Goal: Task Accomplishment & Management: Manage account settings

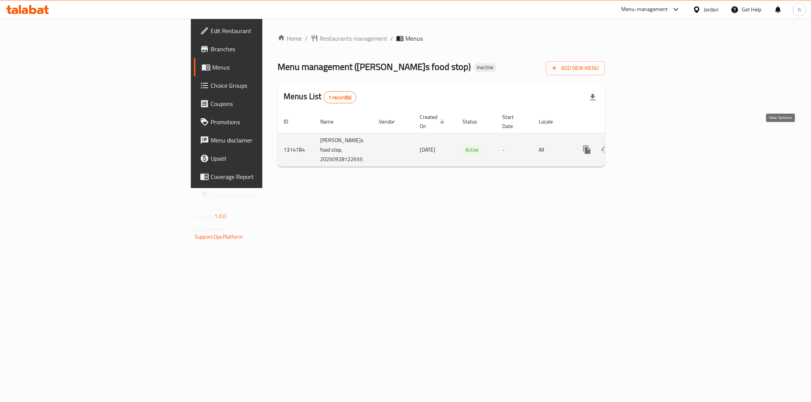
click at [651, 141] on link "enhanced table" at bounding box center [642, 150] width 18 height 18
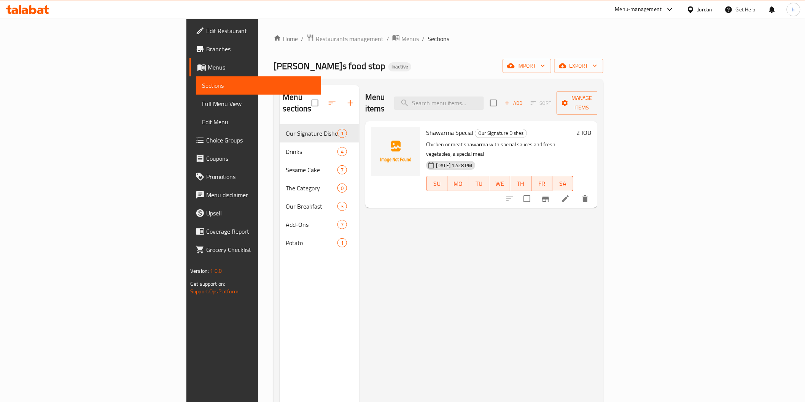
click at [208, 69] on span "Menus" at bounding box center [261, 67] width 107 height 9
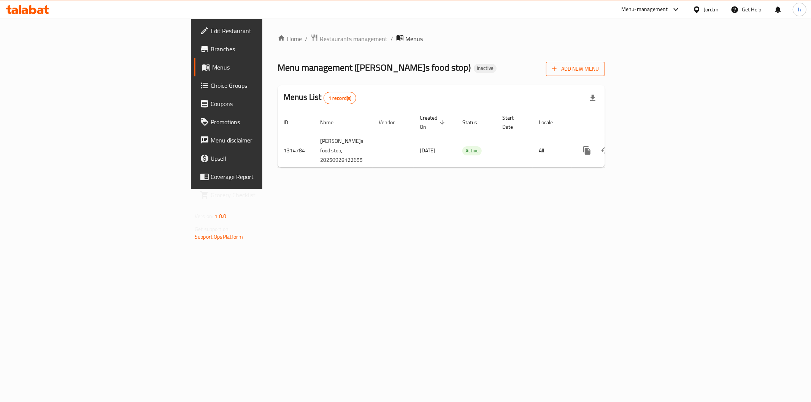
click at [599, 71] on span "Add New Menu" at bounding box center [575, 69] width 47 height 10
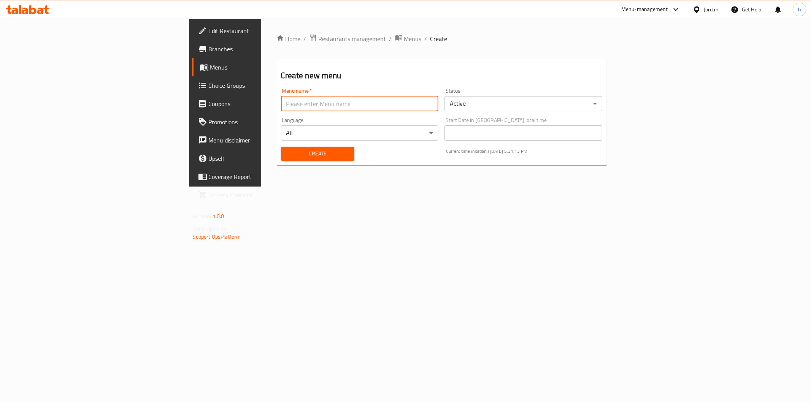
click at [343, 105] on input "text" at bounding box center [360, 103] width 158 height 15
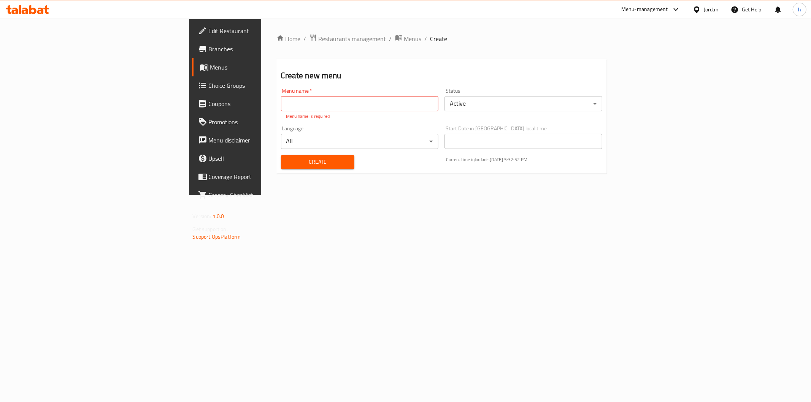
click at [281, 103] on input "text" at bounding box center [360, 103] width 158 height 15
type input "28/9"
click at [281, 160] on button "Create" at bounding box center [317, 162] width 73 height 14
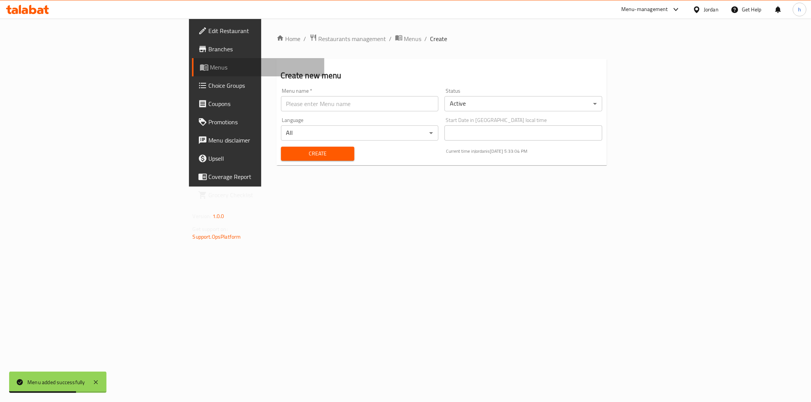
click at [210, 65] on span "Menus" at bounding box center [264, 67] width 108 height 9
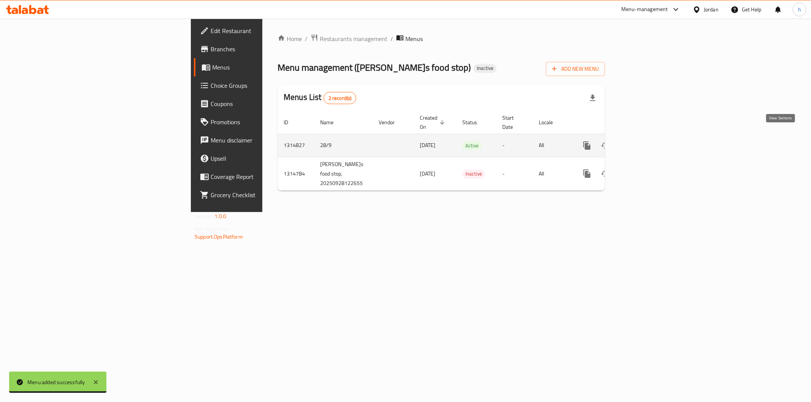
click at [645, 142] on icon "enhanced table" at bounding box center [641, 145] width 7 height 7
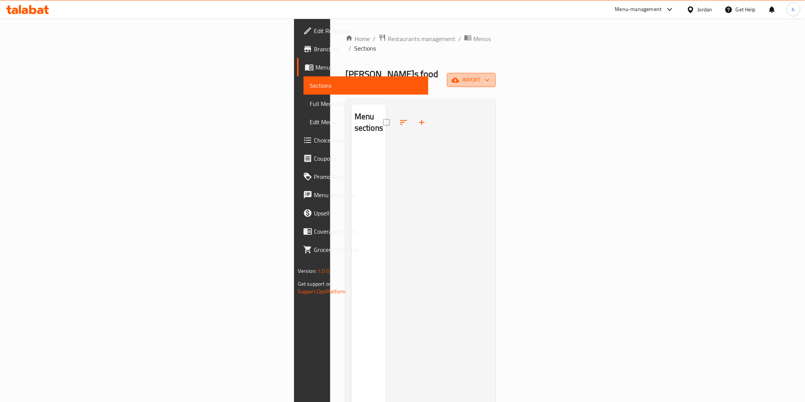
click at [489, 75] on span "import" at bounding box center [471, 80] width 37 height 10
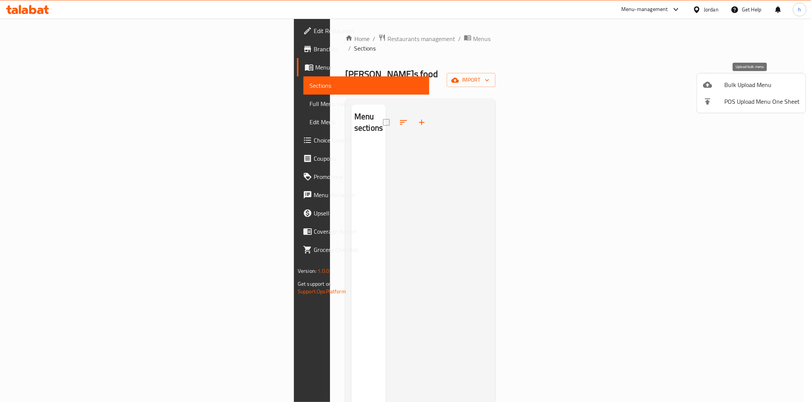
click at [739, 82] on span "Bulk Upload Menu" at bounding box center [761, 84] width 75 height 9
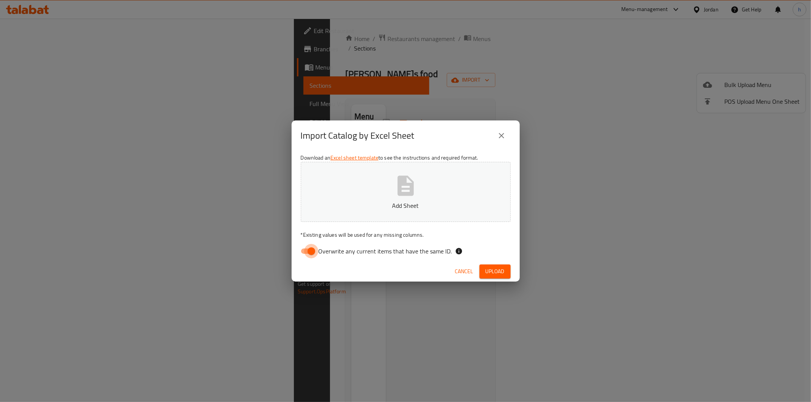
click at [311, 253] on input "Overwrite any current items that have the same ID." at bounding box center [311, 251] width 43 height 14
checkbox input "false"
drag, startPoint x: 492, startPoint y: 267, endPoint x: 489, endPoint y: 268, distance: 4.0
click at [492, 267] on span "Upload" at bounding box center [495, 272] width 19 height 10
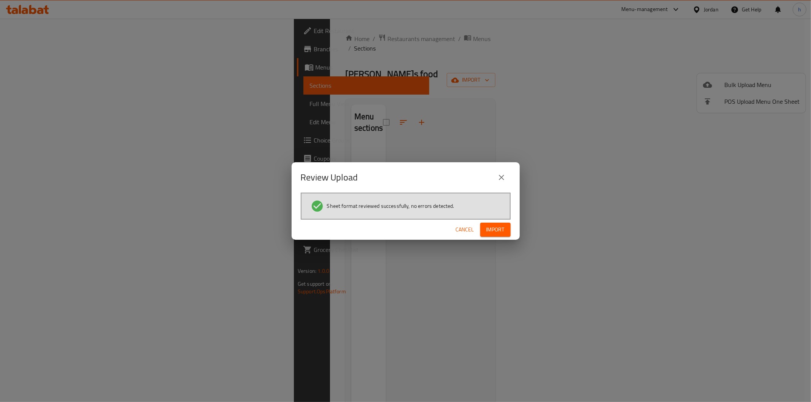
click at [492, 232] on span "Import" at bounding box center [495, 230] width 18 height 10
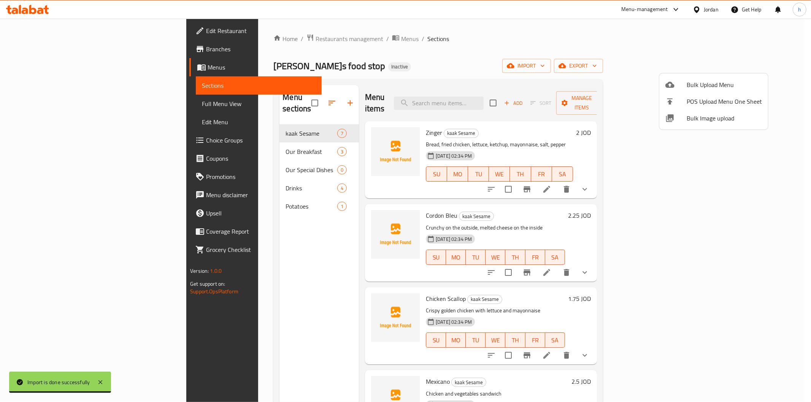
click at [32, 104] on div at bounding box center [405, 201] width 811 height 402
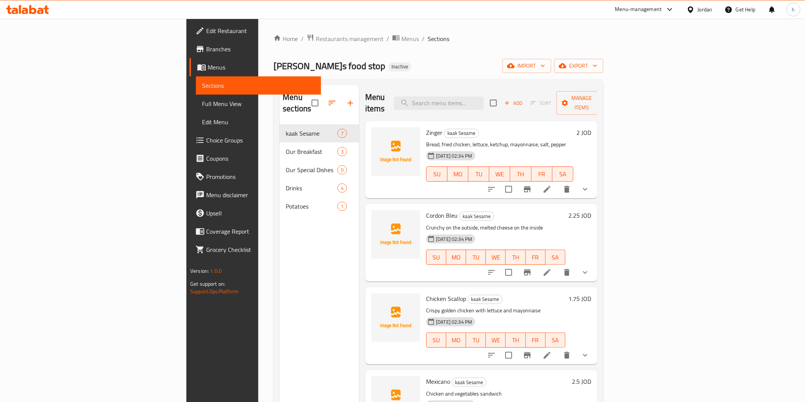
click at [202, 101] on span "Full Menu View" at bounding box center [258, 103] width 113 height 9
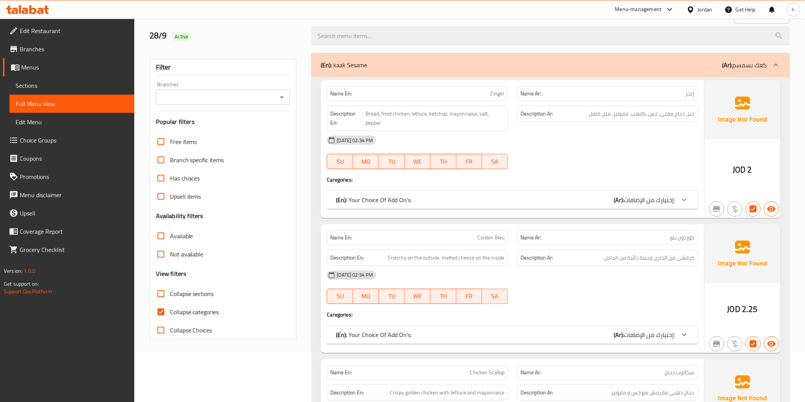
scroll to position [127, 0]
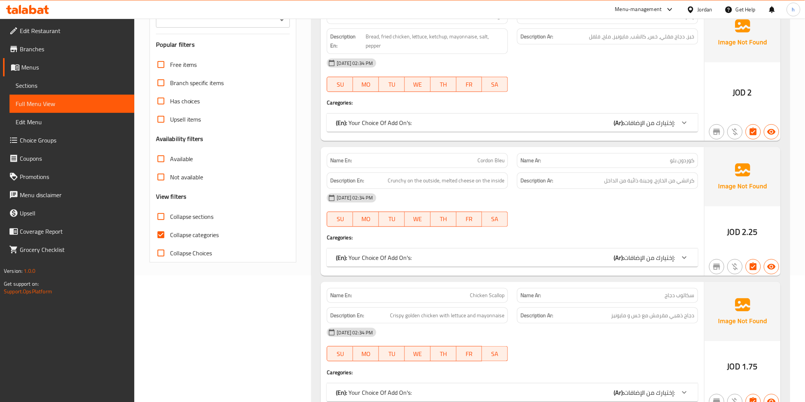
click at [198, 234] on span "Collapse categories" at bounding box center [194, 234] width 49 height 9
click at [170, 234] on input "Collapse categories" at bounding box center [161, 235] width 18 height 18
checkbox input "false"
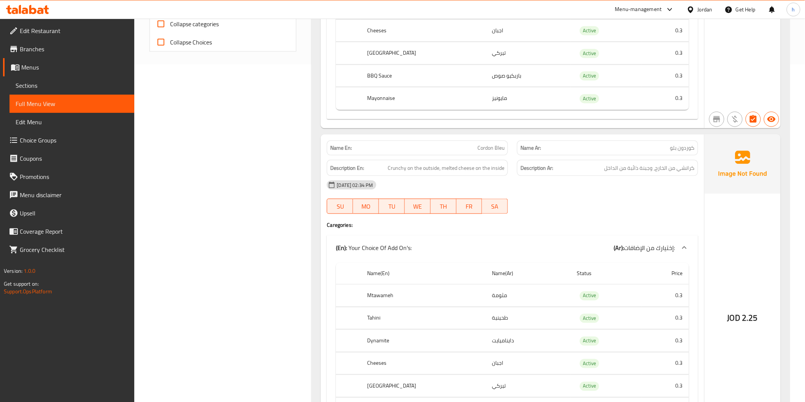
scroll to position [380, 0]
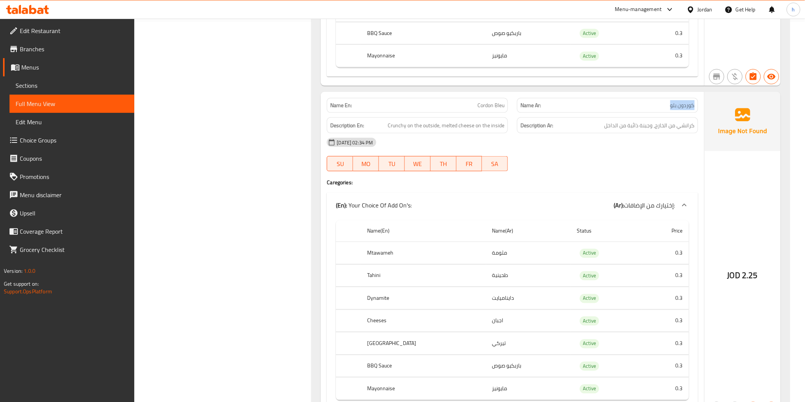
drag, startPoint x: 636, startPoint y: 106, endPoint x: 701, endPoint y: 117, distance: 65.5
click at [695, 103] on div "Name Ar: كوردون بلو" at bounding box center [607, 105] width 181 height 15
copy span "كوردون بلو"
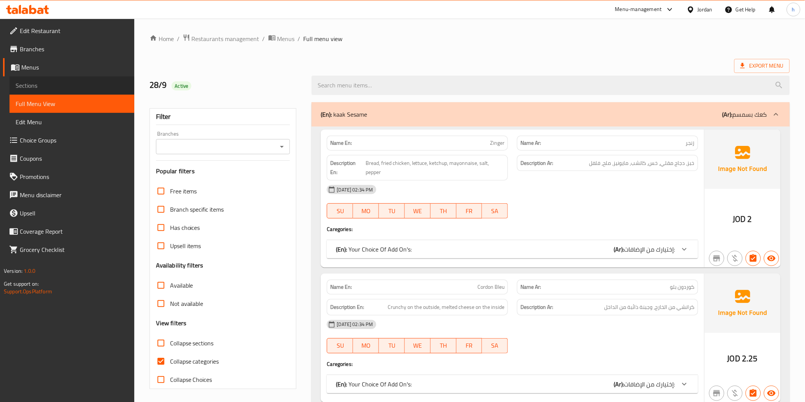
click at [50, 81] on span "Sections" at bounding box center [72, 85] width 113 height 9
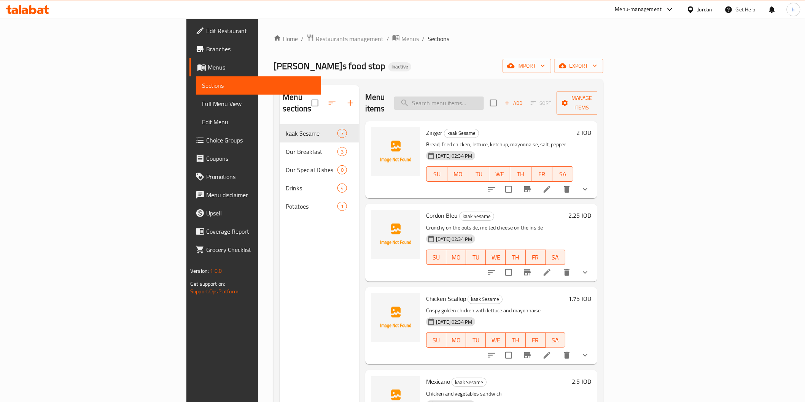
click at [484, 97] on input "search" at bounding box center [439, 103] width 90 height 13
paste input "كوردون بلو"
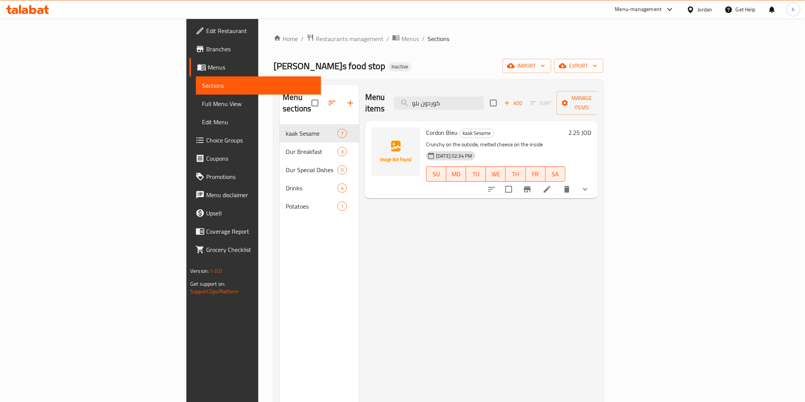
type input "كوردون بلو"
click at [550, 186] on icon at bounding box center [546, 189] width 7 height 7
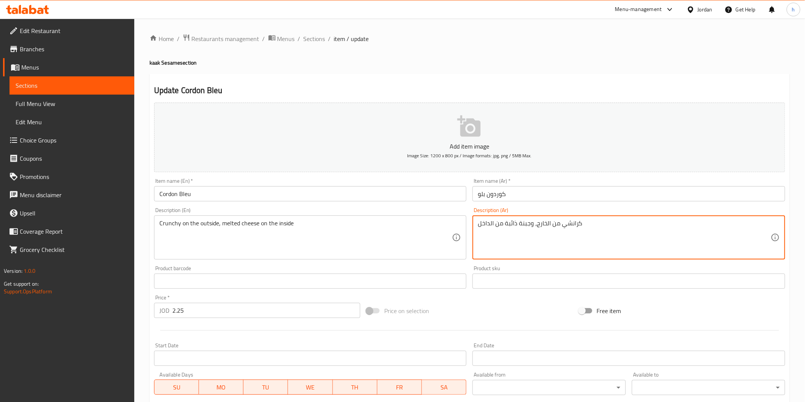
drag, startPoint x: 580, startPoint y: 227, endPoint x: 477, endPoint y: 243, distance: 103.8
paste textarea "رمشة من برا، و جبنة سائحة من جوا"
type textarea "قرمشة من [GEOGRAPHIC_DATA]، و جبنة سائحة من جوا"
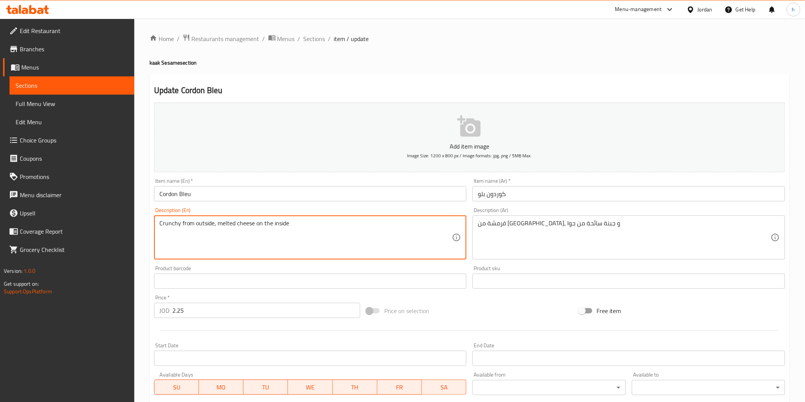
drag, startPoint x: 273, startPoint y: 224, endPoint x: 255, endPoint y: 226, distance: 18.1
click at [255, 226] on textarea "Crunchy from outside, melted cheese on the inside" at bounding box center [305, 238] width 293 height 36
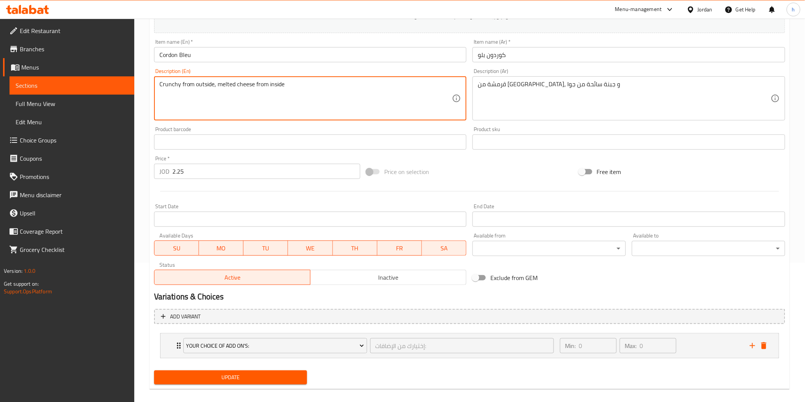
scroll to position [146, 0]
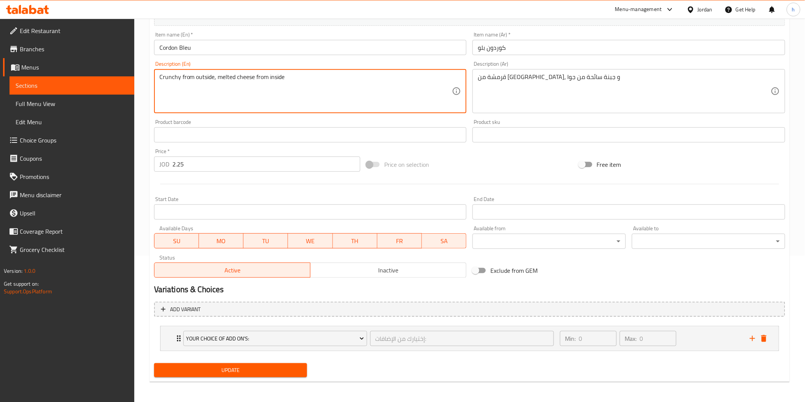
type textarea "Crunchy from outside, melted cheese from inside"
click at [293, 368] on span "Update" at bounding box center [230, 371] width 141 height 10
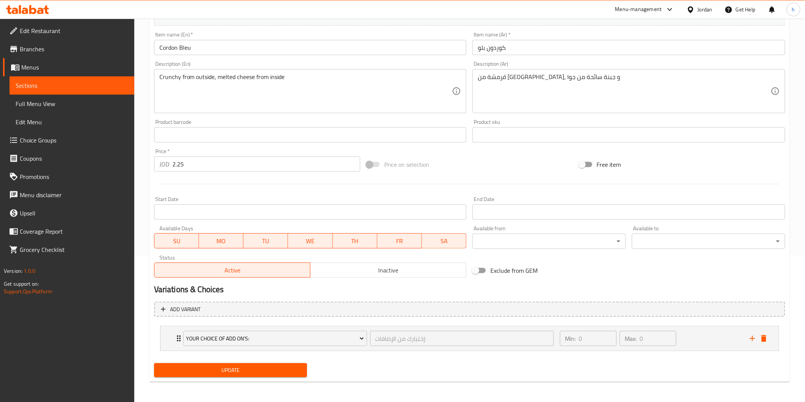
click at [32, 70] on span "Menus" at bounding box center [74, 67] width 107 height 9
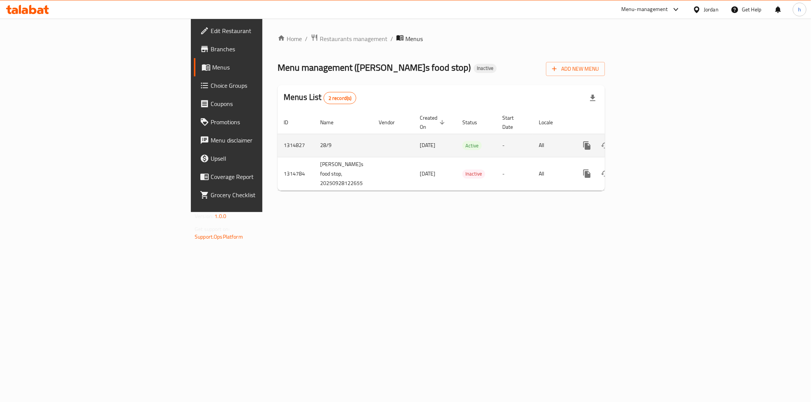
click at [646, 141] on icon "enhanced table" at bounding box center [641, 145] width 9 height 9
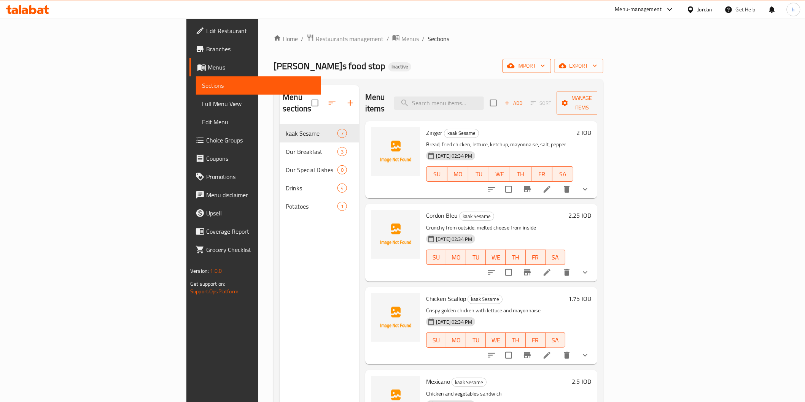
click at [545, 66] on span "import" at bounding box center [526, 66] width 37 height 10
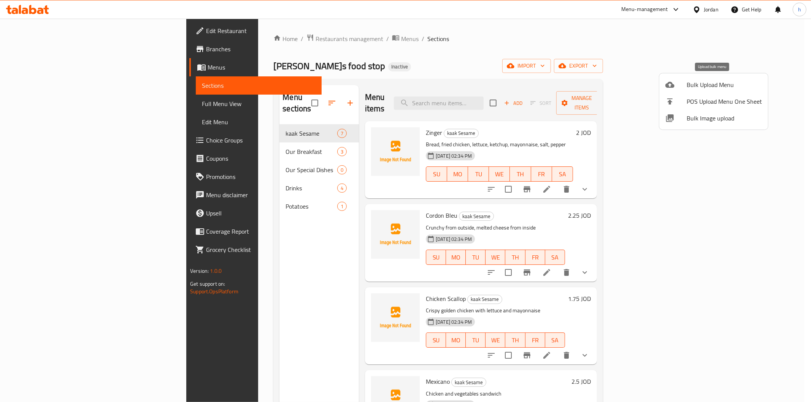
click at [704, 84] on span "Bulk Upload Menu" at bounding box center [724, 84] width 75 height 9
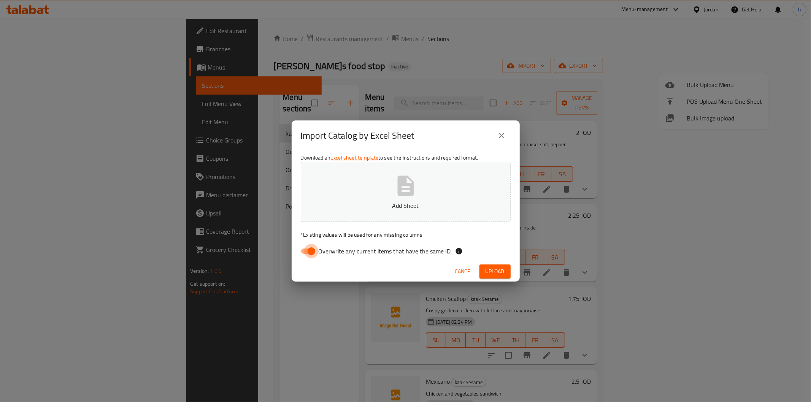
click at [307, 249] on input "Overwrite any current items that have the same ID." at bounding box center [311, 251] width 43 height 14
checkbox input "false"
click at [489, 268] on span "Upload" at bounding box center [495, 272] width 19 height 10
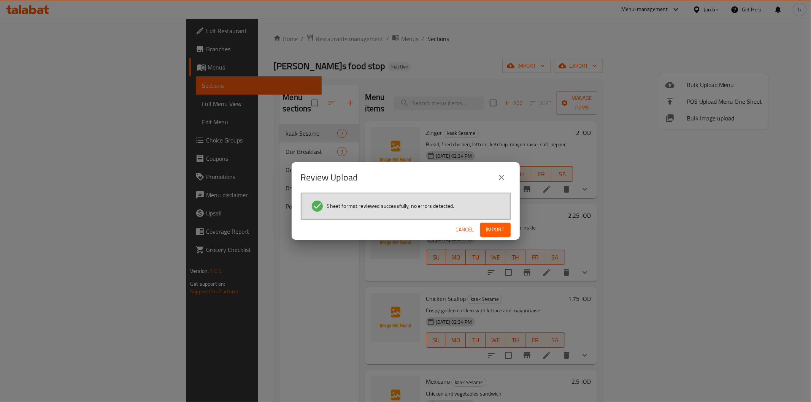
click at [491, 230] on span "Import" at bounding box center [495, 230] width 18 height 10
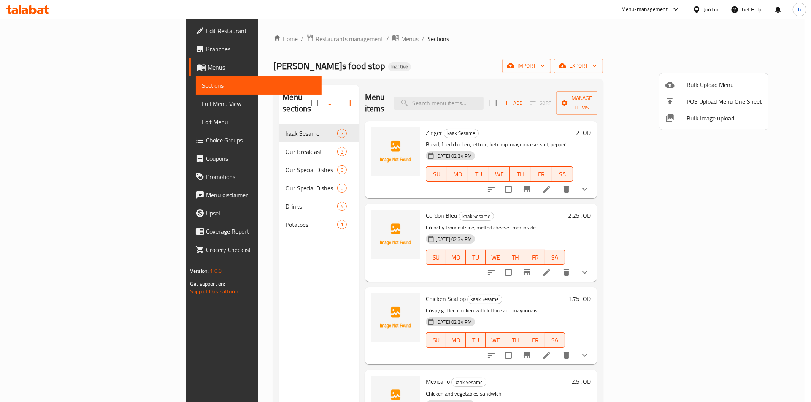
click at [278, 174] on div at bounding box center [405, 201] width 811 height 402
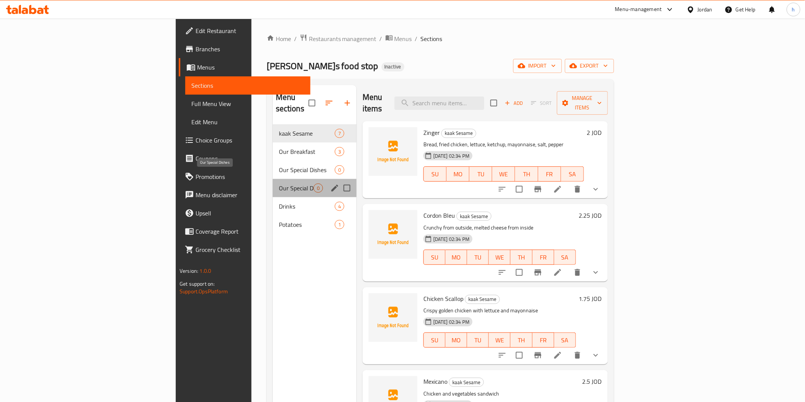
click at [279, 184] on span "Our Special Dishes" at bounding box center [296, 188] width 35 height 9
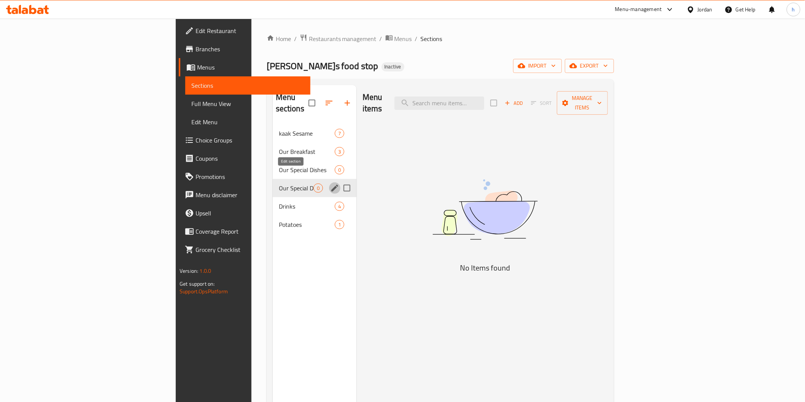
click at [330, 184] on icon "edit" at bounding box center [334, 188] width 9 height 9
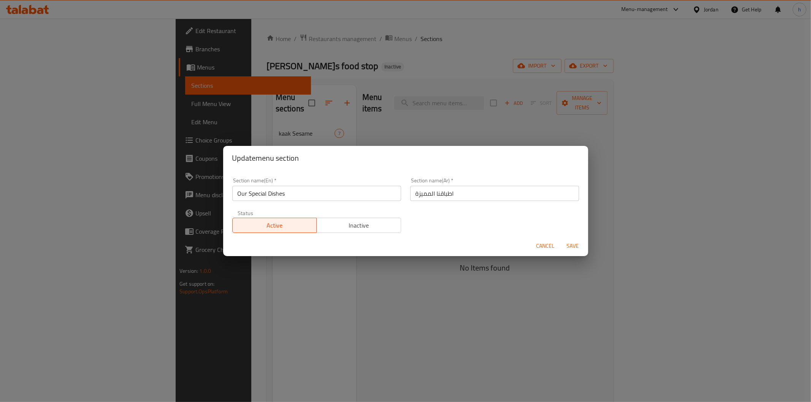
click at [358, 225] on span "Inactive" at bounding box center [359, 225] width 78 height 11
click at [294, 230] on span "Active" at bounding box center [275, 225] width 78 height 11
click at [316, 289] on div "Update menu section Section name(En)   * Our Special Dishes Section name(En) * …" at bounding box center [405, 201] width 811 height 402
drag, startPoint x: 535, startPoint y: 246, endPoint x: 542, endPoint y: 246, distance: 7.2
click at [535, 246] on button "Cancel" at bounding box center [545, 246] width 24 height 14
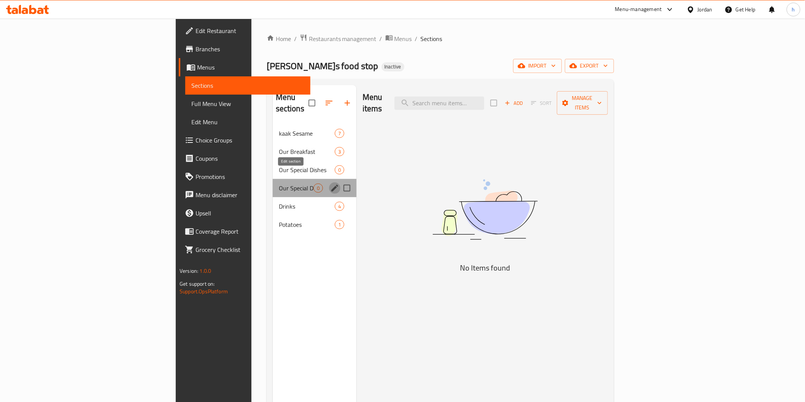
click at [330, 184] on icon "edit" at bounding box center [334, 188] width 9 height 9
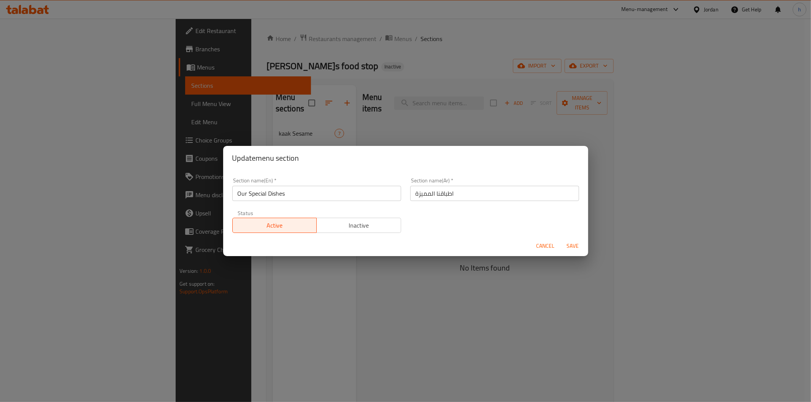
click at [306, 324] on div "Update menu section Section name(En)   * Our Special Dishes Section name(En) * …" at bounding box center [405, 201] width 811 height 402
click at [545, 246] on span "Cancel" at bounding box center [546, 246] width 18 height 10
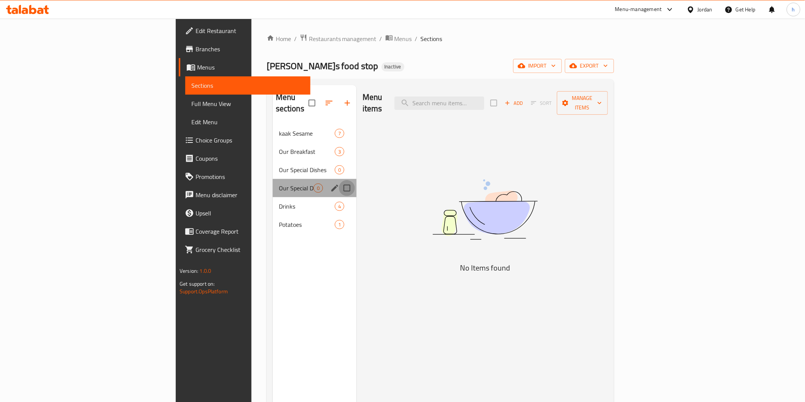
click at [339, 180] on input "Menu sections" at bounding box center [347, 188] width 16 height 16
checkbox input "true"
click at [339, 162] on input "Menu sections" at bounding box center [347, 170] width 16 height 16
checkbox input "true"
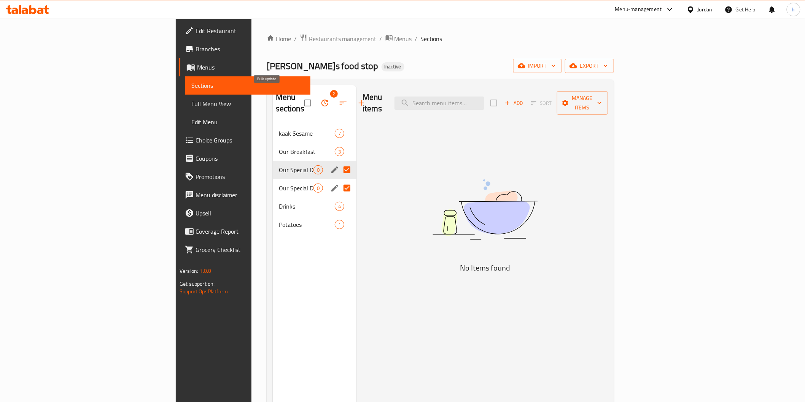
click at [316, 97] on button "button" at bounding box center [325, 103] width 18 height 18
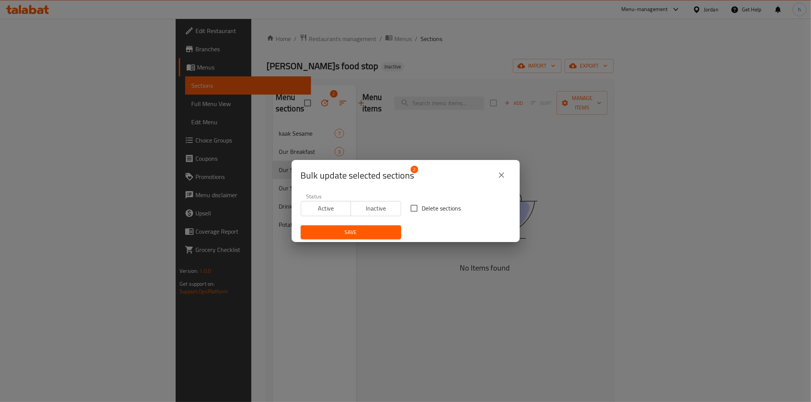
click at [418, 208] on input "Delete sections" at bounding box center [414, 208] width 16 height 16
checkbox input "true"
click at [386, 228] on span "Save" at bounding box center [351, 233] width 88 height 10
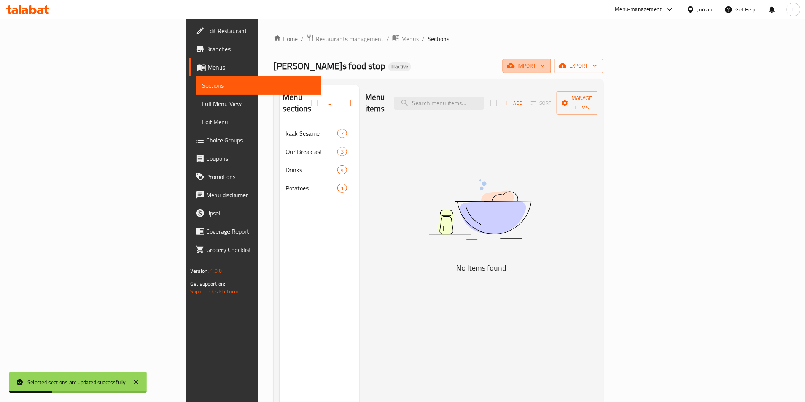
click at [514, 67] on icon "button" at bounding box center [511, 66] width 8 height 5
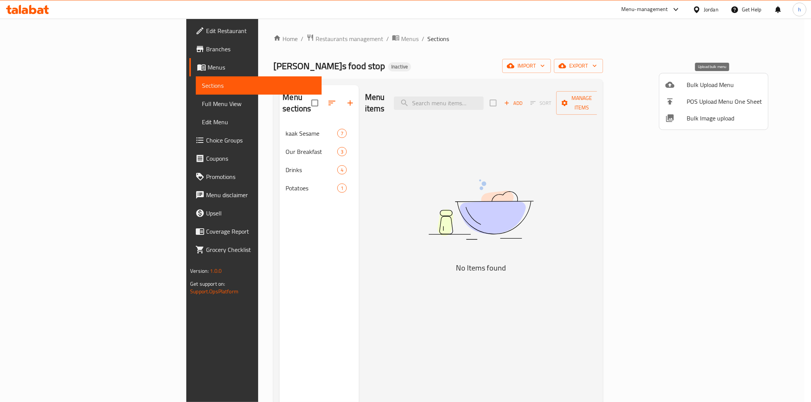
click at [689, 89] on span "Bulk Upload Menu" at bounding box center [724, 84] width 75 height 9
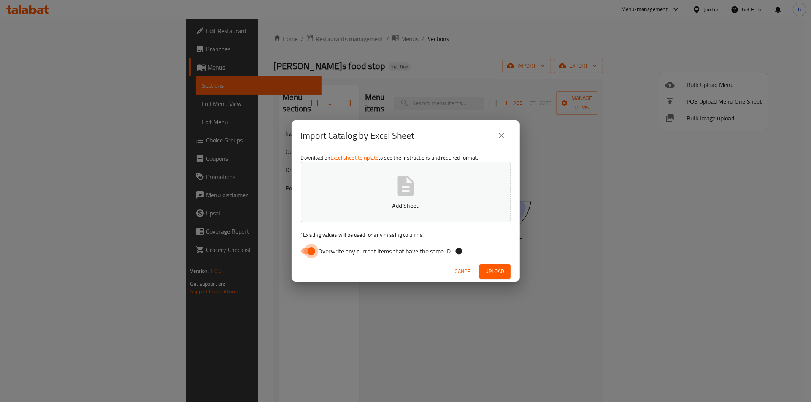
click at [314, 249] on input "Overwrite any current items that have the same ID." at bounding box center [311, 251] width 43 height 14
checkbox input "false"
click at [493, 271] on span "Upload" at bounding box center [495, 272] width 19 height 10
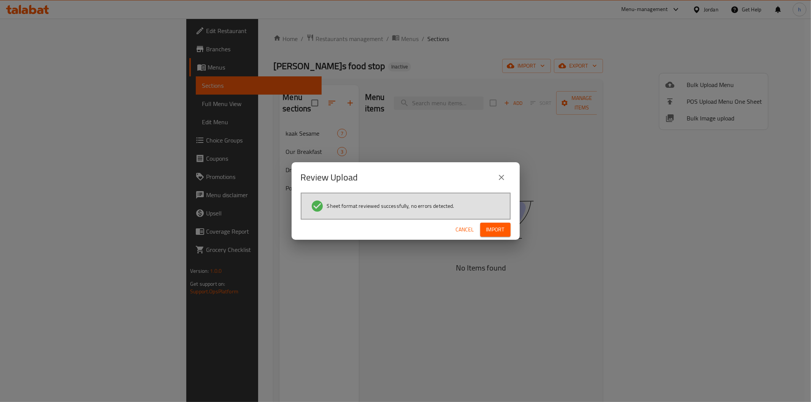
click at [491, 231] on span "Import" at bounding box center [495, 230] width 18 height 10
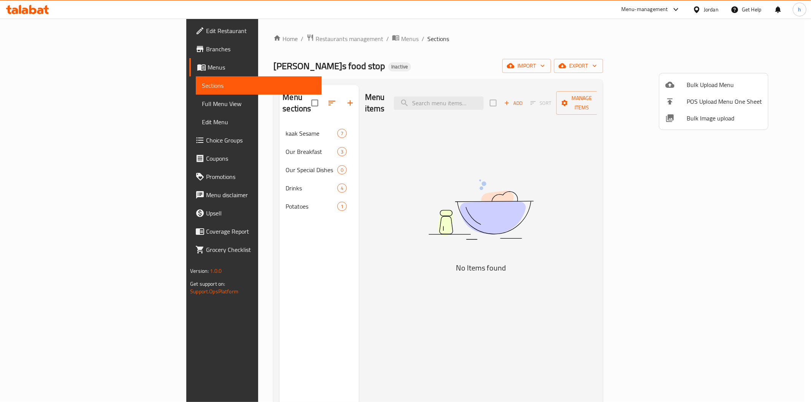
click at [61, 48] on div at bounding box center [405, 201] width 811 height 402
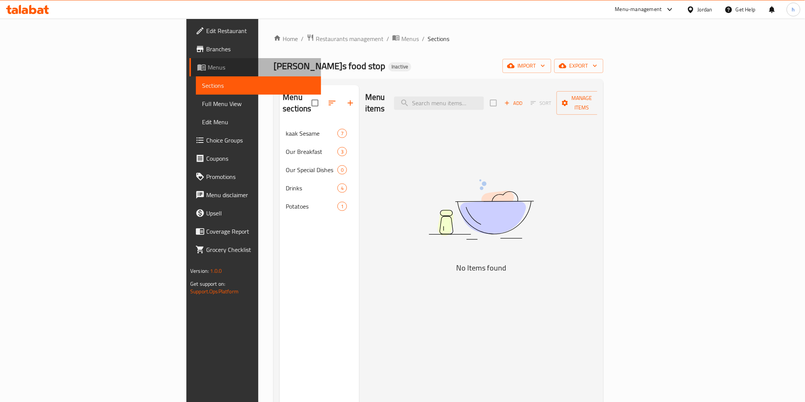
click at [208, 63] on span "Menus" at bounding box center [261, 67] width 107 height 9
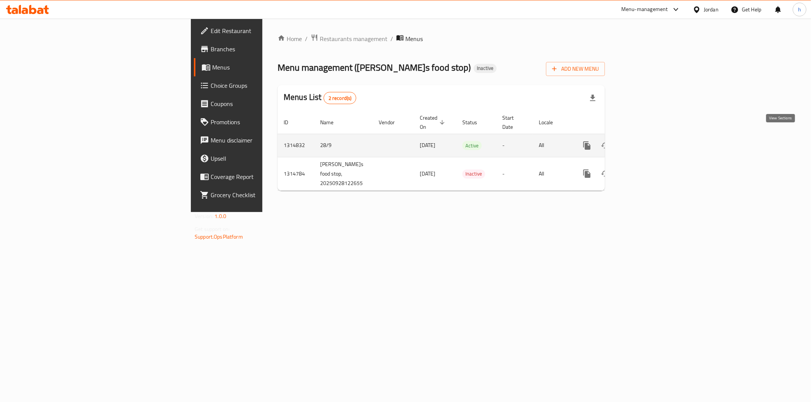
click at [646, 141] on icon "enhanced table" at bounding box center [641, 145] width 9 height 9
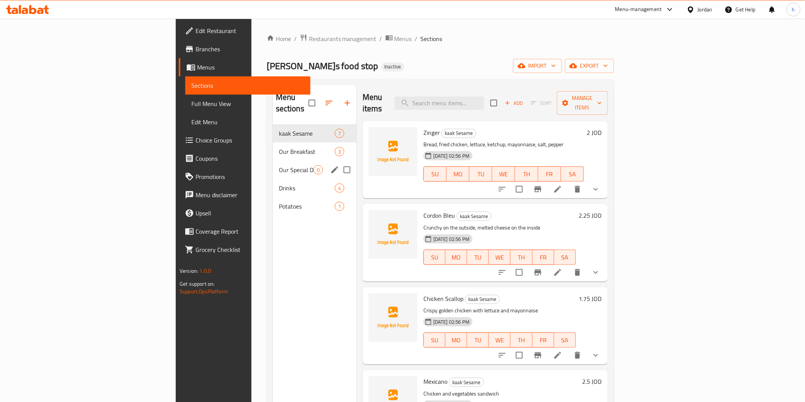
click at [273, 161] on div "Our Special Dishes 0" at bounding box center [315, 170] width 84 height 18
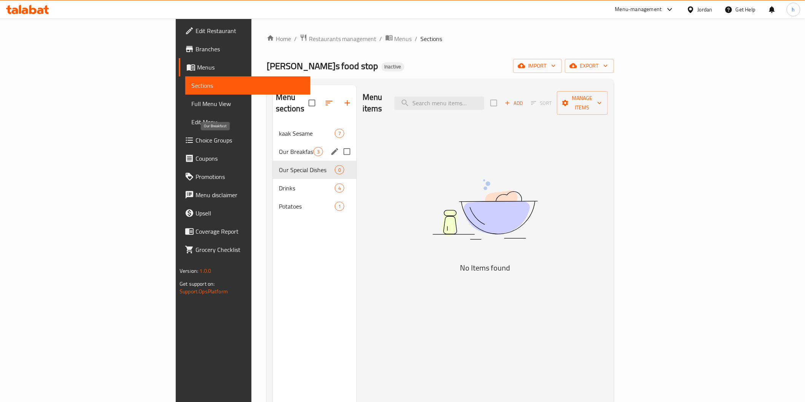
click at [279, 147] on span "Our Breakfast" at bounding box center [296, 151] width 35 height 9
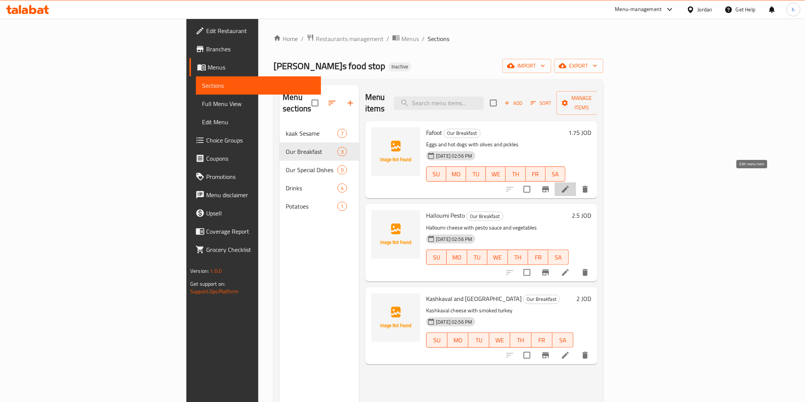
click at [568, 186] on icon at bounding box center [565, 189] width 7 height 7
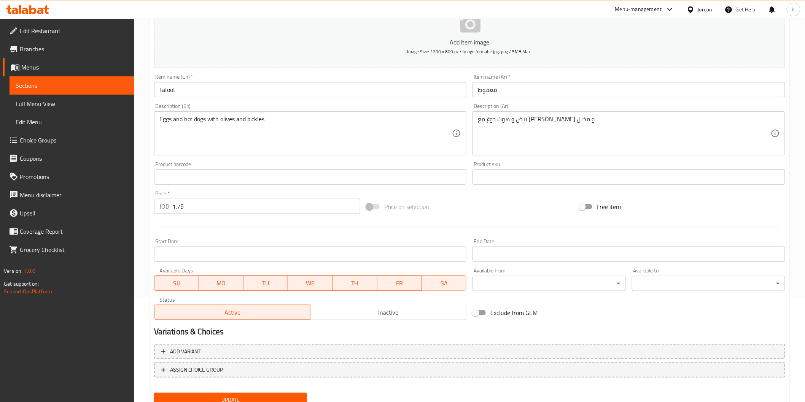
scroll to position [133, 0]
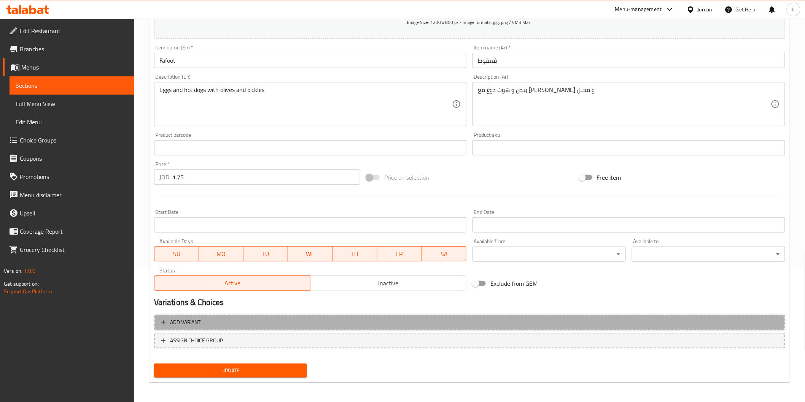
click at [196, 320] on span "Add variant" at bounding box center [185, 323] width 31 height 10
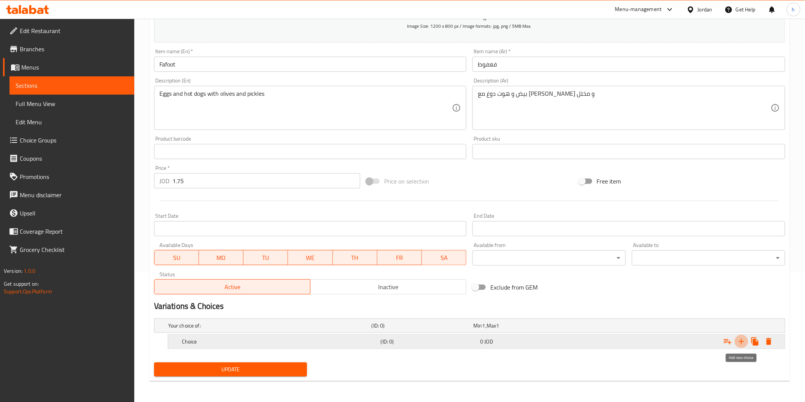
click at [744, 343] on icon "Expand" at bounding box center [741, 341] width 9 height 9
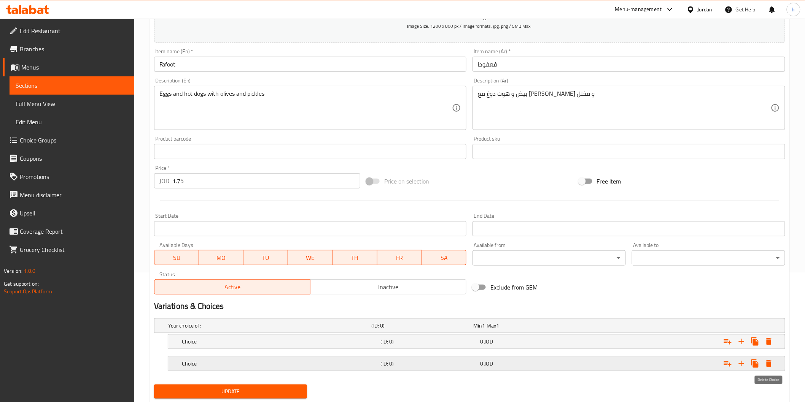
click at [765, 364] on icon "Expand" at bounding box center [768, 363] width 9 height 9
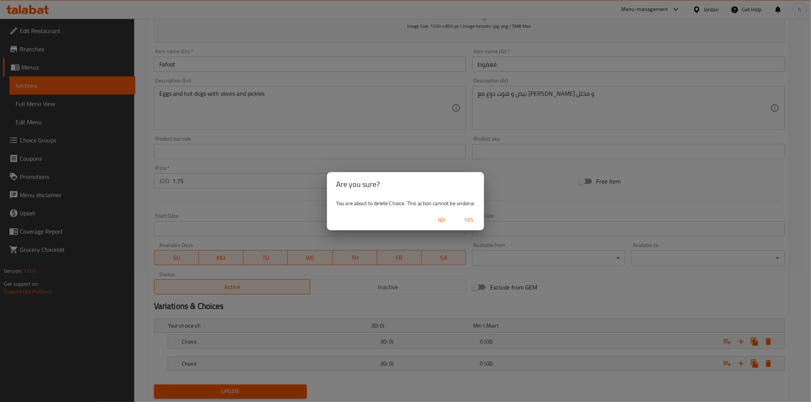
click at [466, 218] on span "Yes" at bounding box center [469, 221] width 18 height 10
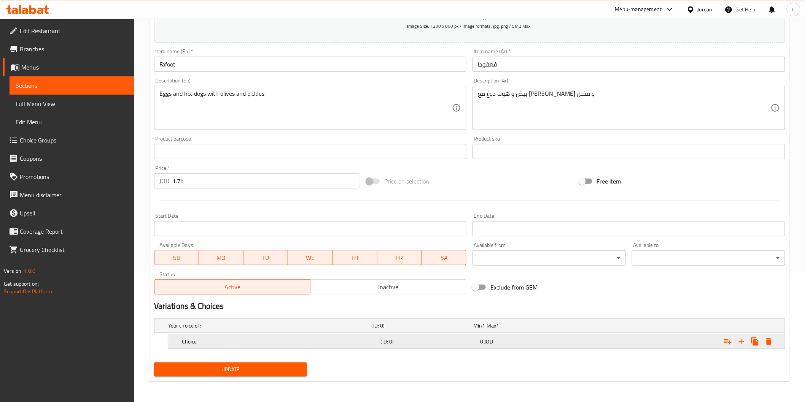
click at [729, 343] on icon "Expand" at bounding box center [727, 341] width 9 height 9
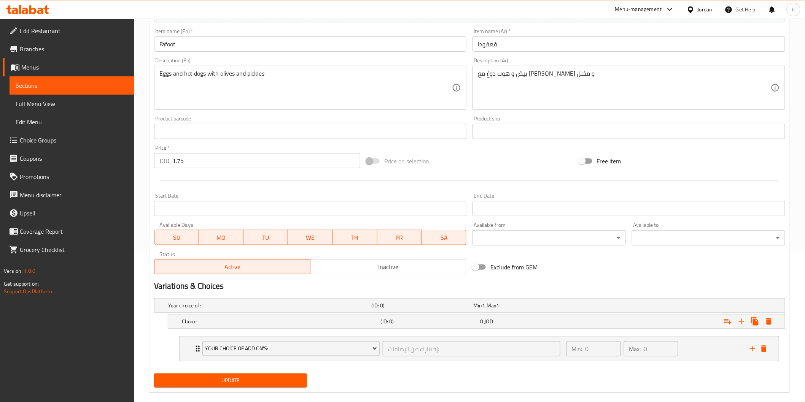
scroll to position [161, 0]
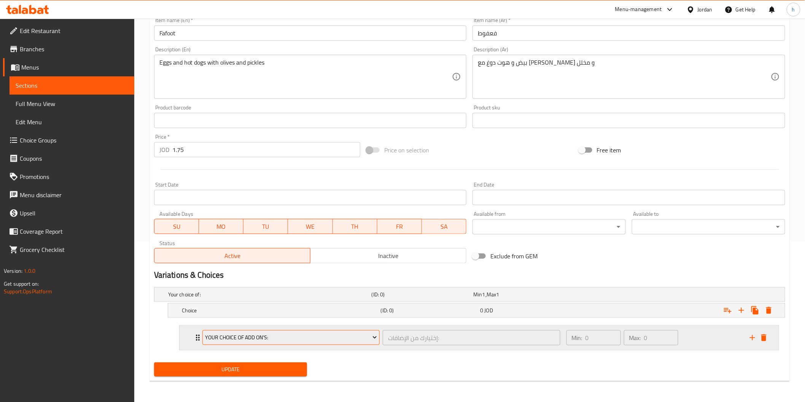
click at [368, 343] on button "Your Choice Of Add On's:" at bounding box center [290, 337] width 177 height 15
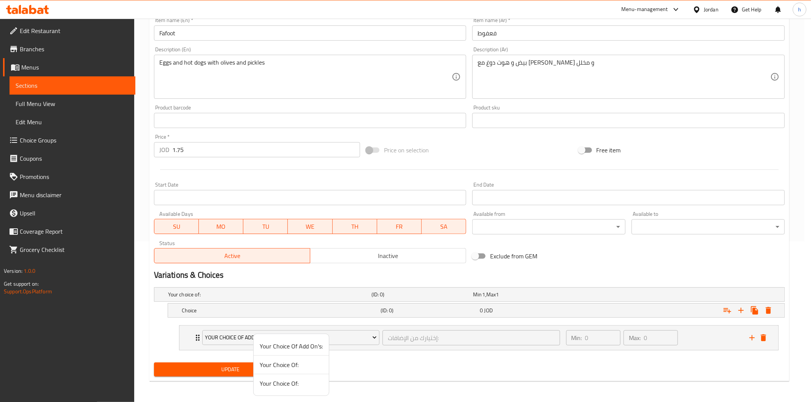
click at [300, 368] on span "Your Choice Of:" at bounding box center [291, 364] width 63 height 9
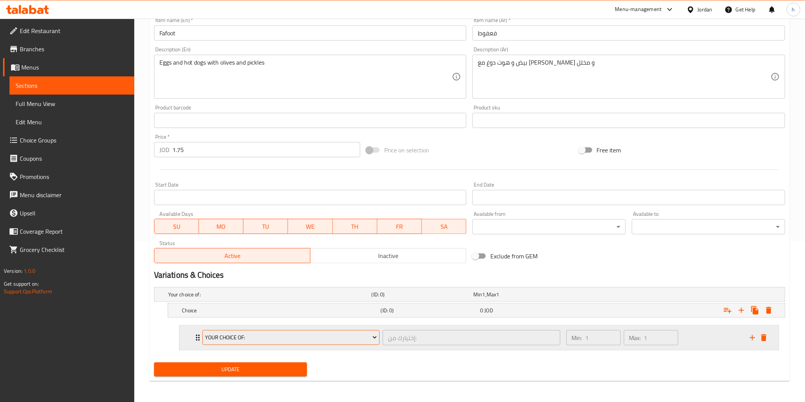
click at [371, 340] on icon "Expand" at bounding box center [375, 338] width 8 height 8
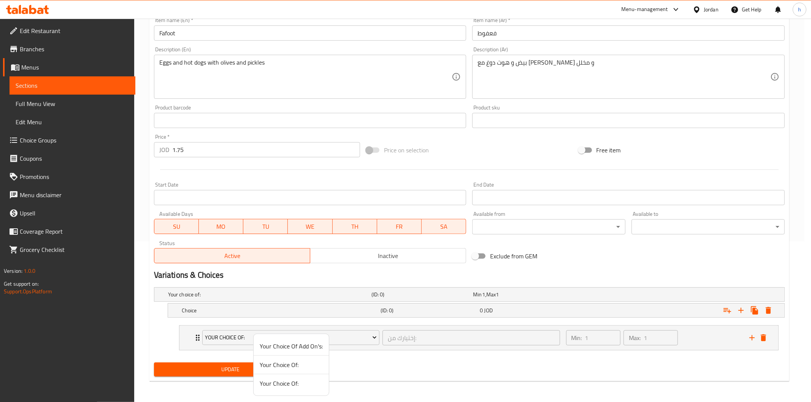
click at [394, 359] on div at bounding box center [405, 201] width 811 height 402
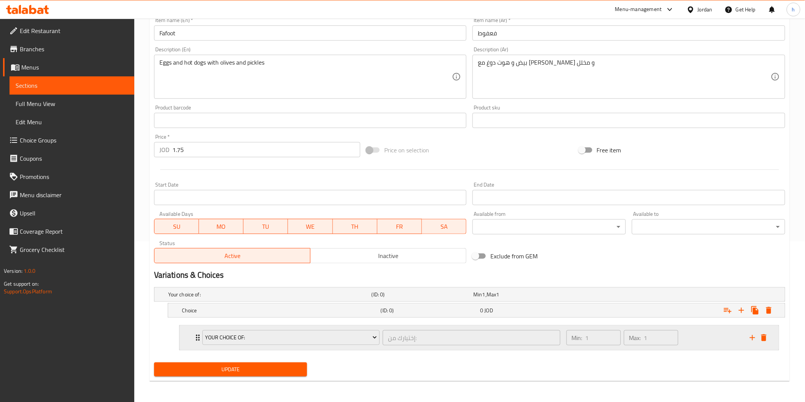
click at [198, 336] on div "Your Choice Of: إختيارك من: ​" at bounding box center [381, 338] width 367 height 24
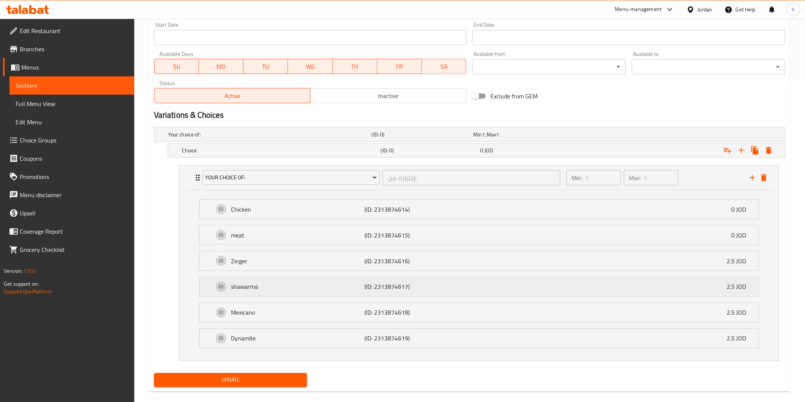
scroll to position [332, 0]
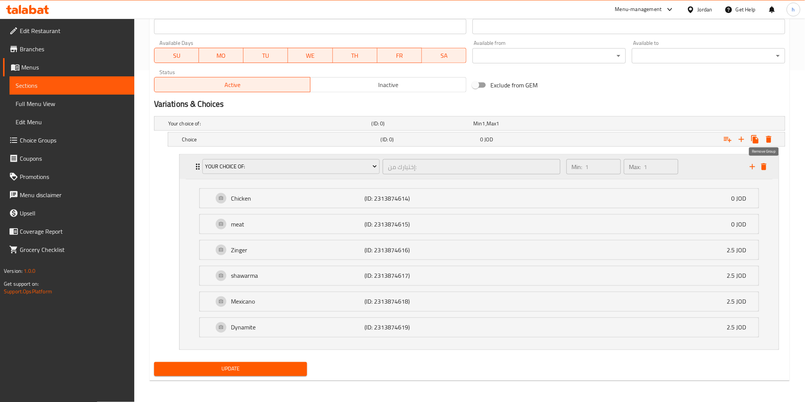
click at [764, 167] on icon "delete" at bounding box center [763, 167] width 5 height 7
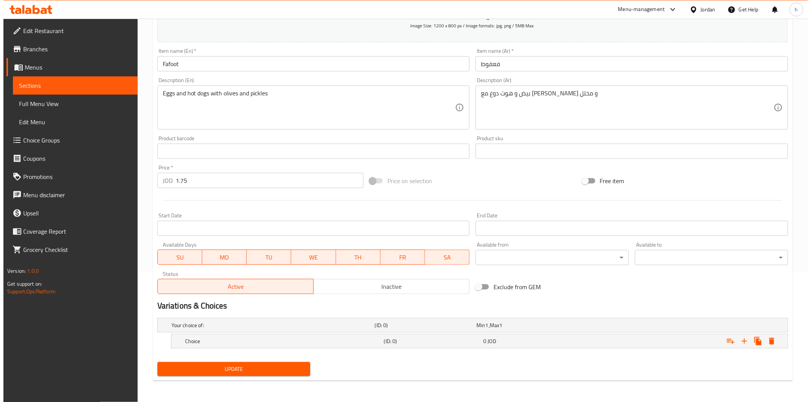
scroll to position [130, 0]
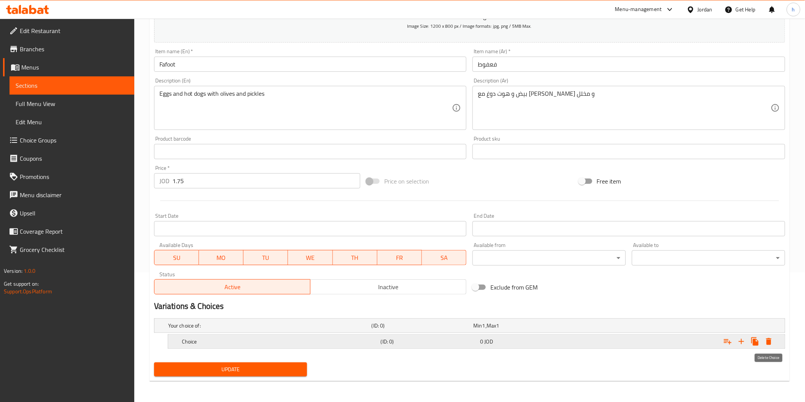
click at [771, 343] on icon "Expand" at bounding box center [768, 341] width 9 height 9
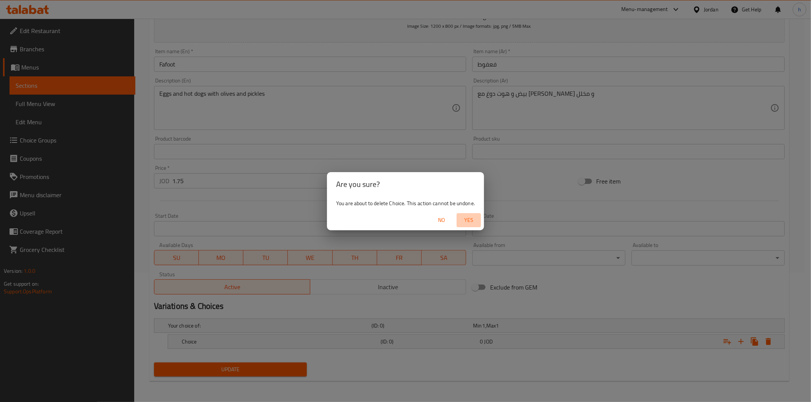
click at [474, 220] on span "Yes" at bounding box center [469, 221] width 18 height 10
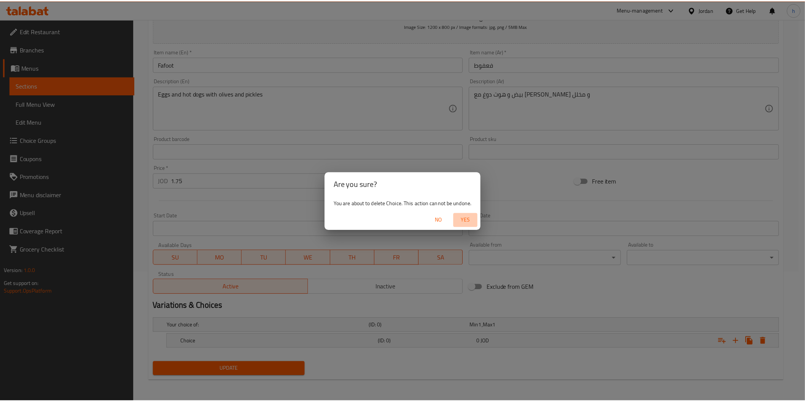
scroll to position [127, 0]
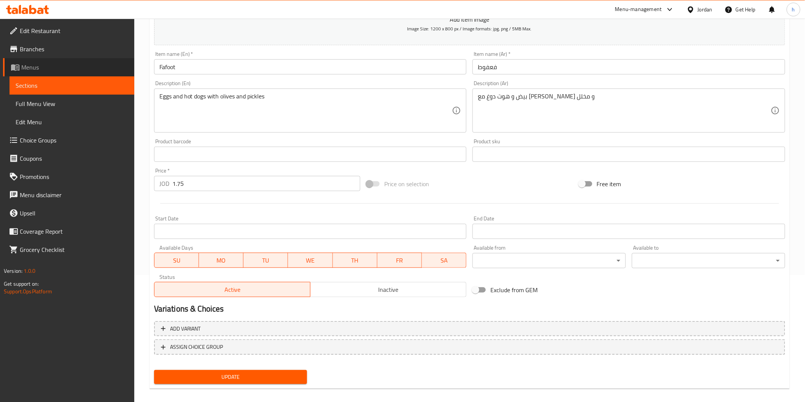
click at [87, 70] on span "Menus" at bounding box center [74, 67] width 107 height 9
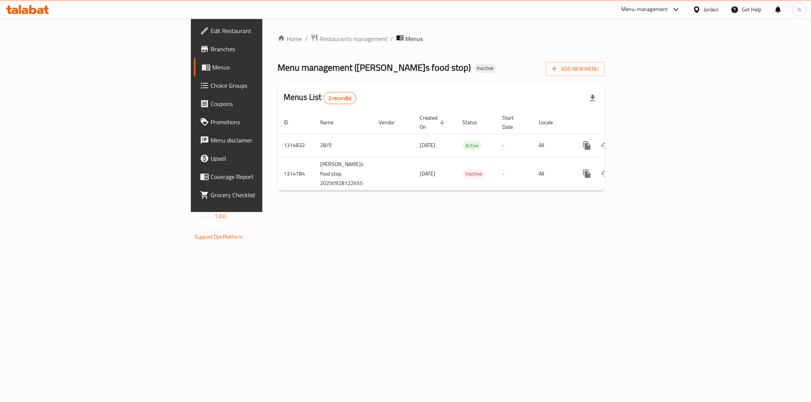
click at [212, 70] on span "Menus" at bounding box center [266, 67] width 108 height 9
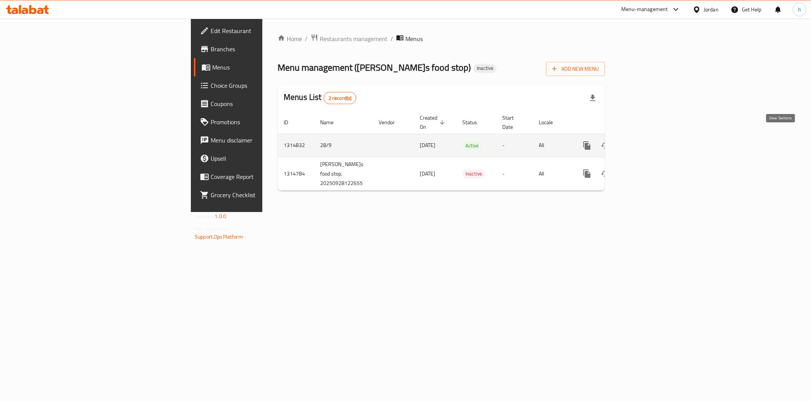
click at [651, 142] on link "enhanced table" at bounding box center [642, 146] width 18 height 18
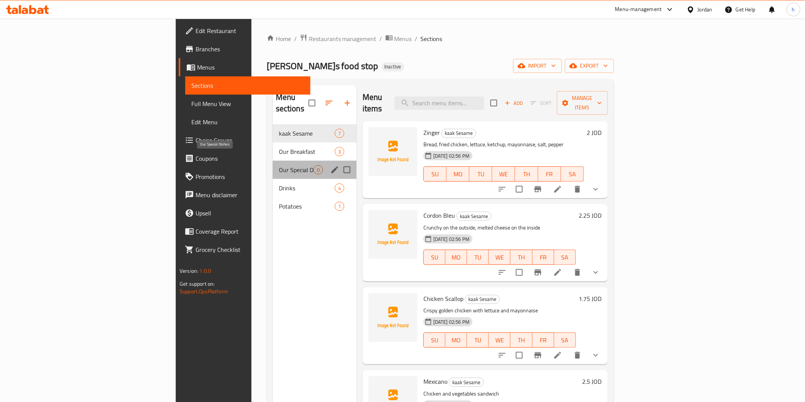
click at [279, 165] on span "Our Special Dishes" at bounding box center [296, 169] width 35 height 9
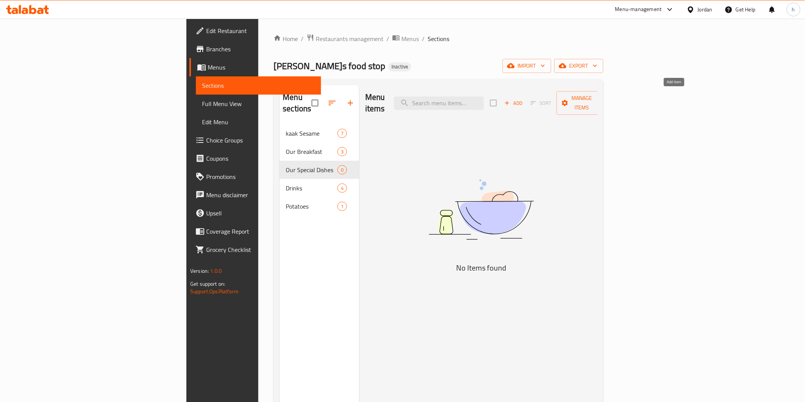
click at [524, 99] on span "Add" at bounding box center [513, 103] width 21 height 9
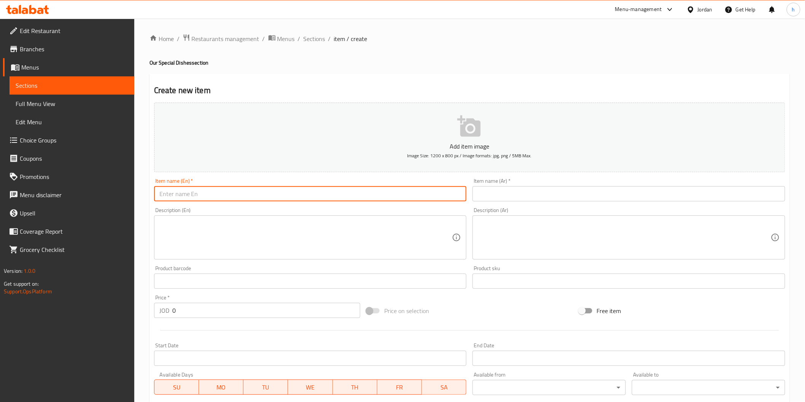
click at [191, 187] on input "text" at bounding box center [310, 193] width 313 height 15
paste input "Special Shawarma"
type input "Special Shawarma"
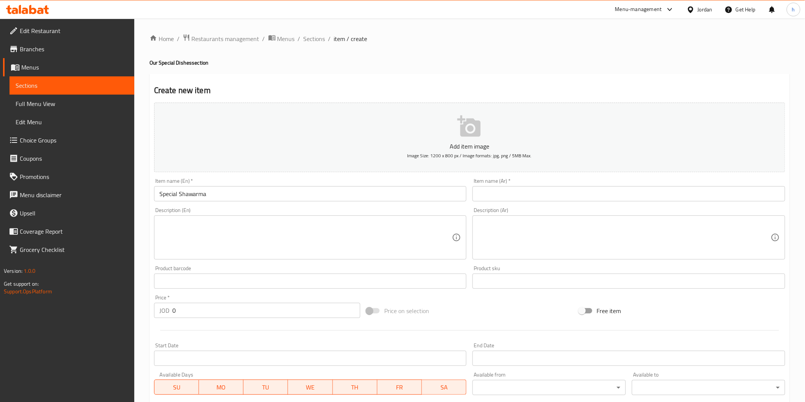
click at [652, 199] on input "text" at bounding box center [628, 193] width 313 height 15
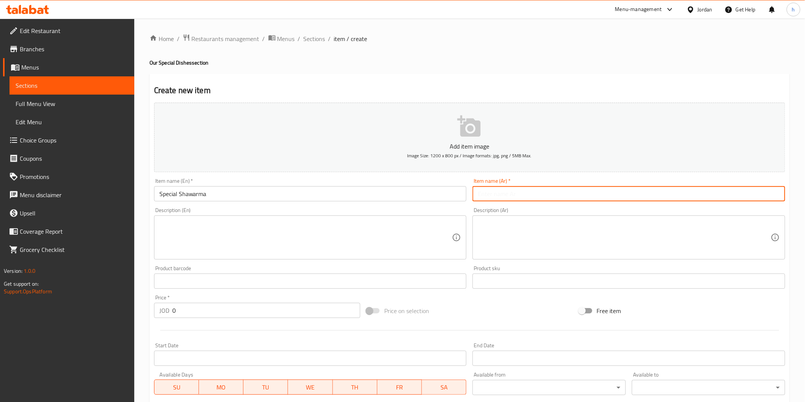
paste input "شاورما سبيشل"
type input "شاورما سبيشل"
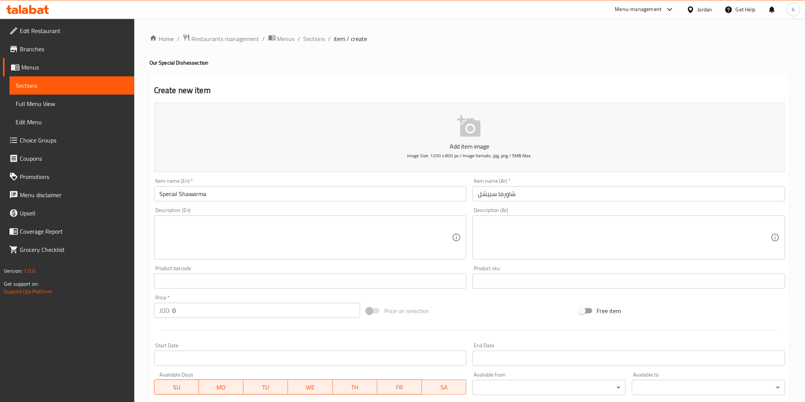
click at [209, 229] on textarea at bounding box center [305, 238] width 293 height 36
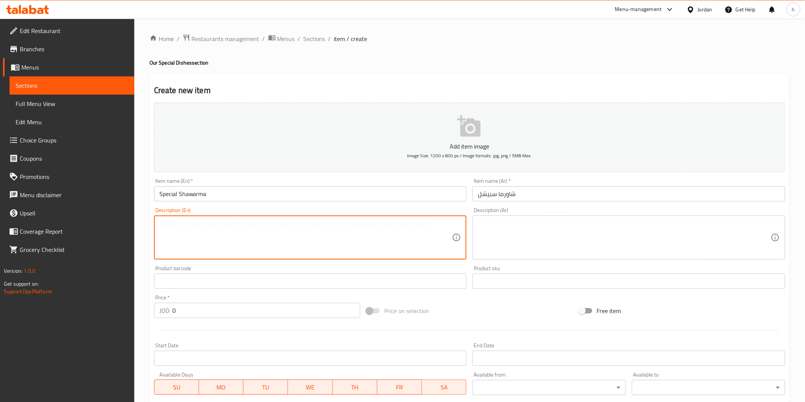
paste textarea "Chicken or meat shawarma with special sauces and fresh vegetables, a special me…"
type textarea "Chicken or meat shawarma with special sauces and fresh vegetables, a special me…"
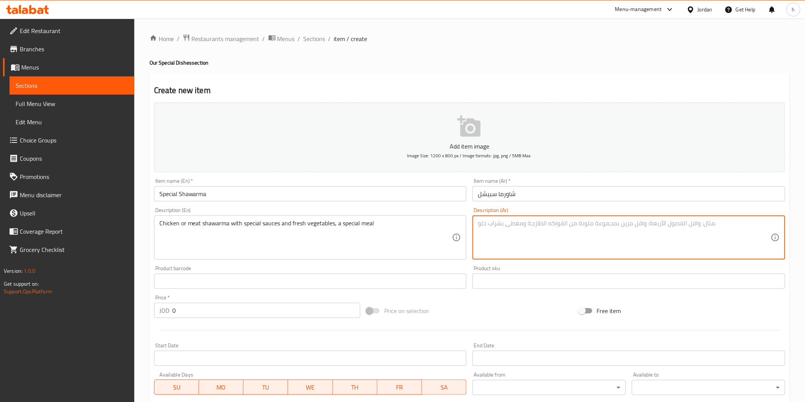
click at [501, 227] on textarea at bounding box center [624, 238] width 293 height 36
paste textarea "شاورما دجاج أو لحم مع صوصات خاصة وخضار طازجة، وجبة مميزة"
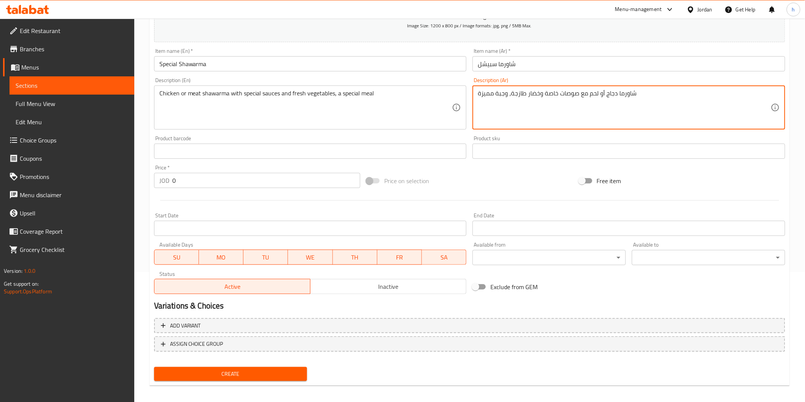
scroll to position [133, 0]
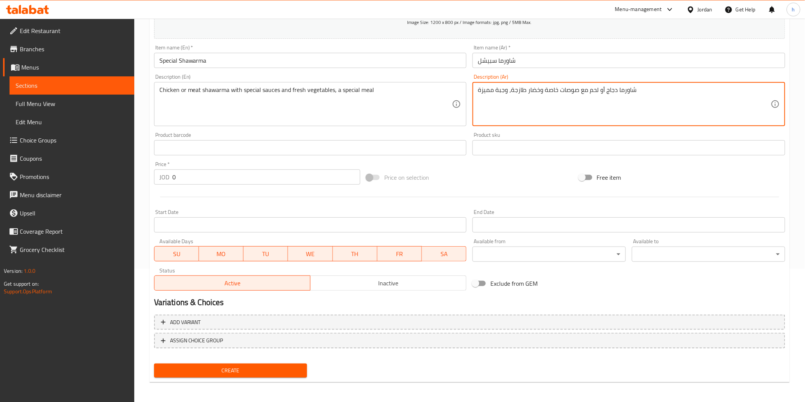
type textarea "شاورما دجاج أو لحم مع صوصات خاصة وخضار طازجة، وجبة مميزة"
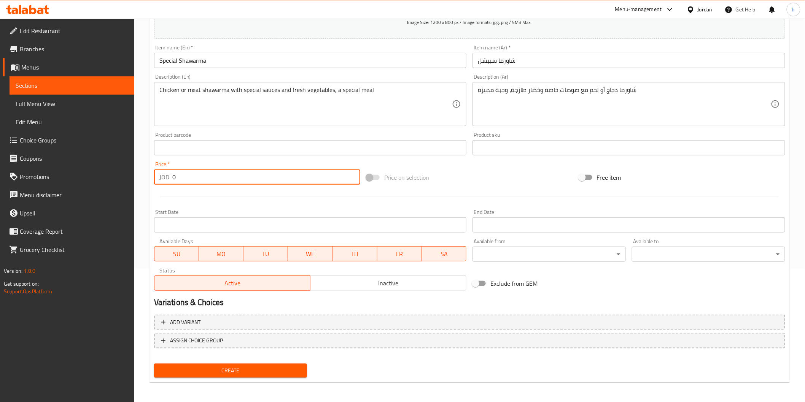
drag, startPoint x: 191, startPoint y: 174, endPoint x: 170, endPoint y: 179, distance: 21.6
click at [170, 179] on div "JOD 0 Price *" at bounding box center [257, 177] width 206 height 15
type input "2"
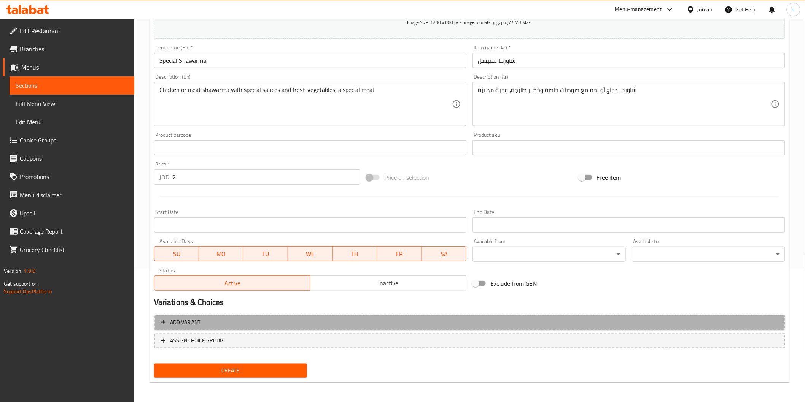
click at [353, 321] on span "Add variant" at bounding box center [469, 323] width 617 height 10
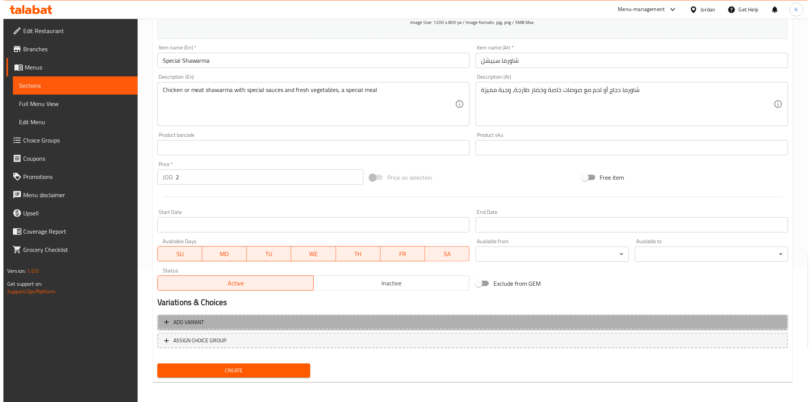
scroll to position [130, 0]
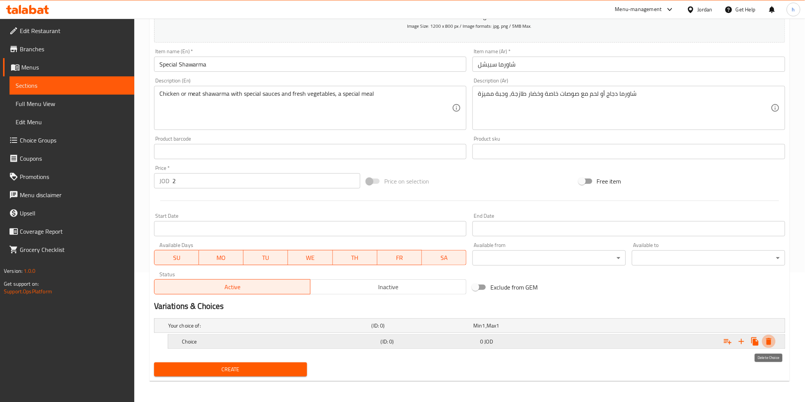
click at [774, 343] on button "Expand" at bounding box center [769, 342] width 14 height 14
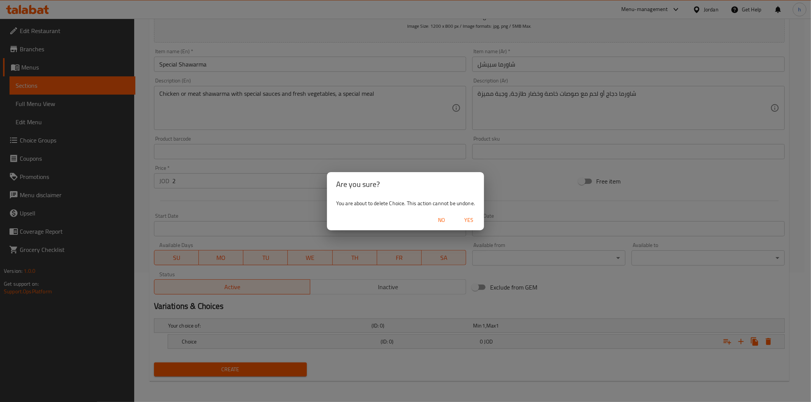
click at [467, 222] on span "Yes" at bounding box center [469, 221] width 18 height 10
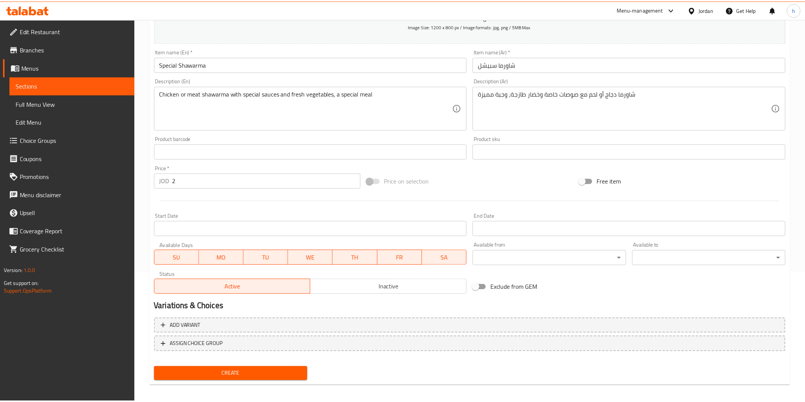
scroll to position [127, 0]
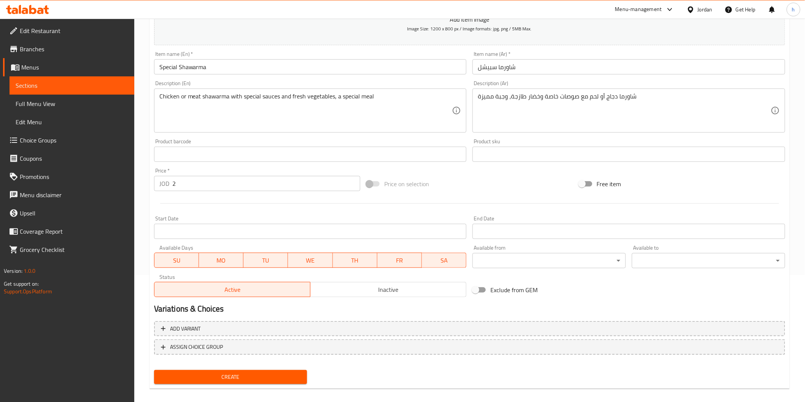
click at [237, 375] on span "Create" at bounding box center [230, 378] width 141 height 10
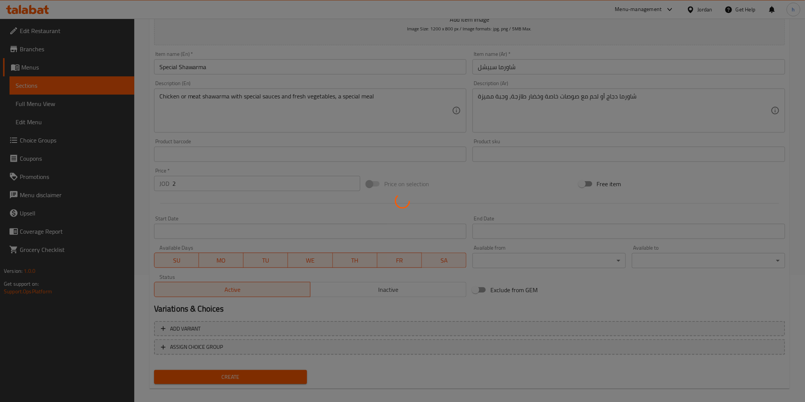
type input "0"
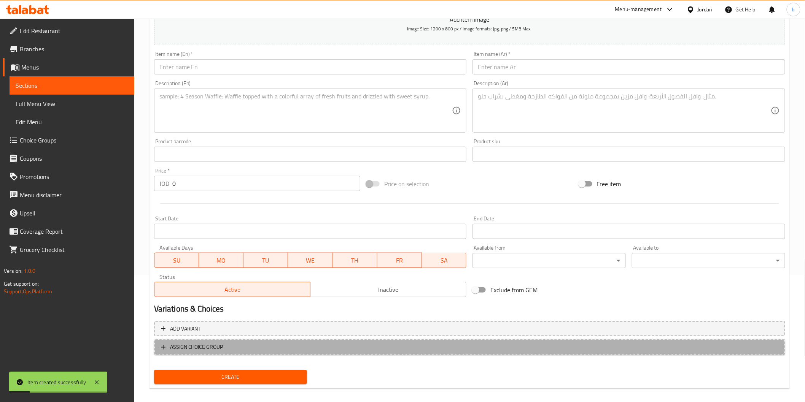
click at [201, 346] on span "ASSIGN CHOICE GROUP" at bounding box center [196, 348] width 53 height 10
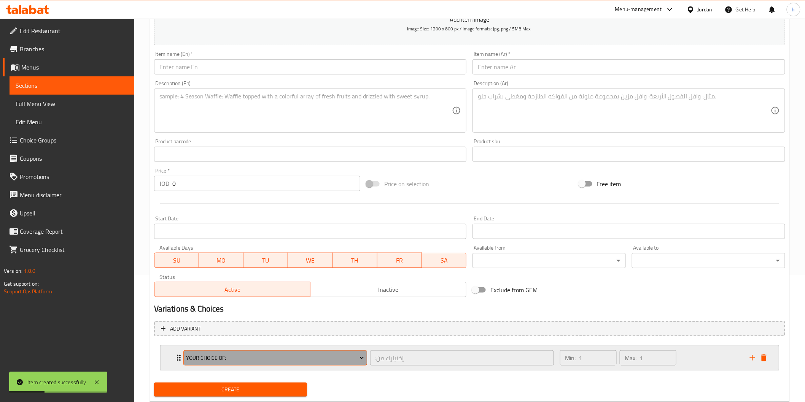
click at [250, 354] on span "your choice of:" at bounding box center [275, 359] width 178 height 10
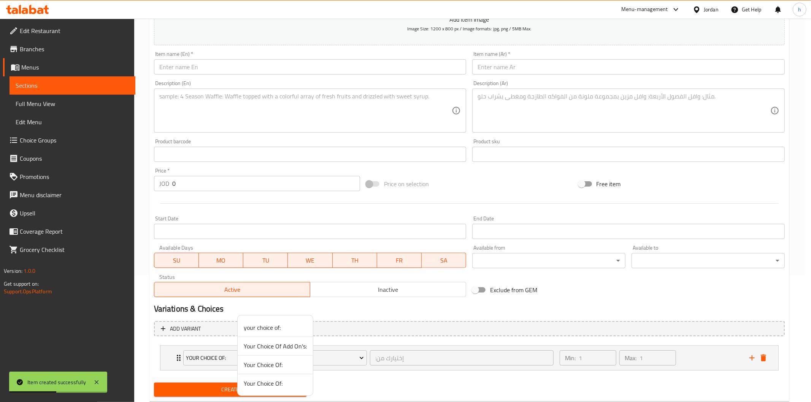
click at [176, 358] on div at bounding box center [405, 201] width 811 height 402
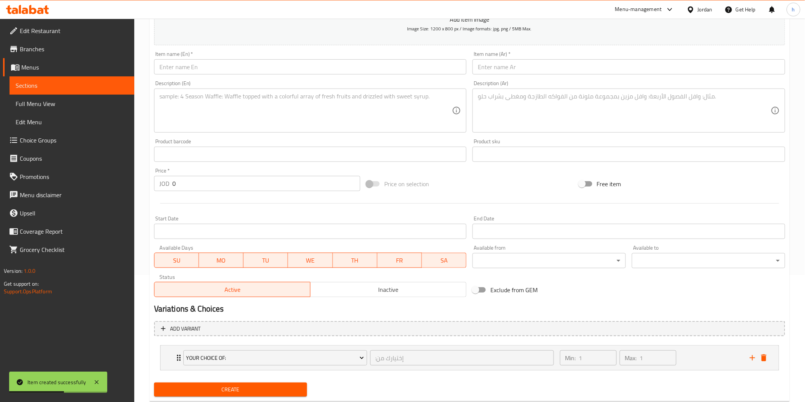
click at [176, 358] on icon "Expand" at bounding box center [178, 358] width 9 height 9
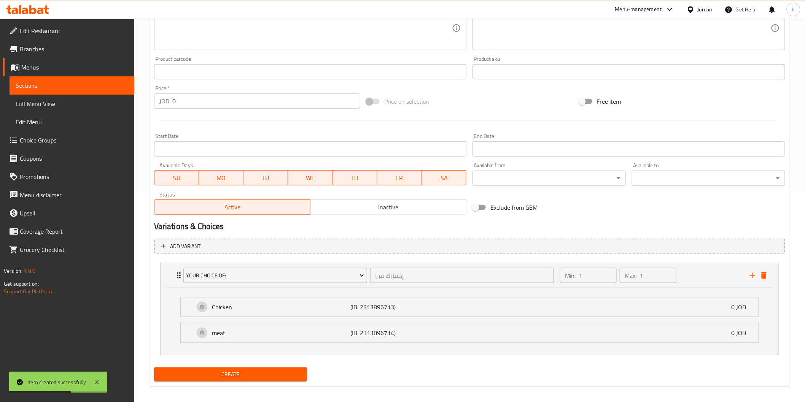
scroll to position [214, 0]
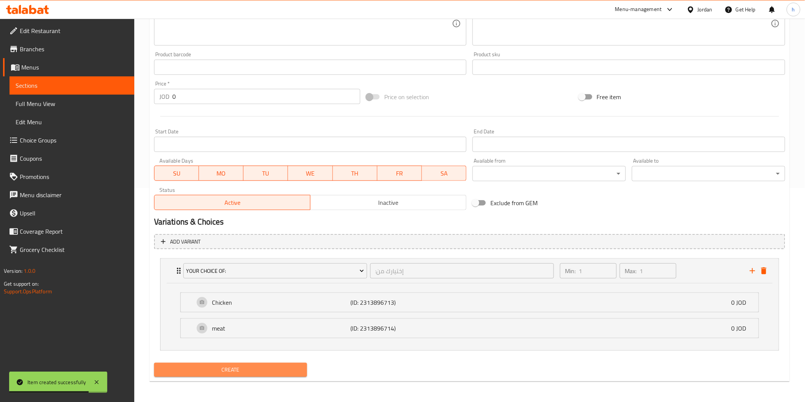
click at [261, 367] on span "Create" at bounding box center [230, 370] width 141 height 10
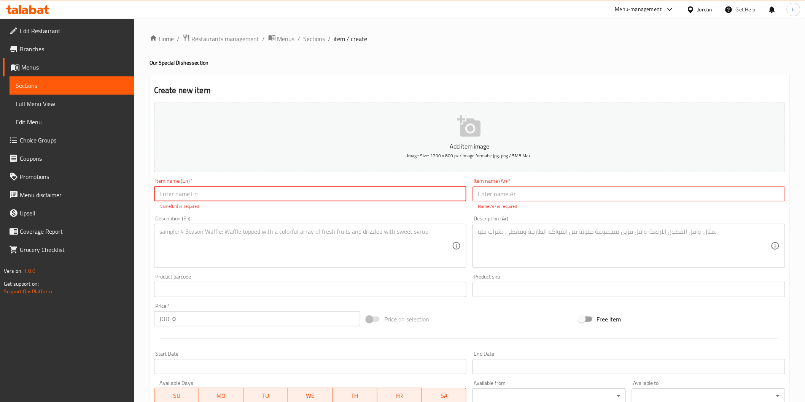
click at [34, 81] on span "Sections" at bounding box center [72, 85] width 113 height 9
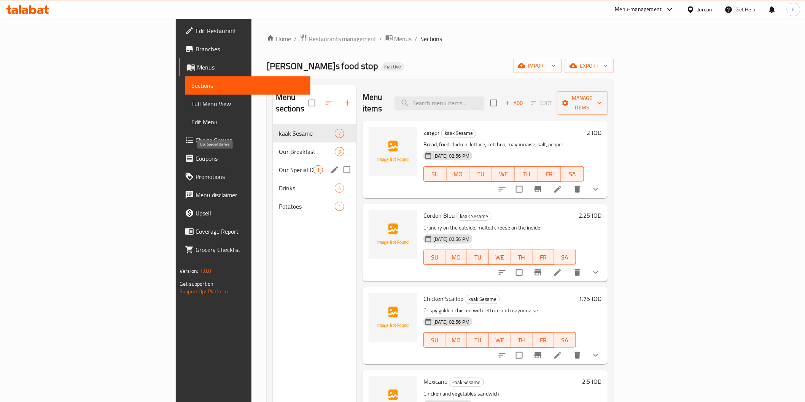
click at [279, 165] on span "Our Special Dishes" at bounding box center [296, 169] width 35 height 9
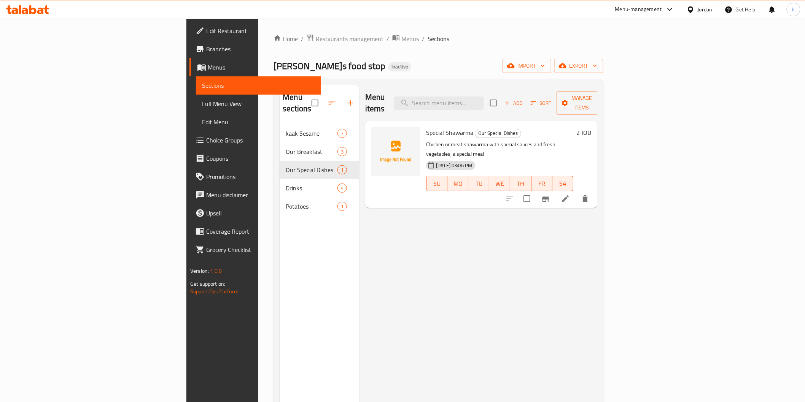
click at [570, 194] on icon at bounding box center [564, 198] width 9 height 9
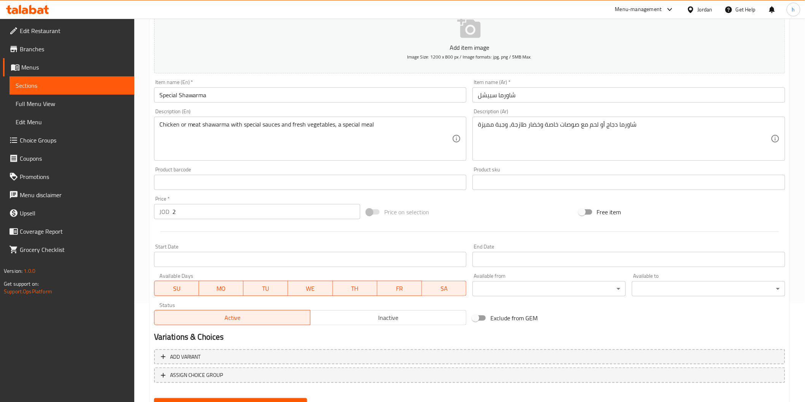
scroll to position [127, 0]
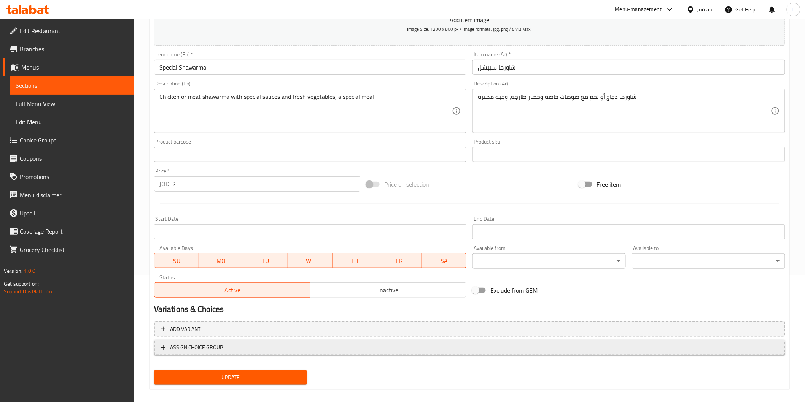
click at [312, 345] on span "ASSIGN CHOICE GROUP" at bounding box center [469, 348] width 617 height 10
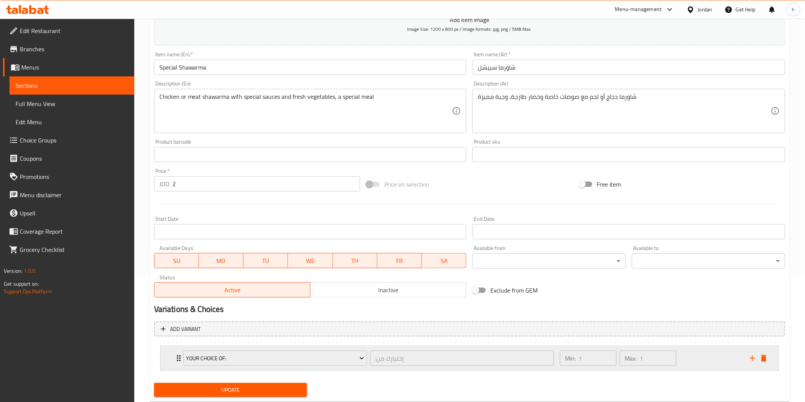
click at [180, 355] on div "your choice of: :إختيارك من ​" at bounding box center [368, 358] width 379 height 24
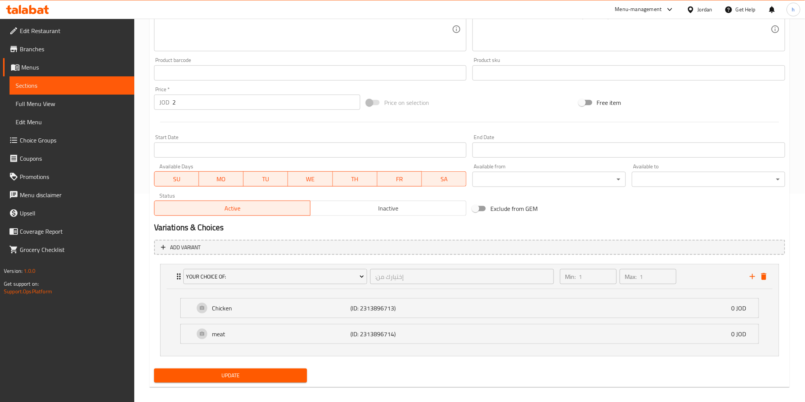
scroll to position [214, 0]
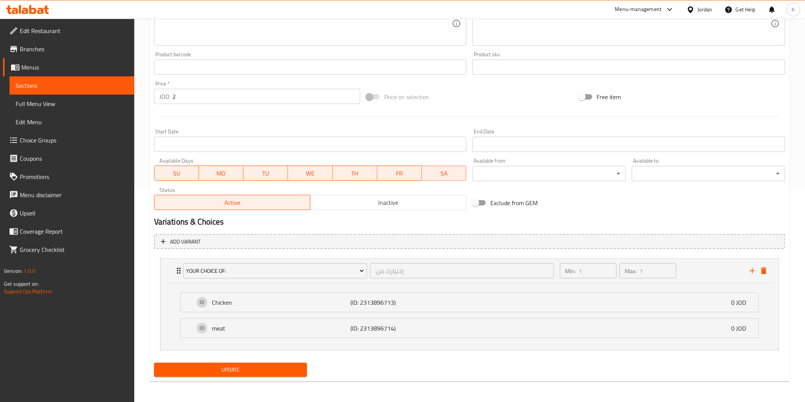
click at [284, 369] on span "Update" at bounding box center [230, 370] width 141 height 10
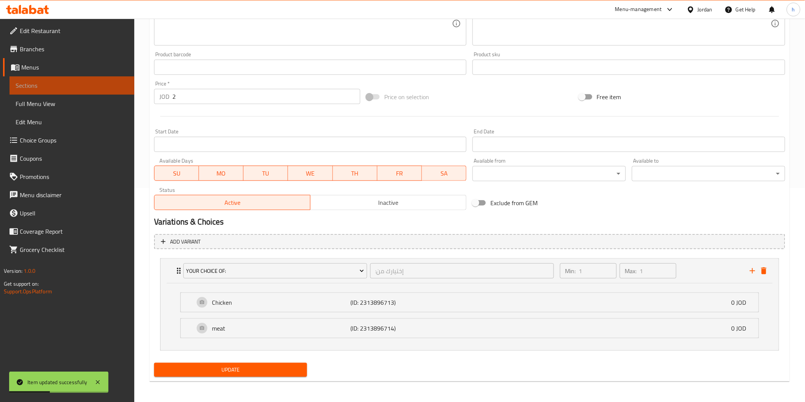
click at [44, 86] on span "Sections" at bounding box center [72, 85] width 113 height 9
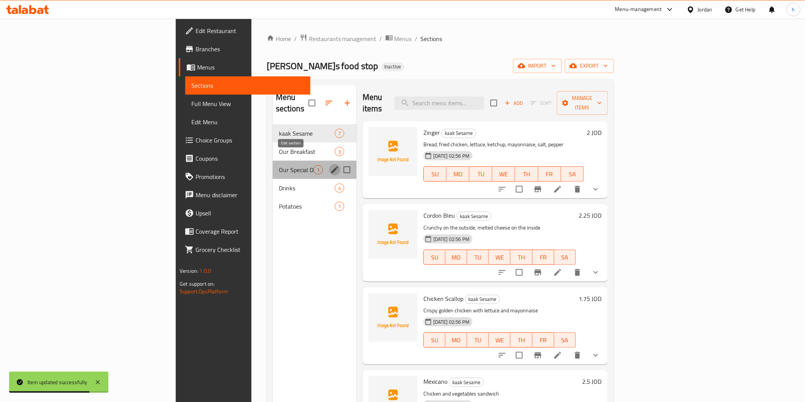
click at [330, 165] on icon "edit" at bounding box center [334, 169] width 9 height 9
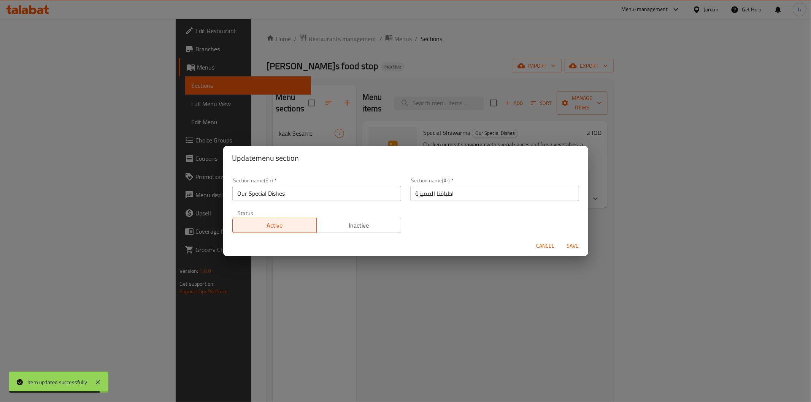
click at [187, 280] on div "Update menu section Section name(En)   * Our Special Dishes Section name(En) * …" at bounding box center [405, 201] width 811 height 402
click at [543, 248] on span "Cancel" at bounding box center [546, 246] width 18 height 10
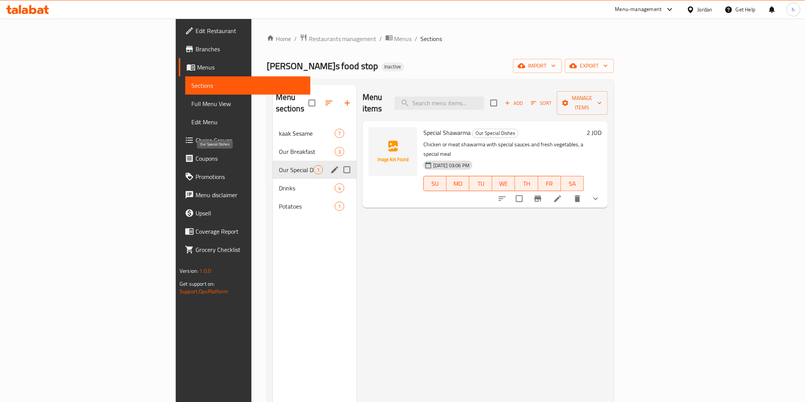
click at [279, 165] on span "Our Special Dishes" at bounding box center [296, 169] width 35 height 9
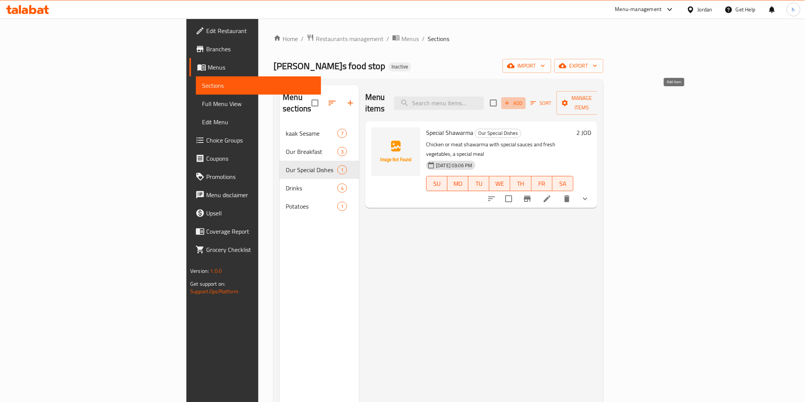
click at [524, 99] on span "Add" at bounding box center [513, 103] width 21 height 9
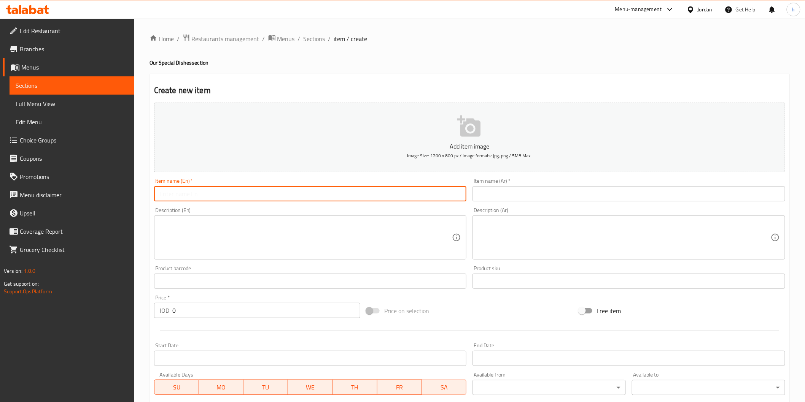
click at [218, 191] on input "text" at bounding box center [310, 193] width 313 height 15
paste input "Cheese chicken fries"
type input "Cheese chicken fries"
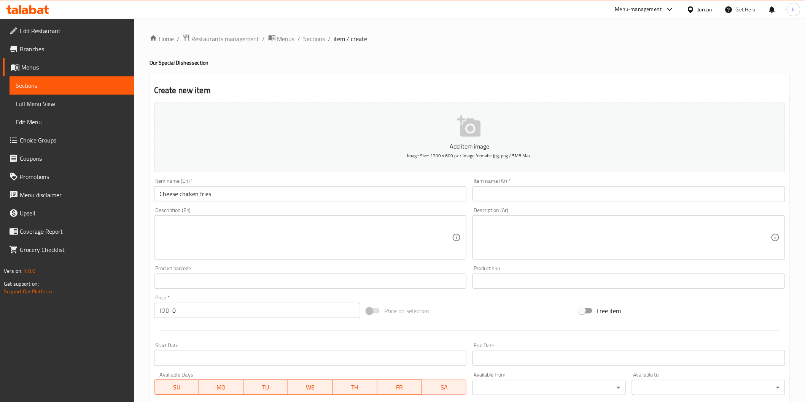
click at [506, 196] on input "text" at bounding box center [628, 193] width 313 height 15
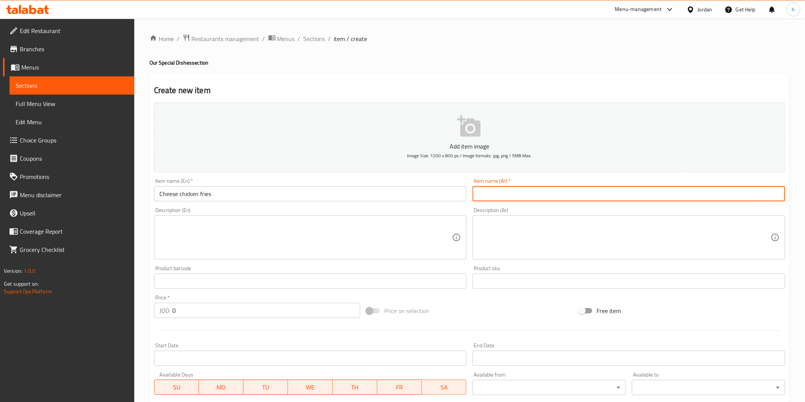
paste input "تشيز تشكن فرايز"
type input "تشيز تشكن فرايز"
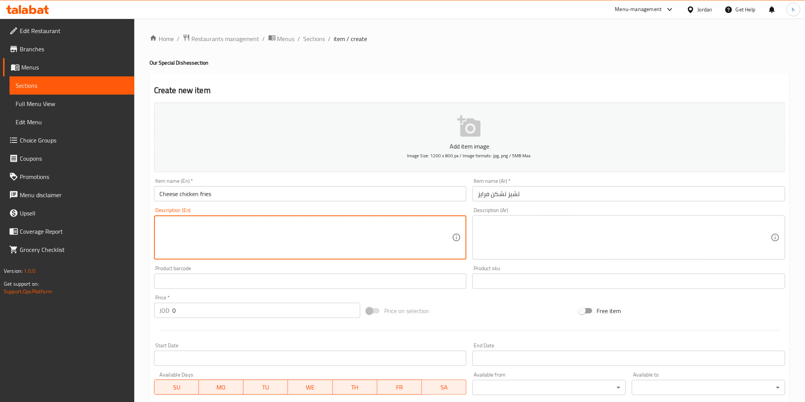
click at [184, 237] on textarea at bounding box center [305, 238] width 293 height 36
paste textarea "French Fries coated with pites of chicken and melted cheese, rich and flavourfu…"
type textarea "French Fries coated with pites of chicken and melted cheese, rich and flavorful…"
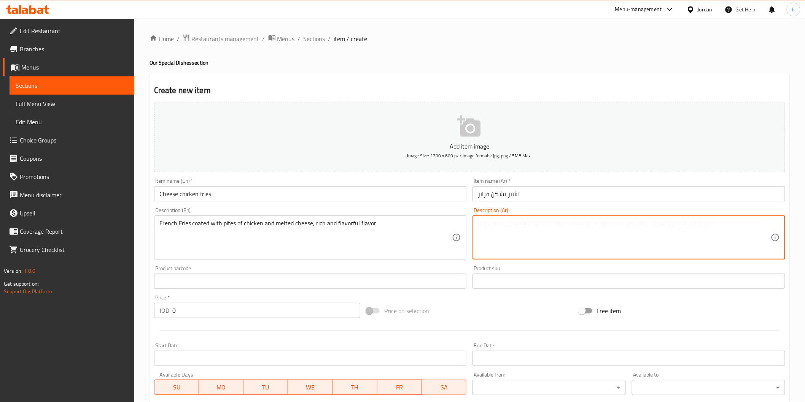
click at [538, 227] on textarea at bounding box center [624, 238] width 293 height 36
paste textarea "بطاطا مقلية مغطاة بقطع دجاج وجبنة ذائبة، طعم غني ولذيذ"
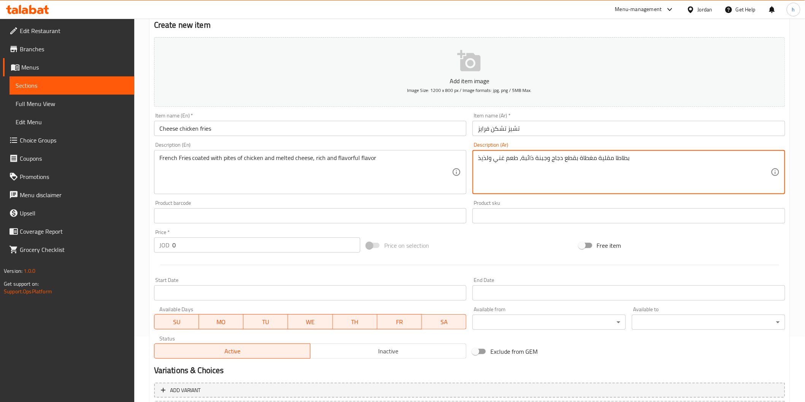
scroll to position [127, 0]
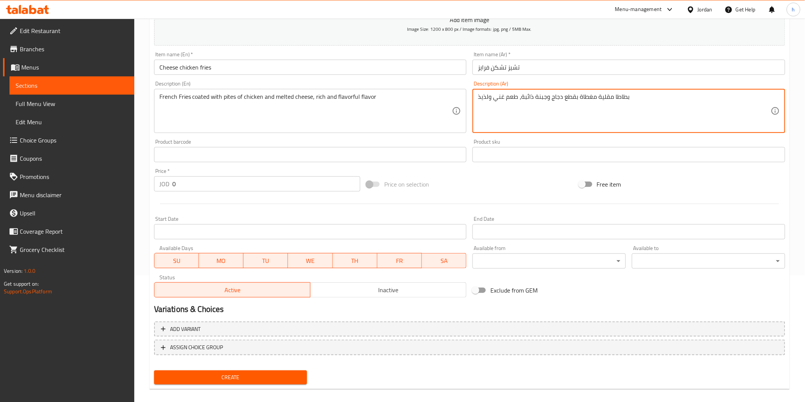
type textarea "بطاطا مقلية مغطاة بقطع دجاج وجبنة ذائبة، طعم غني ولذيذ"
click at [212, 346] on span "ASSIGN CHOICE GROUP" at bounding box center [196, 348] width 53 height 10
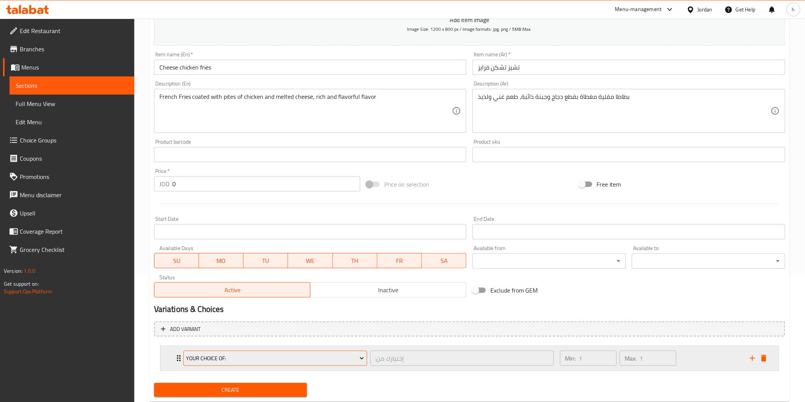
click at [332, 356] on span "your choice of:" at bounding box center [275, 359] width 178 height 10
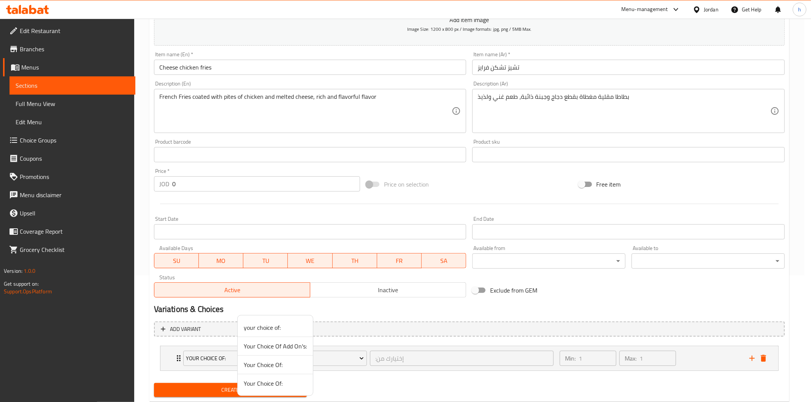
click at [180, 357] on div at bounding box center [405, 201] width 811 height 402
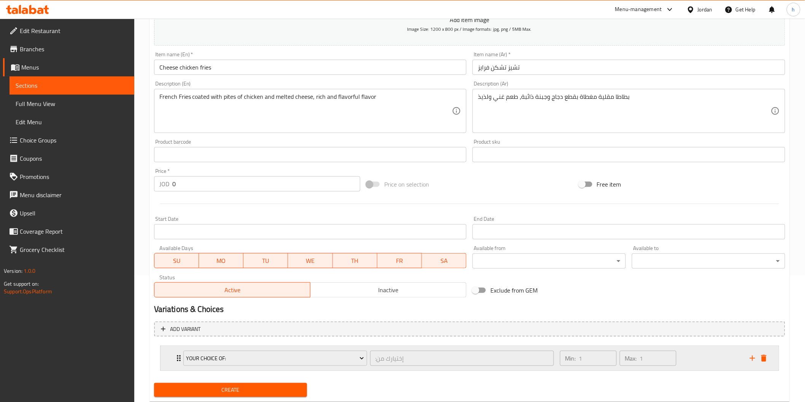
click at [178, 357] on icon "Expand" at bounding box center [179, 359] width 4 height 6
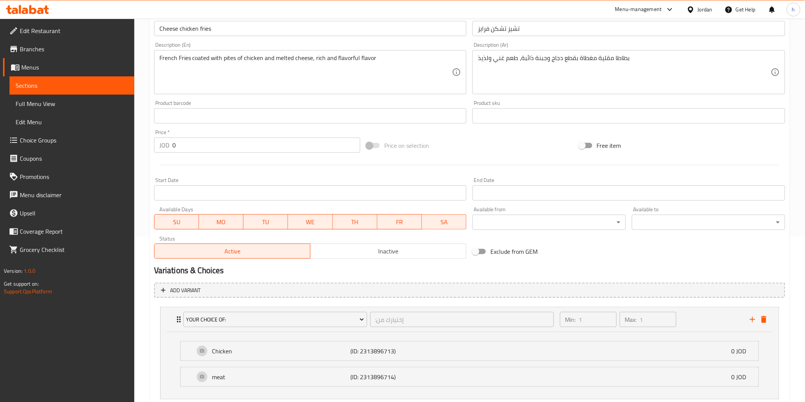
scroll to position [214, 0]
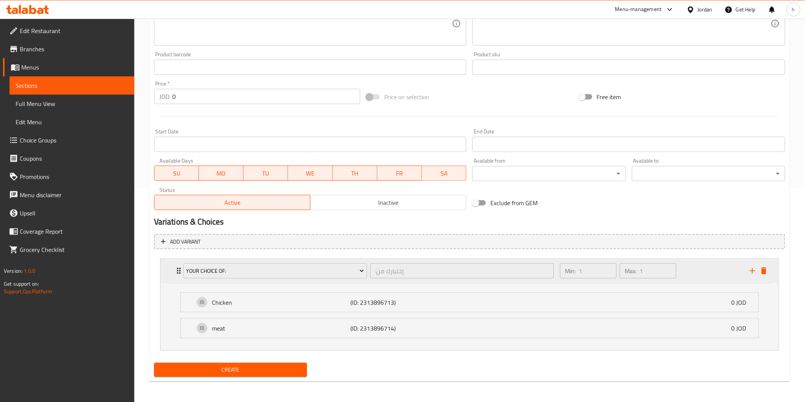
click at [176, 268] on icon "Expand" at bounding box center [178, 271] width 9 height 9
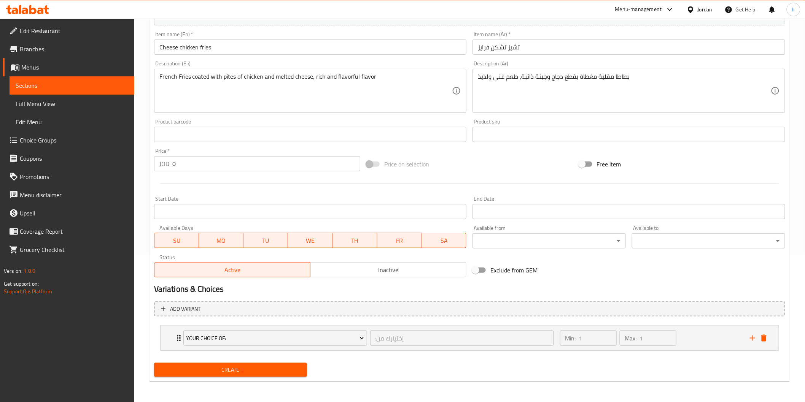
scroll to position [146, 0]
click at [367, 341] on button "your choice of:" at bounding box center [275, 338] width 184 height 15
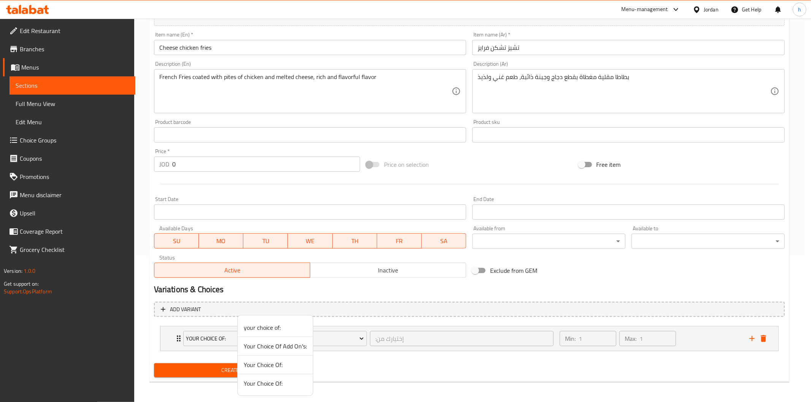
click at [279, 381] on span "Your Choice Of:" at bounding box center [275, 383] width 63 height 9
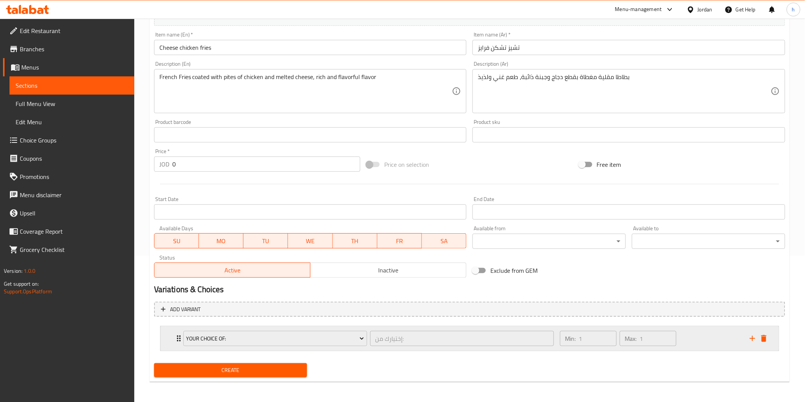
click at [172, 335] on div "Your Choice Of: إختيارك من: ​ Min: 1 ​ Max: 1 ​" at bounding box center [469, 339] width 618 height 24
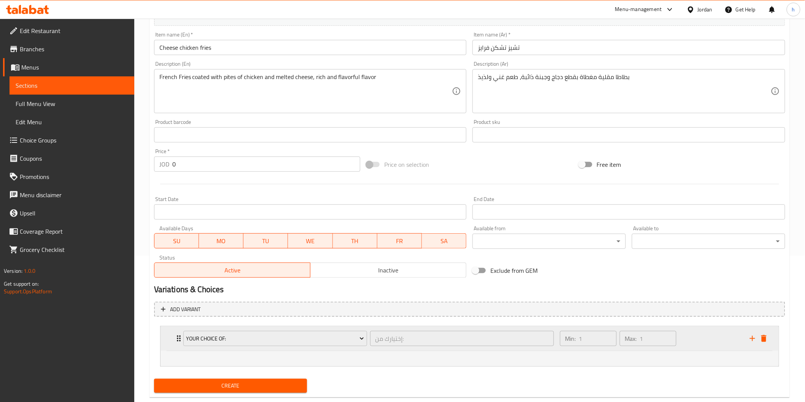
click at [183, 335] on div "Your Choice Of:" at bounding box center [275, 339] width 187 height 18
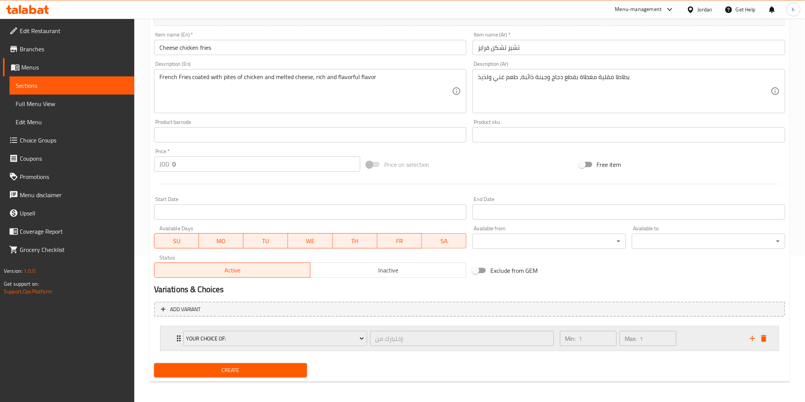
click at [179, 335] on div "Your Choice Of: إختيارك من: ​" at bounding box center [368, 339] width 379 height 24
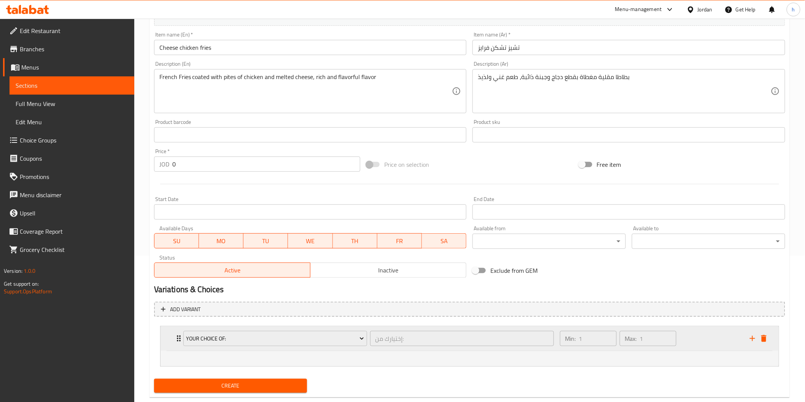
click at [176, 334] on icon "Expand" at bounding box center [178, 338] width 9 height 9
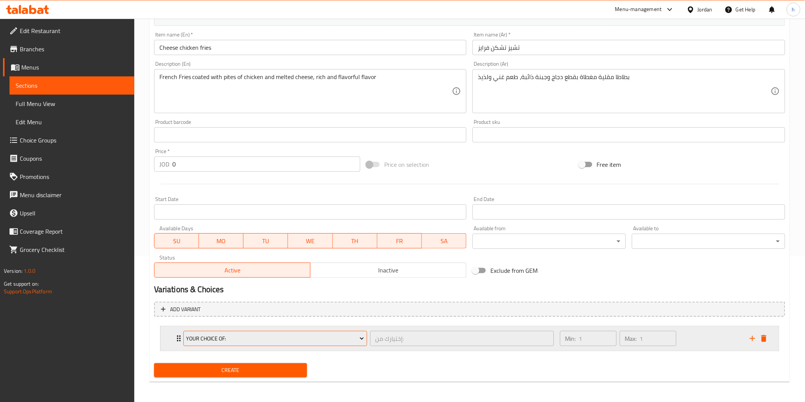
click at [343, 340] on span "Your Choice Of:" at bounding box center [275, 339] width 178 height 10
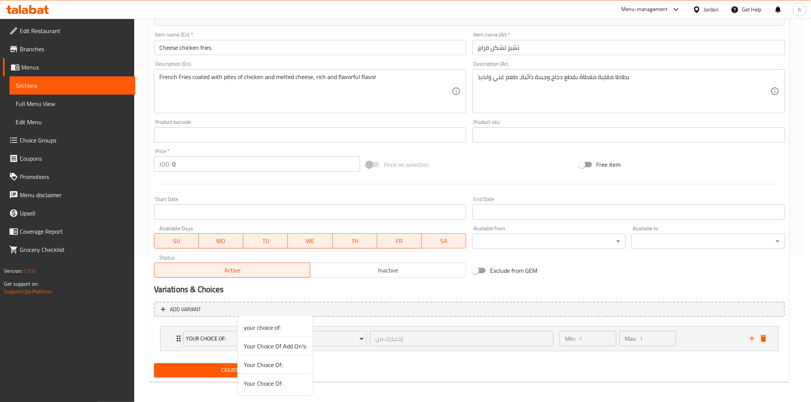
click at [284, 362] on span "Your Choice Of:" at bounding box center [275, 364] width 63 height 9
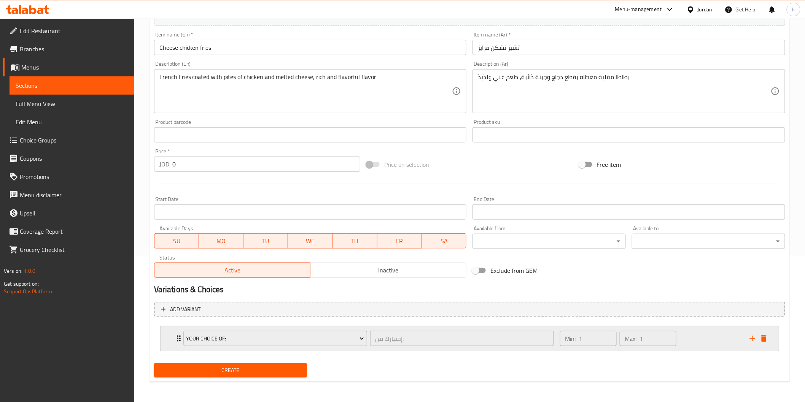
click at [179, 338] on div "Your Choice Of: إختيارك من: ​" at bounding box center [368, 339] width 379 height 24
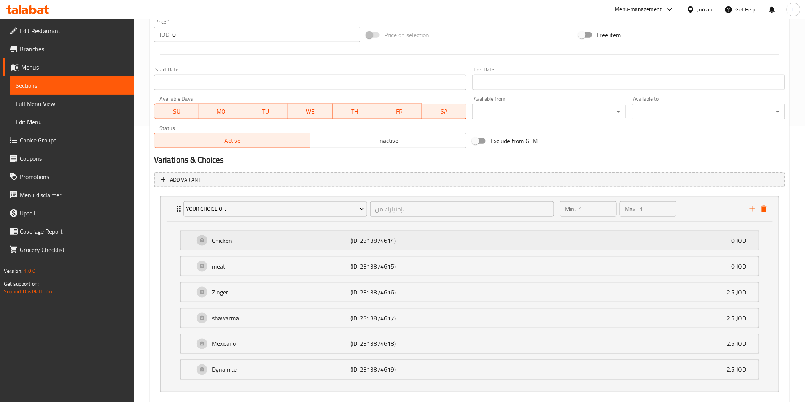
scroll to position [318, 0]
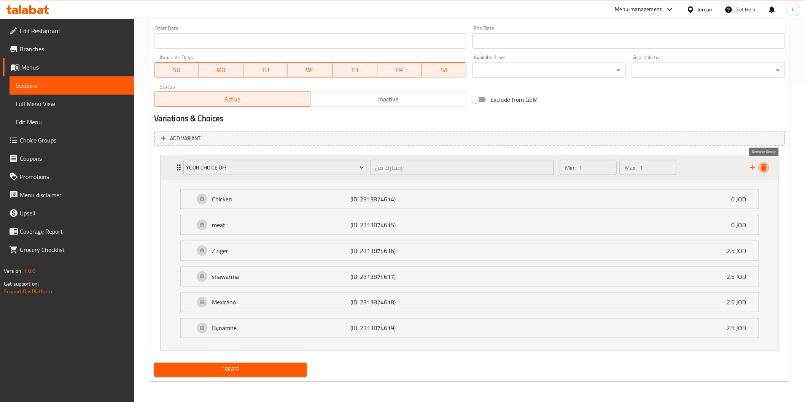
click at [768, 167] on button "delete" at bounding box center [763, 167] width 11 height 11
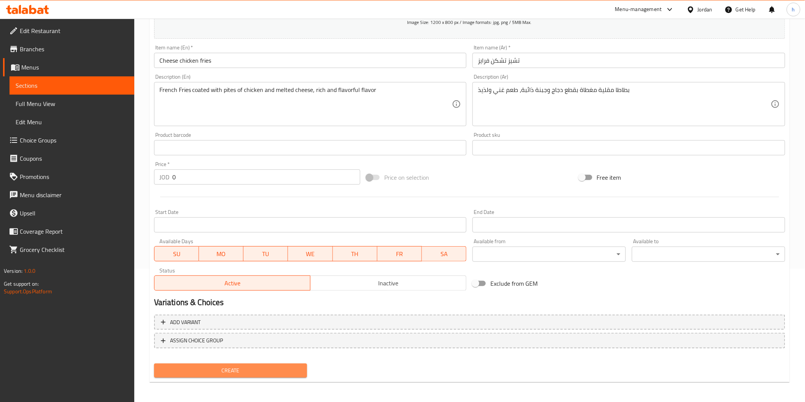
click at [282, 370] on span "Create" at bounding box center [230, 371] width 141 height 10
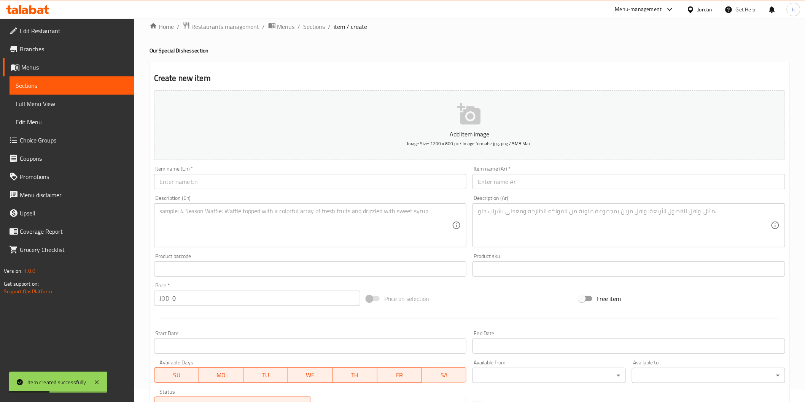
scroll to position [6, 0]
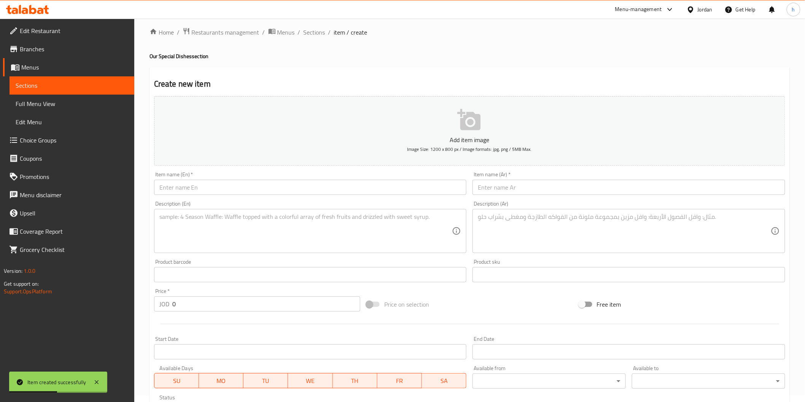
click at [99, 87] on span "Sections" at bounding box center [72, 85] width 113 height 9
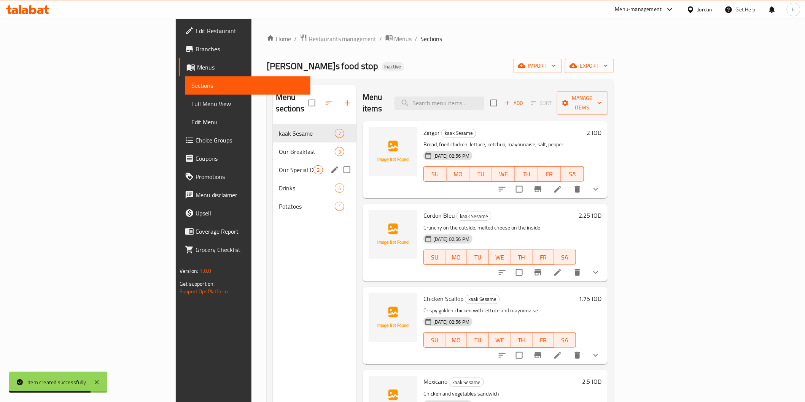
click at [273, 164] on div "Our Special Dishes 2" at bounding box center [315, 170] width 84 height 18
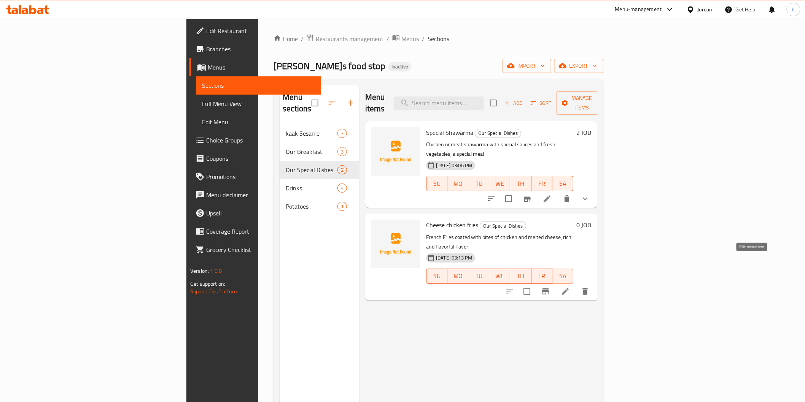
click at [570, 287] on icon at bounding box center [564, 291] width 9 height 9
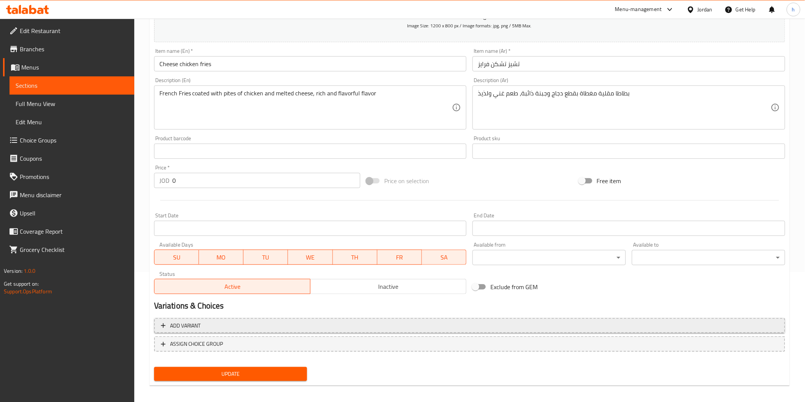
scroll to position [133, 0]
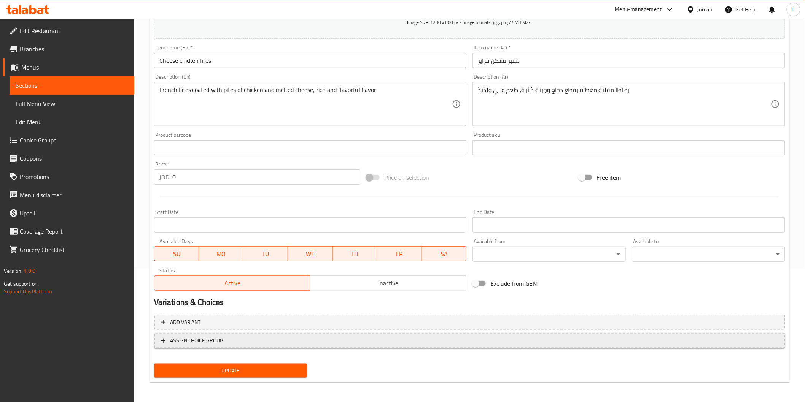
click at [284, 335] on button "ASSIGN CHOICE GROUP" at bounding box center [469, 341] width 631 height 16
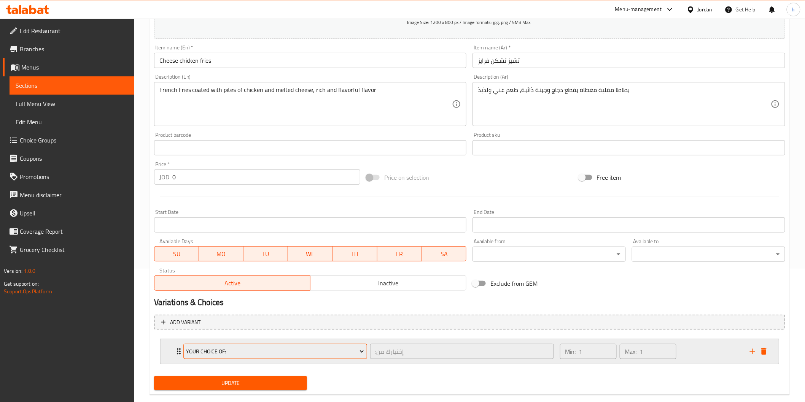
click at [235, 349] on span "your choice of:" at bounding box center [275, 352] width 178 height 10
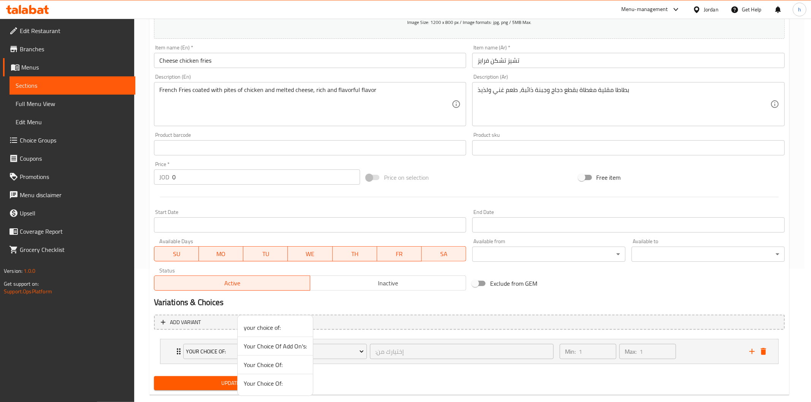
click at [177, 350] on div at bounding box center [405, 201] width 811 height 402
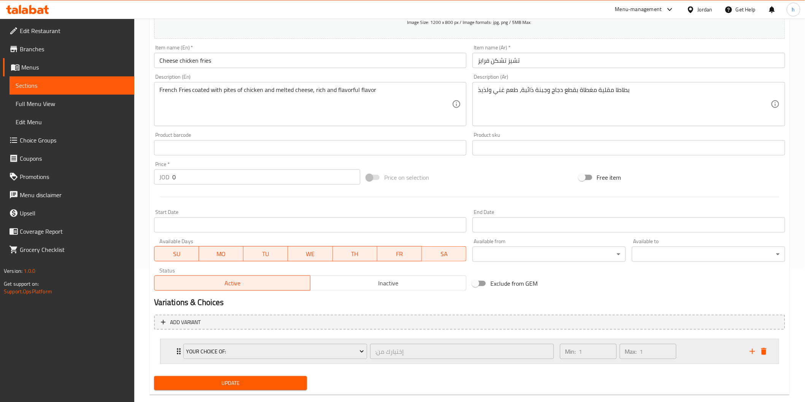
click at [179, 352] on div "your choice of: :إختيارك من ​" at bounding box center [368, 352] width 379 height 24
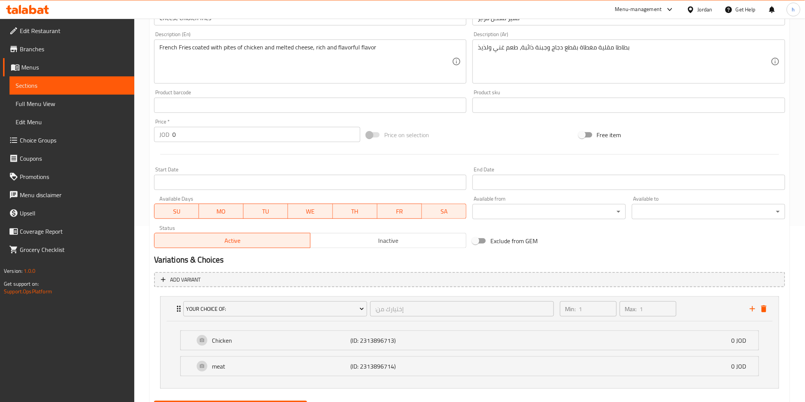
scroll to position [214, 0]
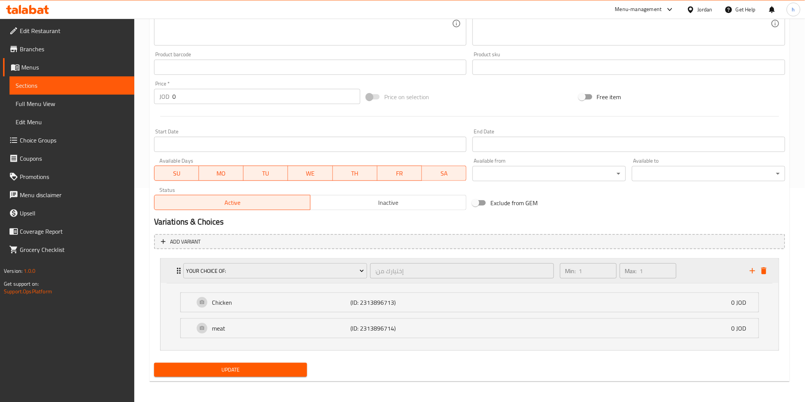
click at [176, 268] on icon "Expand" at bounding box center [178, 271] width 9 height 9
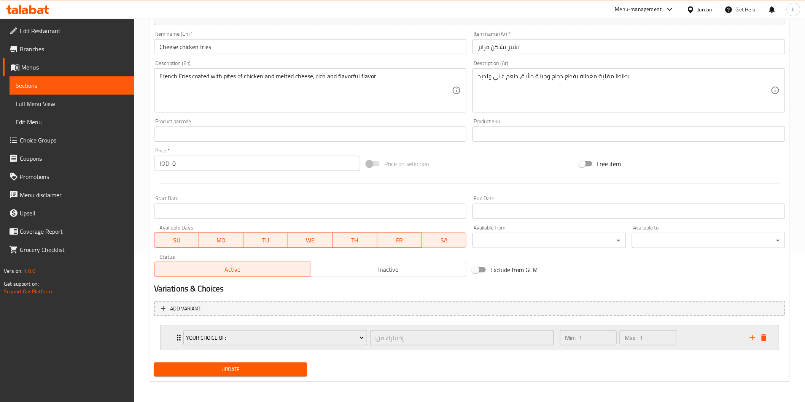
scroll to position [146, 0]
click at [209, 338] on span "your choice of:" at bounding box center [275, 339] width 178 height 10
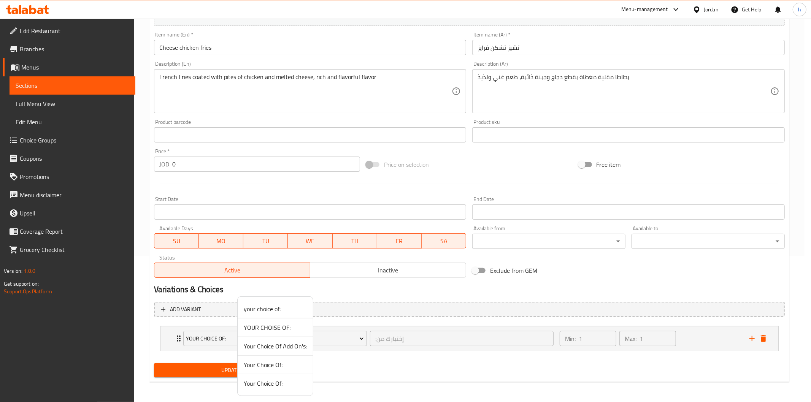
click at [256, 328] on span "YOUR CHOISE OF:" at bounding box center [275, 327] width 63 height 9
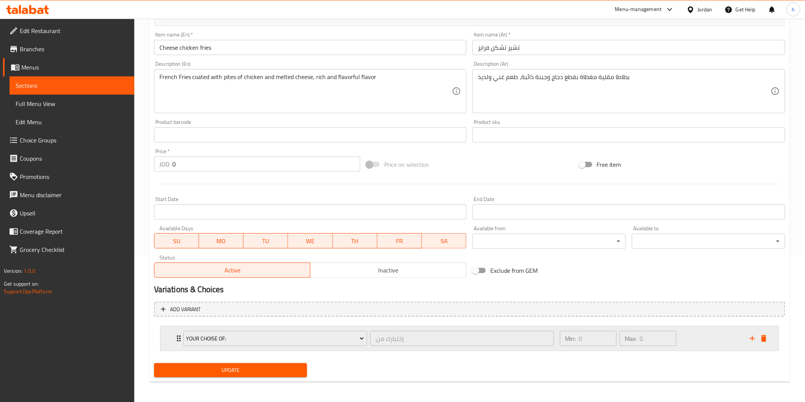
click at [178, 335] on icon "Expand" at bounding box center [178, 338] width 9 height 9
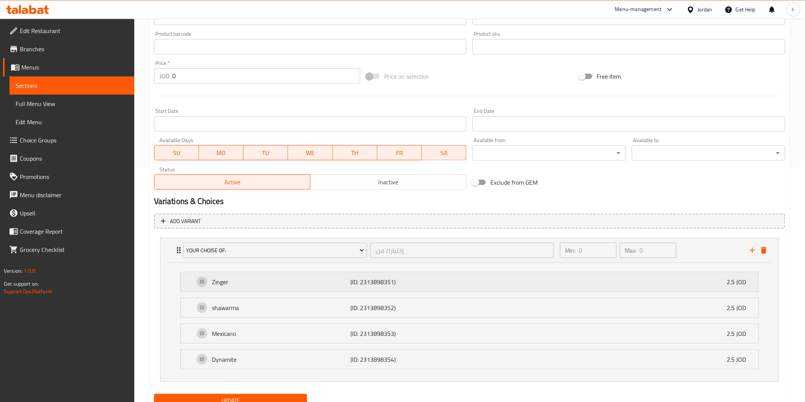
scroll to position [266, 0]
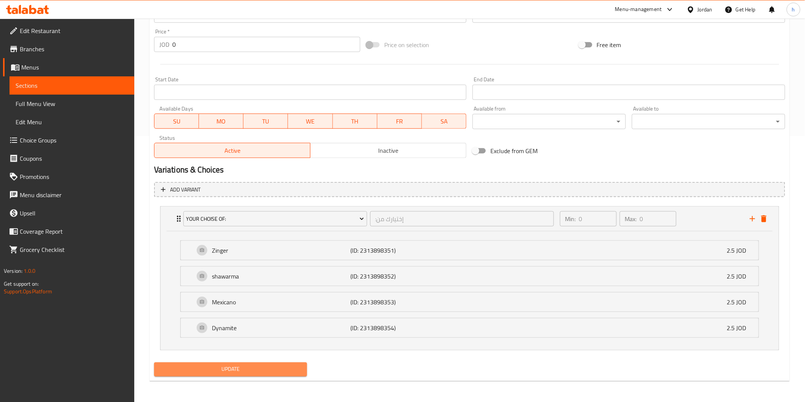
click at [294, 367] on span "Update" at bounding box center [230, 370] width 141 height 10
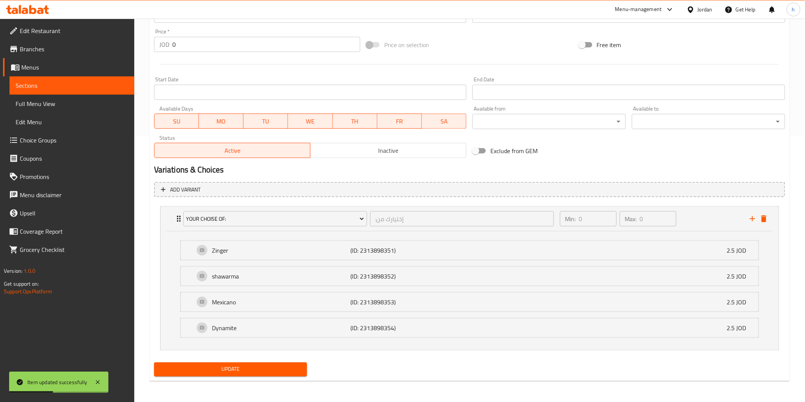
click at [73, 79] on link "Sections" at bounding box center [72, 85] width 125 height 18
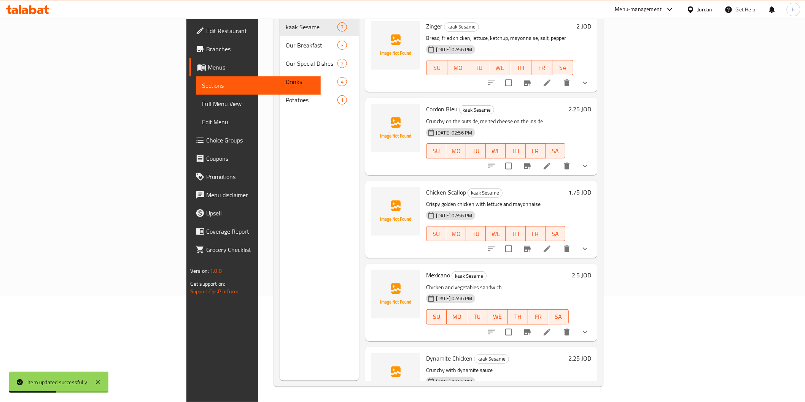
scroll to position [106, 0]
click at [196, 79] on link "Sections" at bounding box center [258, 85] width 125 height 18
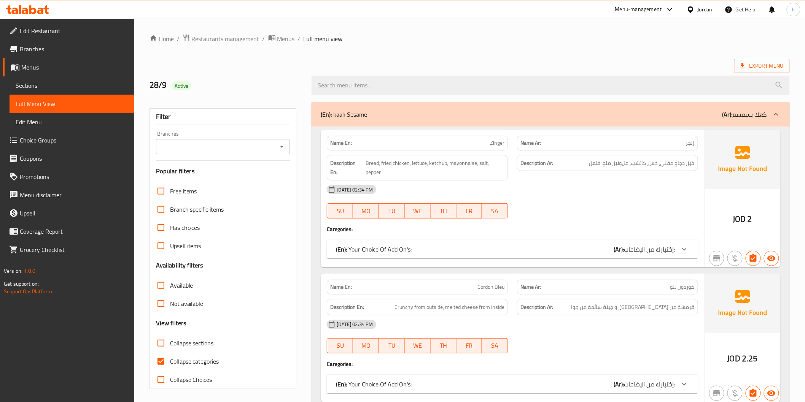
click at [189, 357] on span "Collapse categories" at bounding box center [194, 361] width 49 height 9
click at [170, 356] on input "Collapse categories" at bounding box center [161, 361] width 18 height 18
checkbox input "false"
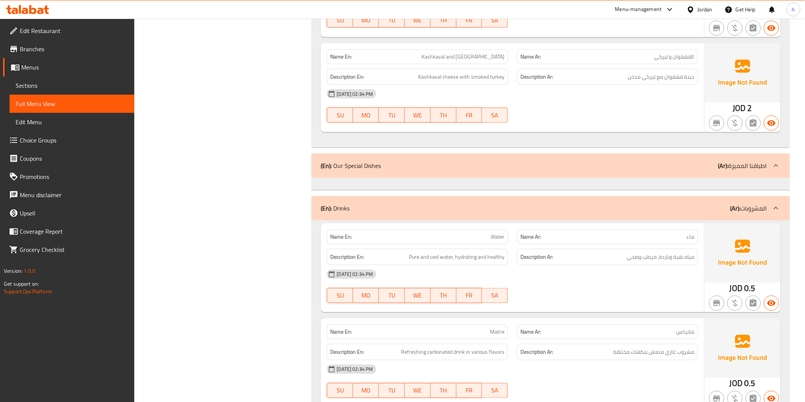
scroll to position [2662, 0]
click at [772, 162] on icon at bounding box center [775, 164] width 9 height 9
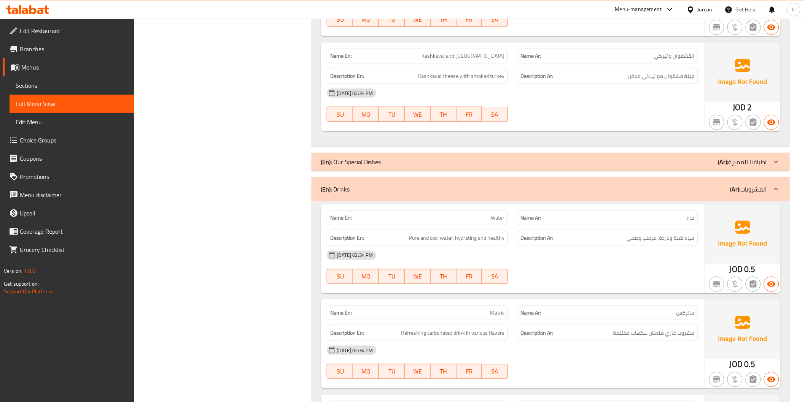
click at [772, 162] on icon at bounding box center [775, 161] width 9 height 9
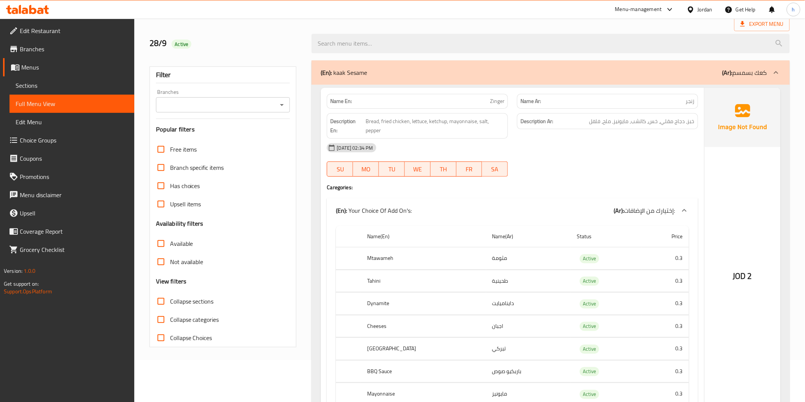
scroll to position [0, 0]
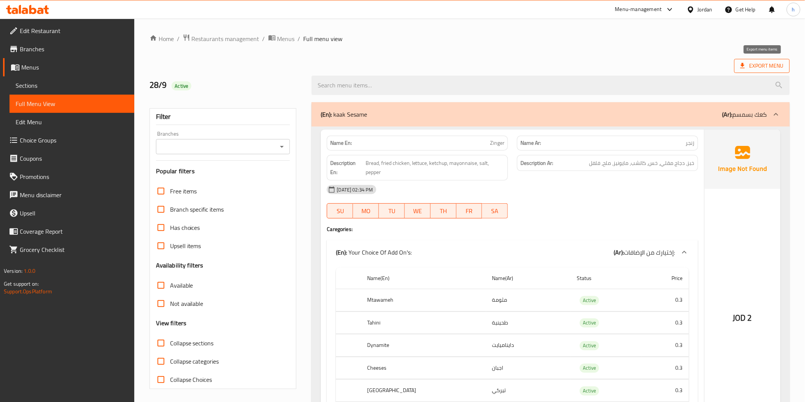
click at [762, 63] on span "Export Menu" at bounding box center [761, 66] width 43 height 10
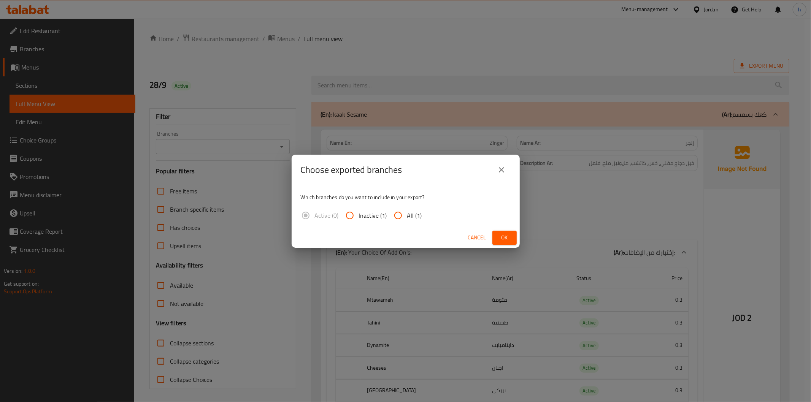
click at [474, 48] on div "Choose exported branches Which branches do you want to include in your export? …" at bounding box center [405, 201] width 811 height 402
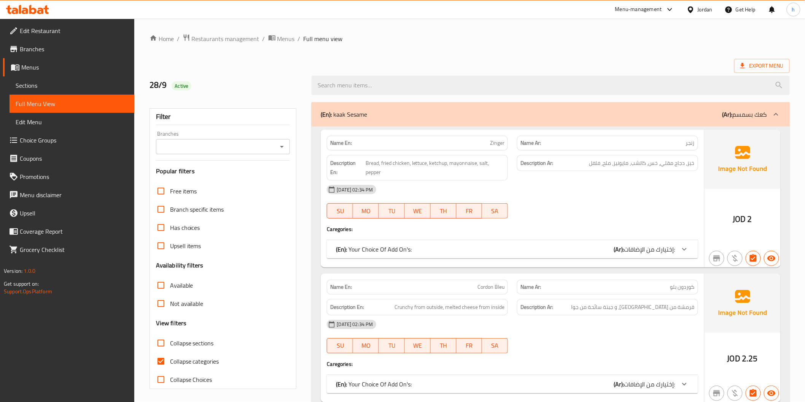
click at [205, 363] on span "Collapse categories" at bounding box center [194, 361] width 49 height 9
click at [170, 363] on input "Collapse categories" at bounding box center [161, 361] width 18 height 18
checkbox input "false"
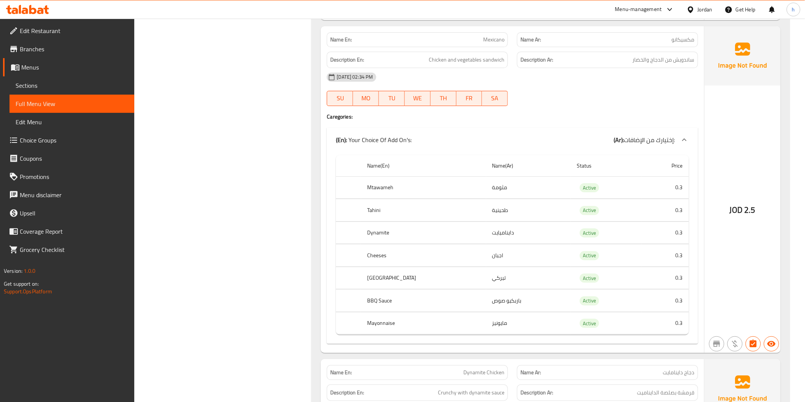
scroll to position [981, 0]
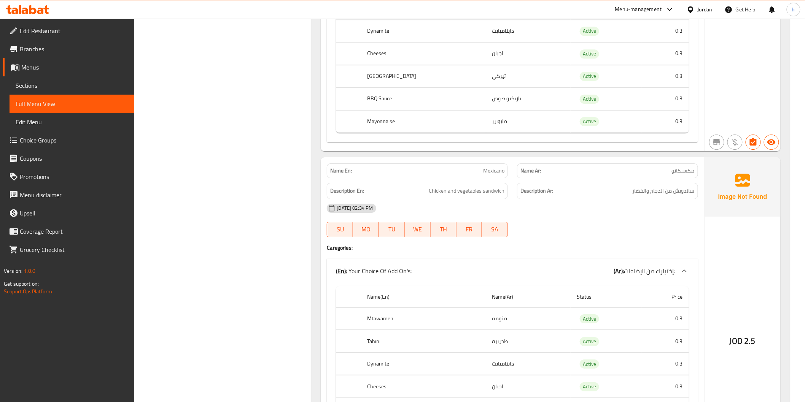
click at [57, 87] on span "Sections" at bounding box center [72, 85] width 113 height 9
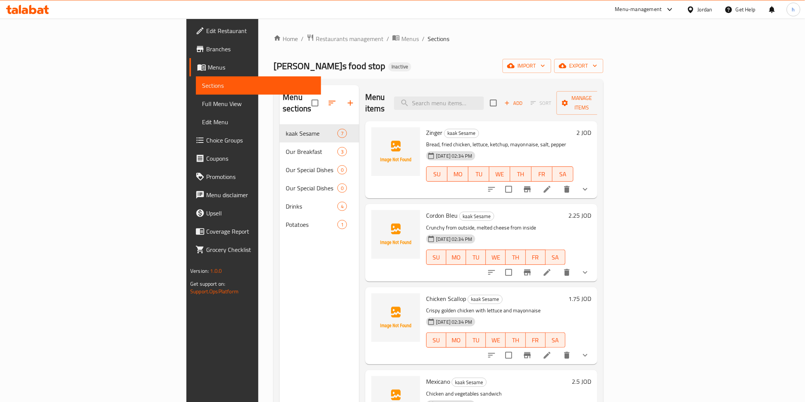
click at [202, 99] on span "Full Menu View" at bounding box center [258, 103] width 113 height 9
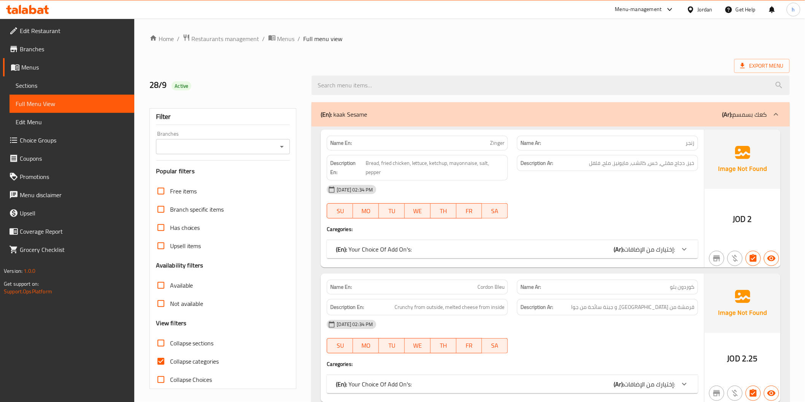
click at [184, 343] on span "Collapse sections" at bounding box center [192, 343] width 44 height 9
click at [170, 343] on input "Collapse sections" at bounding box center [161, 343] width 18 height 18
checkbox input "true"
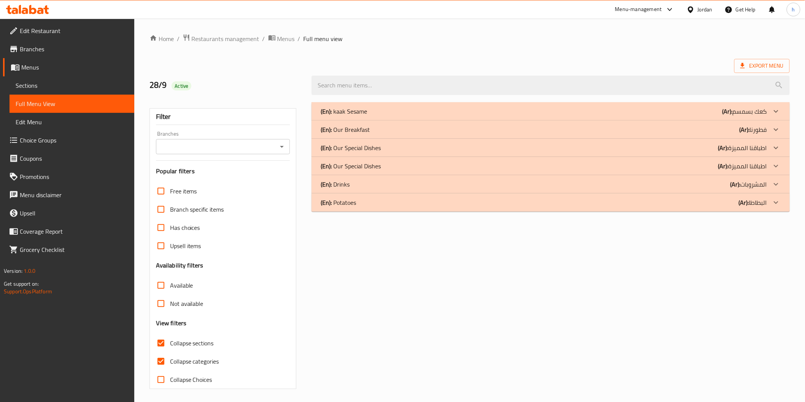
click at [203, 365] on span "Collapse categories" at bounding box center [194, 361] width 49 height 9
click at [170, 365] on input "Collapse categories" at bounding box center [161, 361] width 18 height 18
checkbox input "false"
click at [771, 145] on icon at bounding box center [775, 147] width 9 height 9
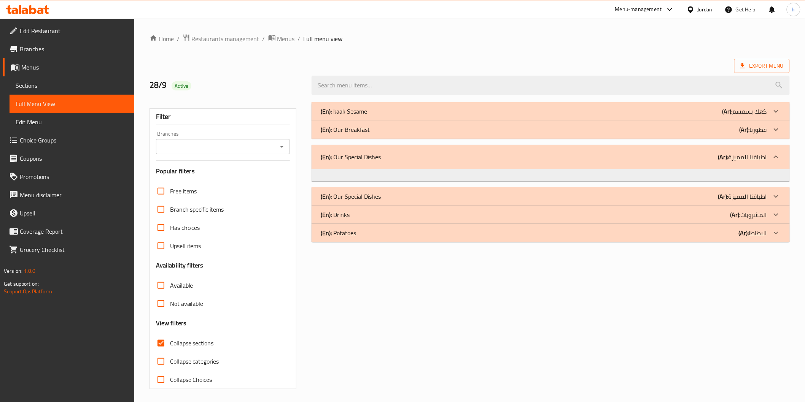
click at [781, 192] on div at bounding box center [776, 196] width 18 height 18
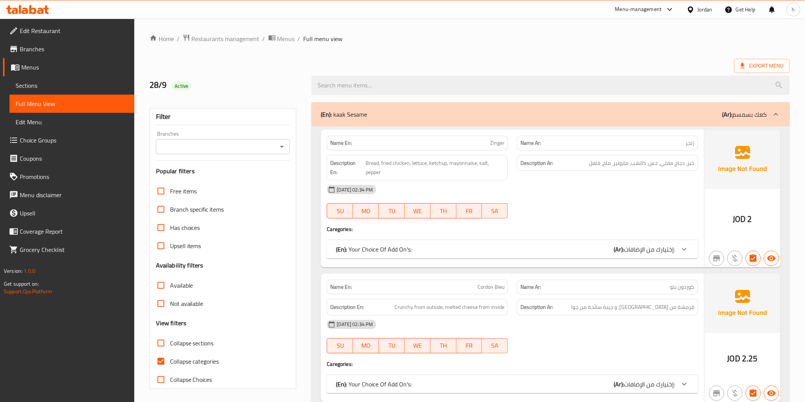
click at [165, 360] on input "Collapse categories" at bounding box center [161, 361] width 18 height 18
checkbox input "false"
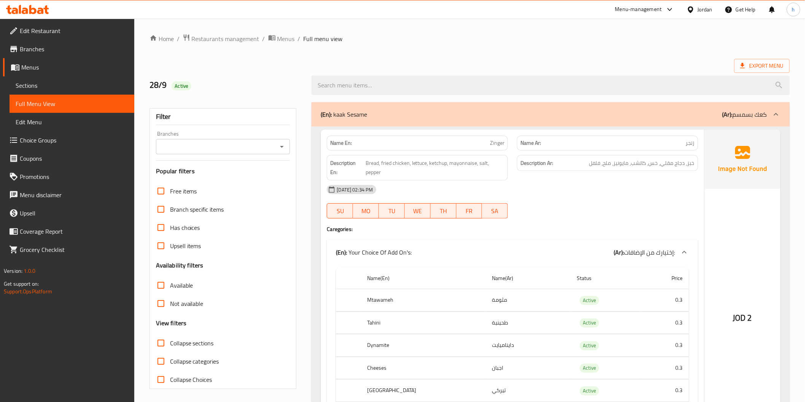
click at [165, 348] on input "Collapse sections" at bounding box center [161, 343] width 18 height 18
checkbox input "true"
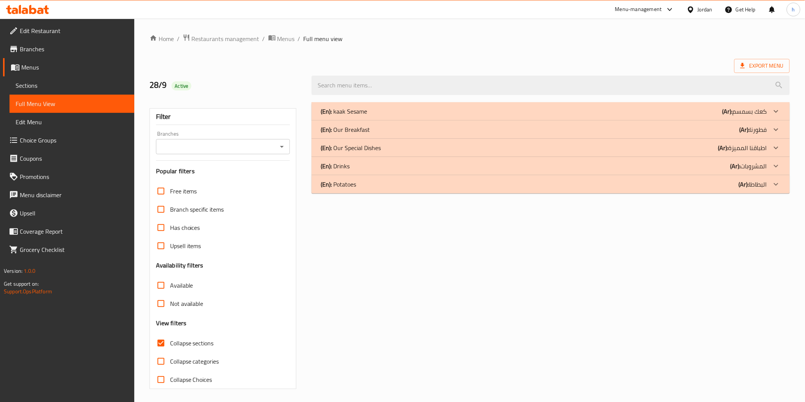
click at [770, 147] on div at bounding box center [776, 148] width 18 height 18
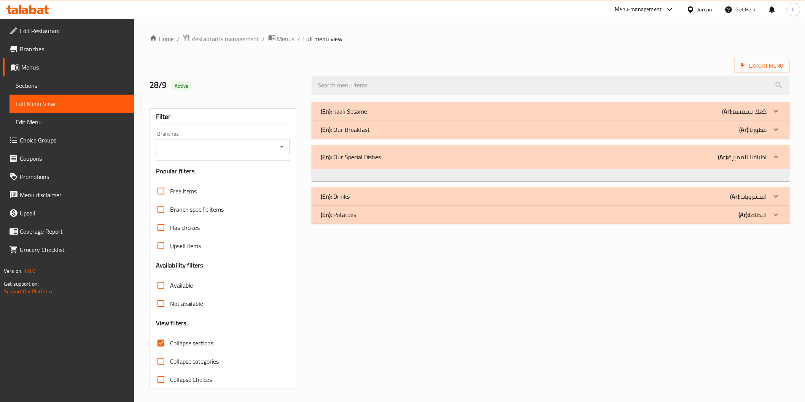
click at [61, 86] on span "Sections" at bounding box center [72, 85] width 113 height 9
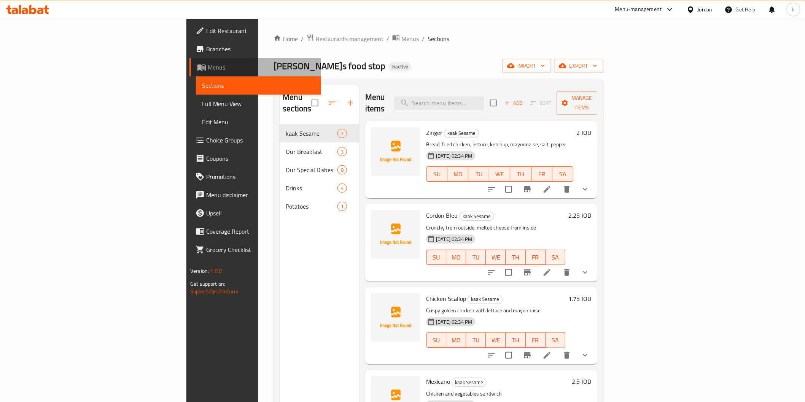
click at [208, 69] on span "Menus" at bounding box center [261, 67] width 107 height 9
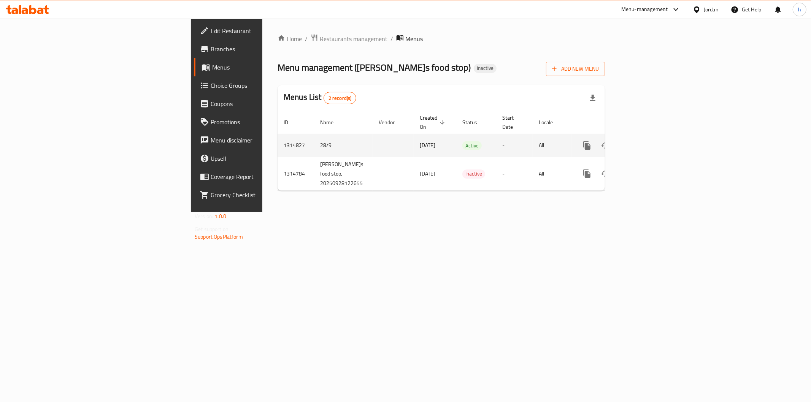
click at [645, 142] on icon "enhanced table" at bounding box center [641, 145] width 7 height 7
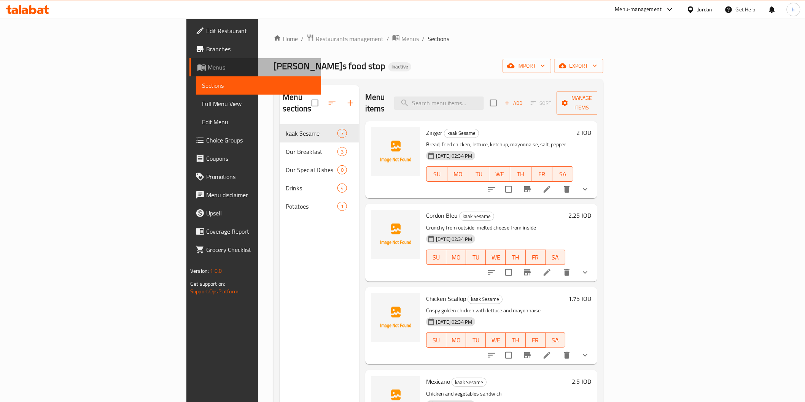
click at [208, 67] on span "Menus" at bounding box center [261, 67] width 107 height 9
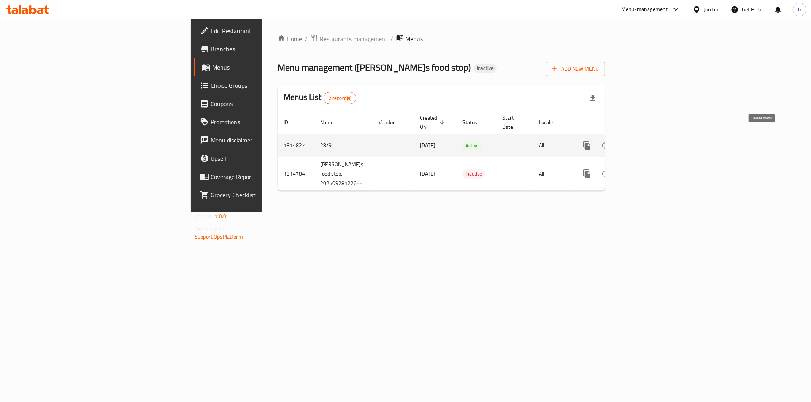
click at [633, 142] on button "enhanced table" at bounding box center [623, 146] width 18 height 18
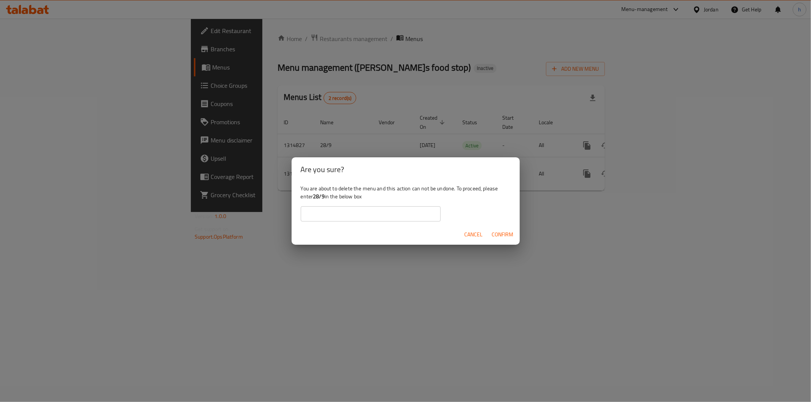
click at [368, 222] on div "You are about to delete the menu and this action can not be undone. To proceed,…" at bounding box center [406, 203] width 228 height 43
click at [372, 217] on input "text" at bounding box center [371, 213] width 140 height 15
type input "28/9"
click at [515, 234] on button "Confirm" at bounding box center [503, 235] width 28 height 14
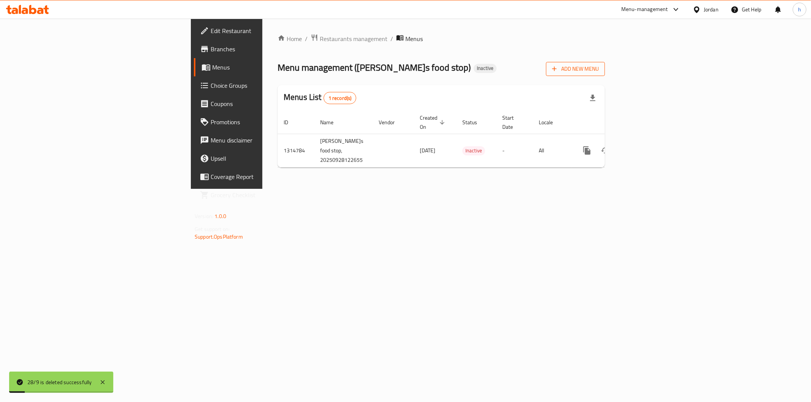
click at [599, 70] on span "Add New Menu" at bounding box center [575, 69] width 47 height 10
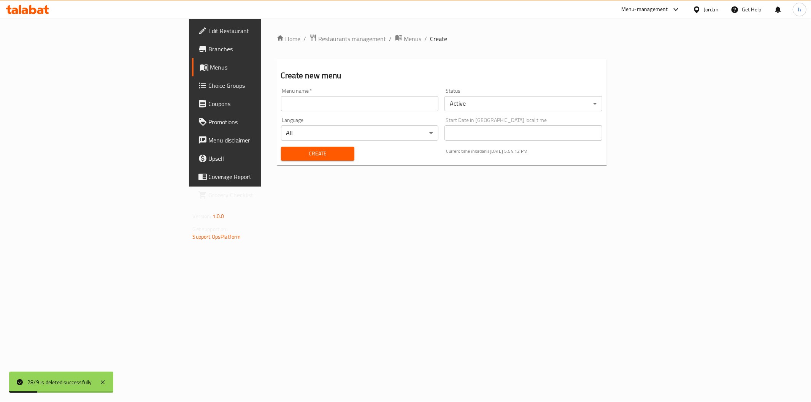
click at [300, 110] on input "text" at bounding box center [360, 103] width 158 height 15
type input "28/9"
click at [287, 154] on span "Create" at bounding box center [317, 154] width 61 height 10
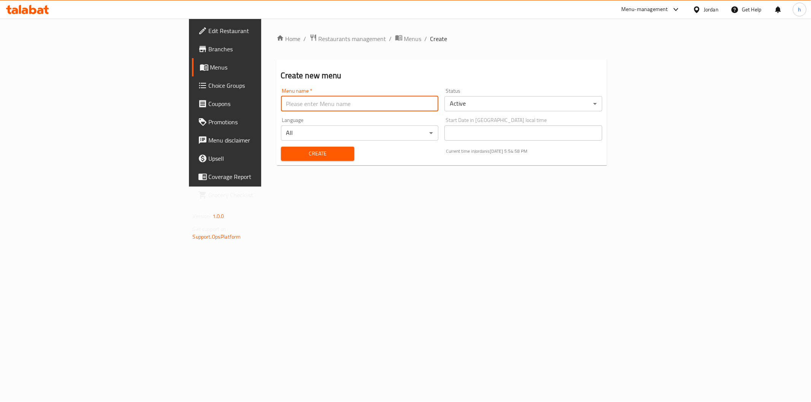
click at [281, 107] on input "text" at bounding box center [360, 103] width 158 height 15
click at [281, 104] on input "27/9" at bounding box center [360, 103] width 158 height 15
type input "28/9"
click at [287, 150] on span "Create" at bounding box center [317, 154] width 61 height 10
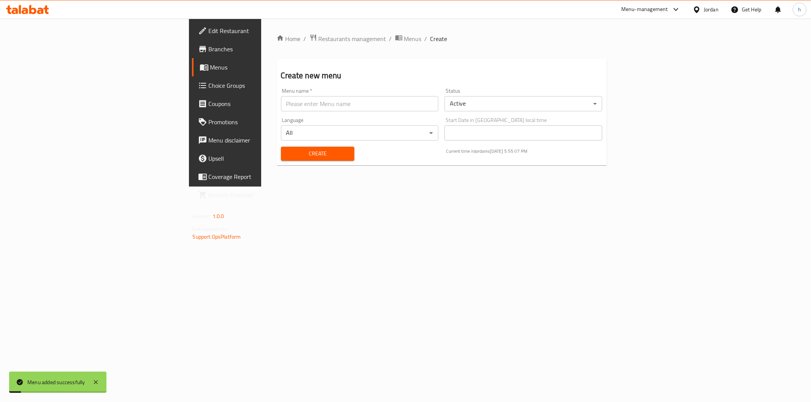
click at [210, 64] on span "Menus" at bounding box center [264, 67] width 108 height 9
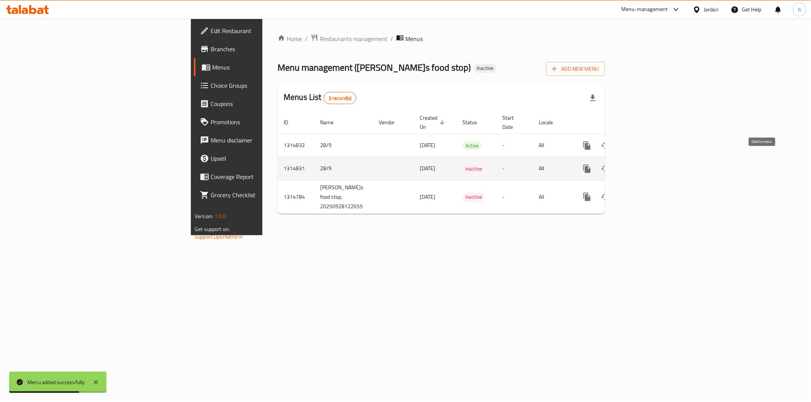
click at [633, 160] on button "enhanced table" at bounding box center [623, 169] width 18 height 18
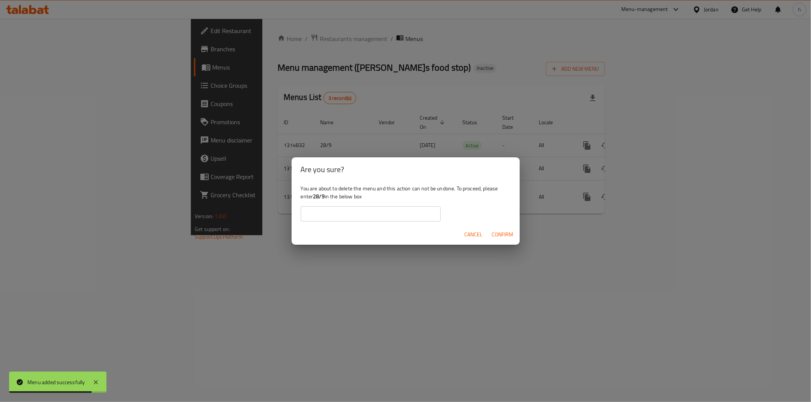
click at [365, 214] on input "text" at bounding box center [371, 213] width 140 height 15
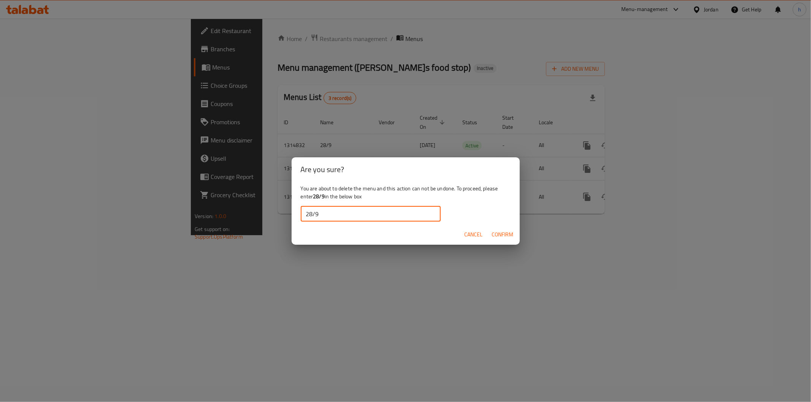
type input "28/9"
click at [508, 236] on span "Confirm" at bounding box center [503, 235] width 22 height 10
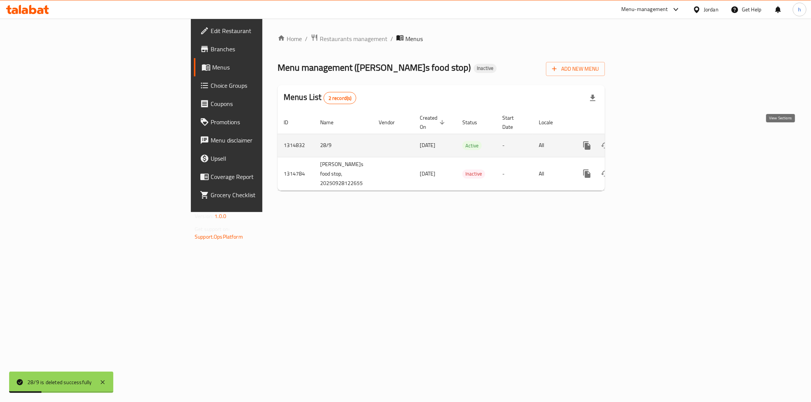
click at [646, 141] on icon "enhanced table" at bounding box center [641, 145] width 9 height 9
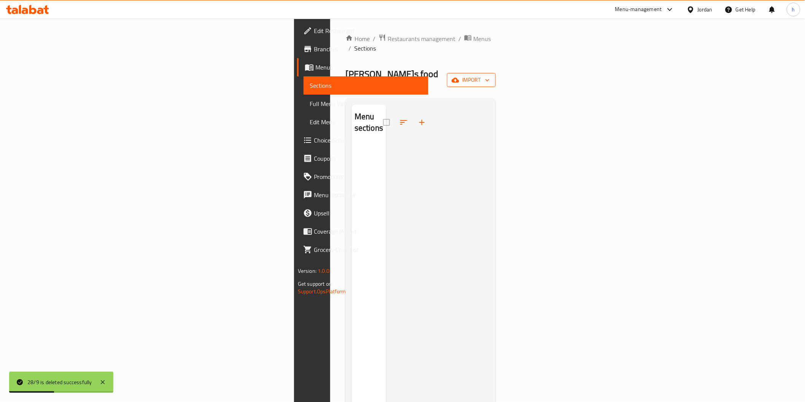
click at [459, 78] on icon "button" at bounding box center [455, 80] width 8 height 5
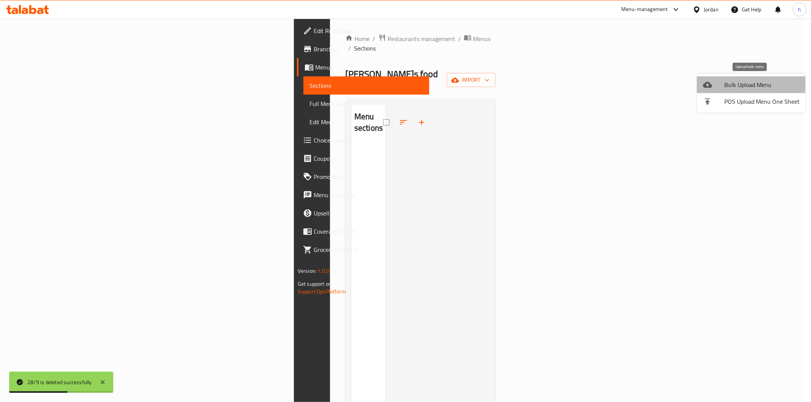
click at [725, 84] on span "Bulk Upload Menu" at bounding box center [761, 84] width 75 height 9
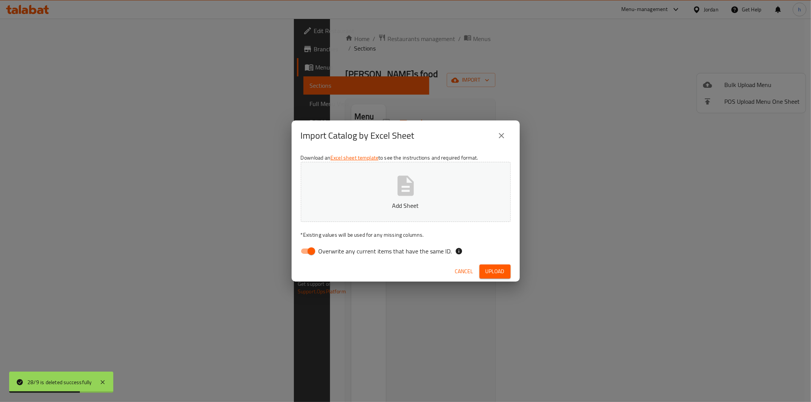
click at [313, 249] on input "Overwrite any current items that have the same ID." at bounding box center [311, 251] width 43 height 14
checkbox input "false"
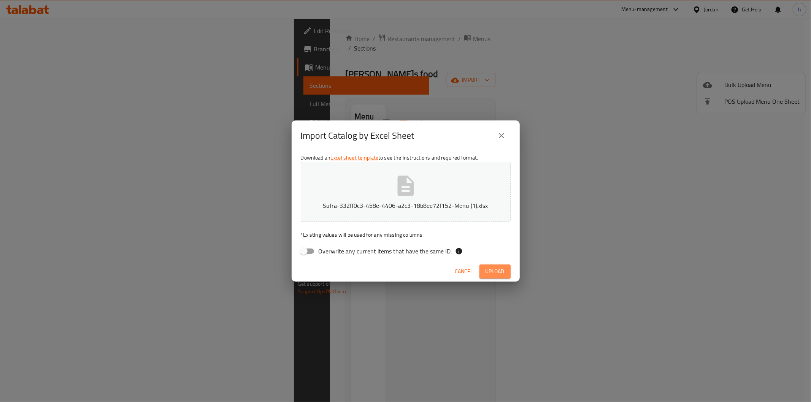
click at [493, 270] on span "Upload" at bounding box center [495, 272] width 19 height 10
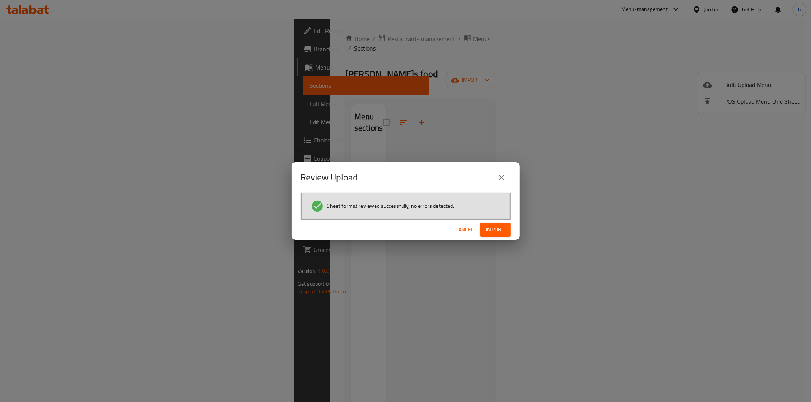
click at [504, 232] on span "Import" at bounding box center [495, 230] width 18 height 10
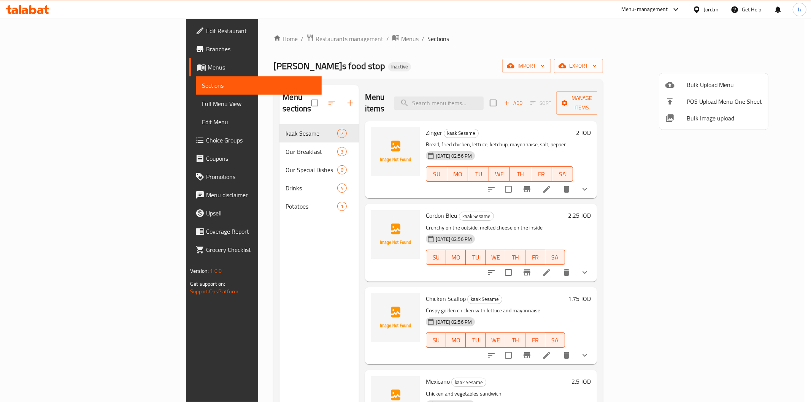
click at [210, 160] on div at bounding box center [405, 201] width 811 height 402
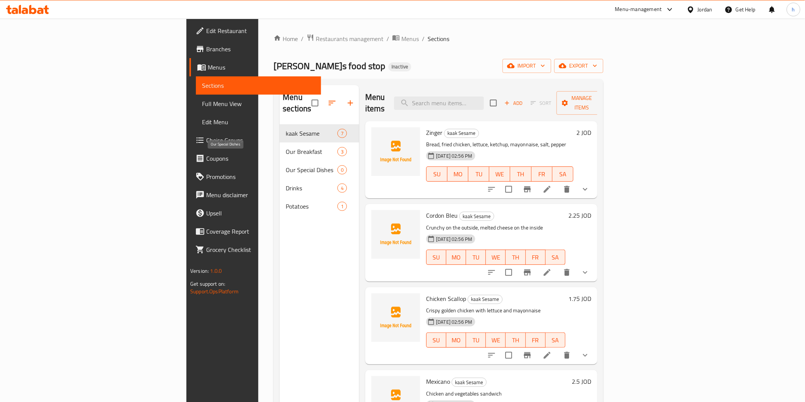
click at [286, 165] on span "Our Special Dishes" at bounding box center [311, 169] width 51 height 9
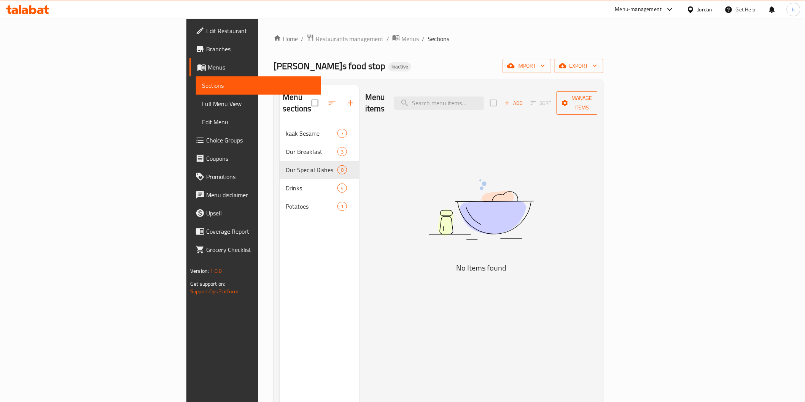
click at [601, 97] on span "Manage items" at bounding box center [581, 103] width 39 height 19
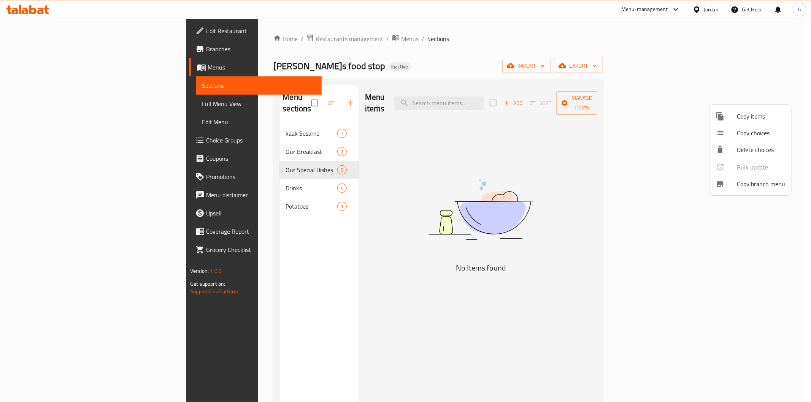
click at [742, 245] on div at bounding box center [405, 201] width 811 height 402
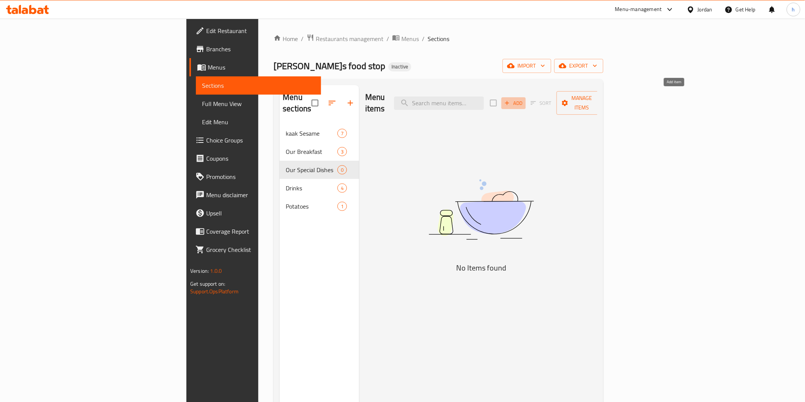
click at [524, 99] on span "Add" at bounding box center [513, 103] width 21 height 9
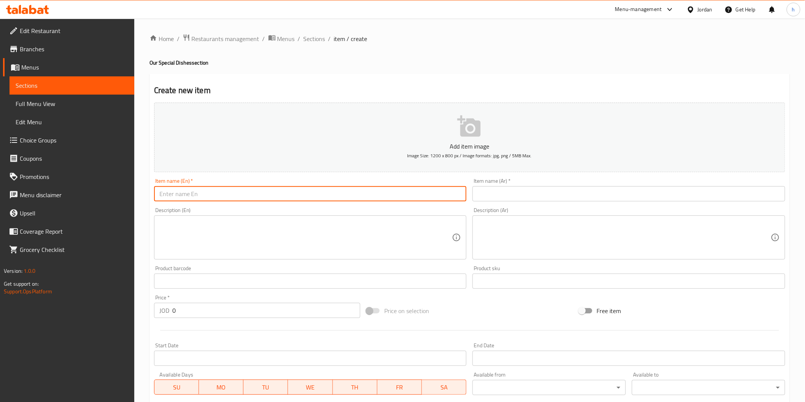
click at [193, 196] on input "text" at bounding box center [310, 193] width 313 height 15
paste input "Special Shawarma"
type input "Special Shawarma"
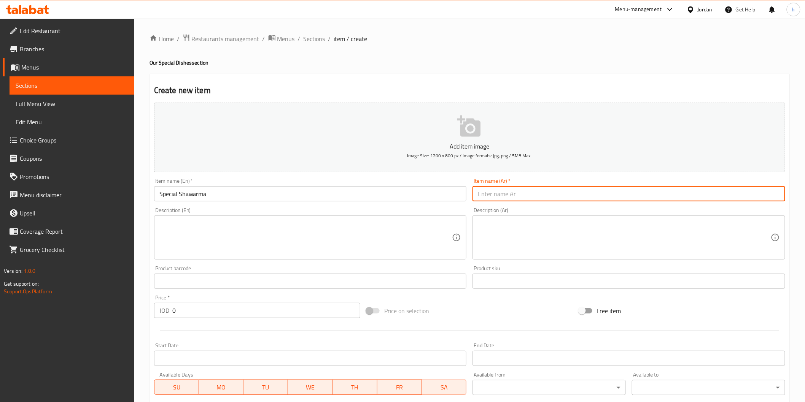
click at [520, 195] on input "text" at bounding box center [628, 193] width 313 height 15
paste input "شاورما سبيشل"
type input "شاورما سبيشل"
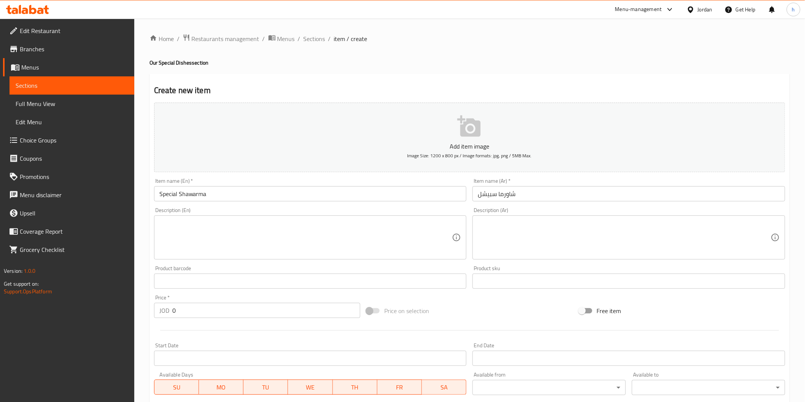
click at [188, 247] on textarea at bounding box center [305, 238] width 293 height 36
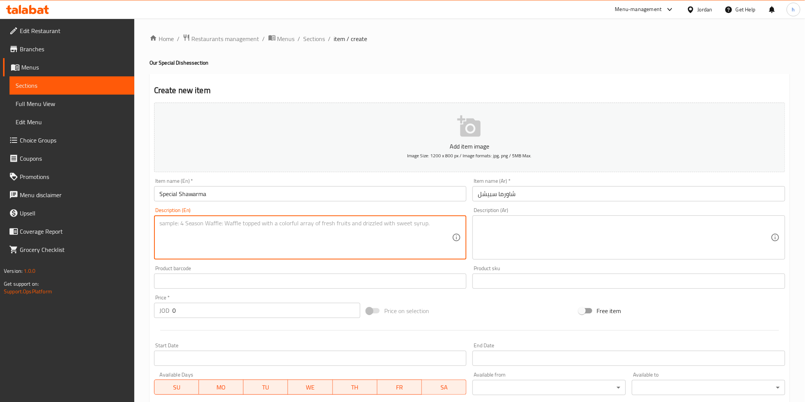
click at [237, 233] on textarea at bounding box center [305, 238] width 293 height 36
paste textarea "Chicken or meat shawarma with special sauces and fresh vegetables, a special me…"
type textarea "Chicken or meat shawarma with special sauces and fresh vegetables, a special me…"
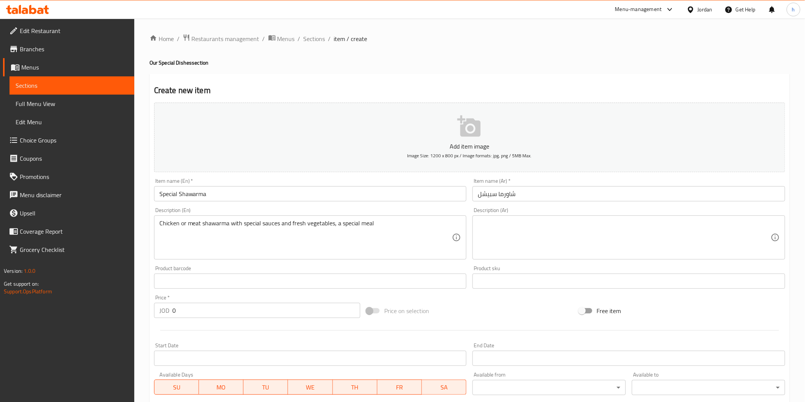
click at [503, 239] on textarea at bounding box center [624, 238] width 293 height 36
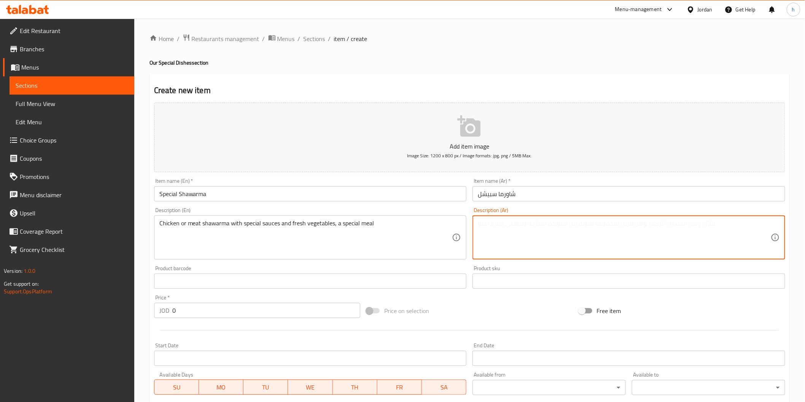
paste textarea "شاورما دجاج أو لحم مع صوصات خاصة وخضار طازجة، وجبة مميزة"
type textarea "شاورما دجاج أو لحم مع صوصات خاصة وخضار طازجة، وجبة مميزة"
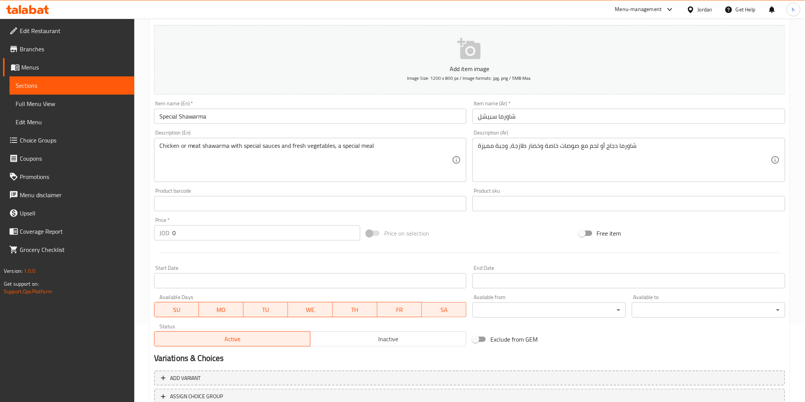
scroll to position [84, 0]
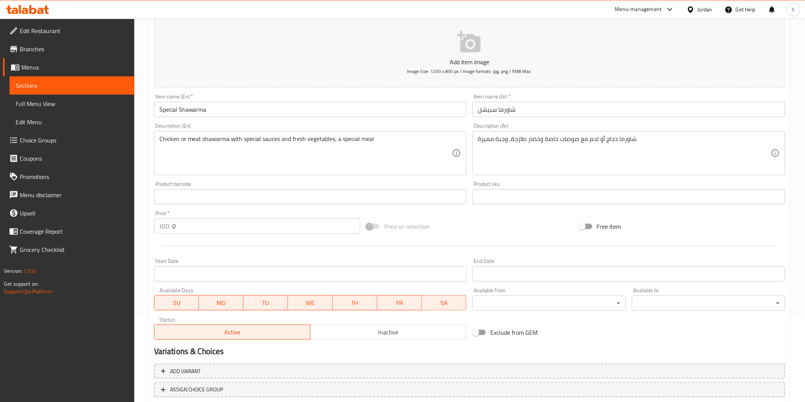
drag, startPoint x: 203, startPoint y: 223, endPoint x: 200, endPoint y: 225, distance: 4.3
click at [203, 223] on input "0" at bounding box center [266, 226] width 188 height 15
paste input "2"
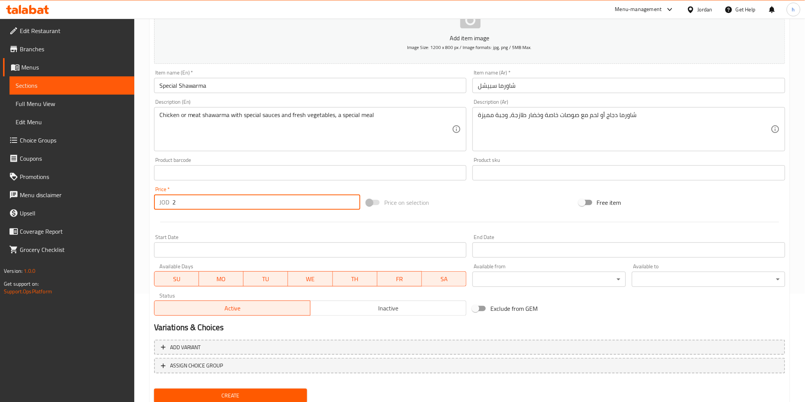
scroll to position [133, 0]
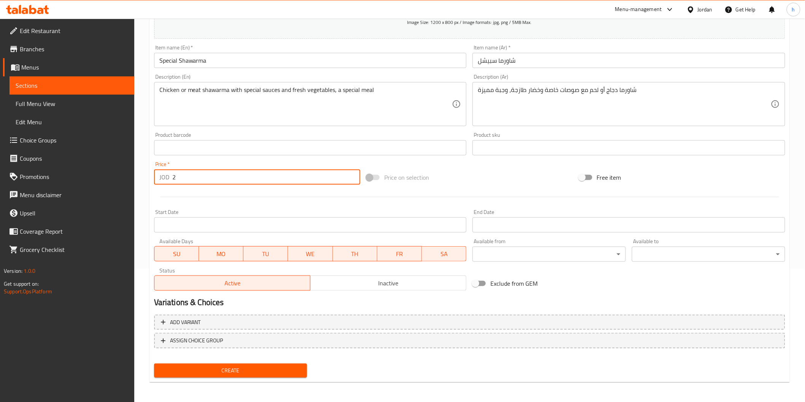
type input "2"
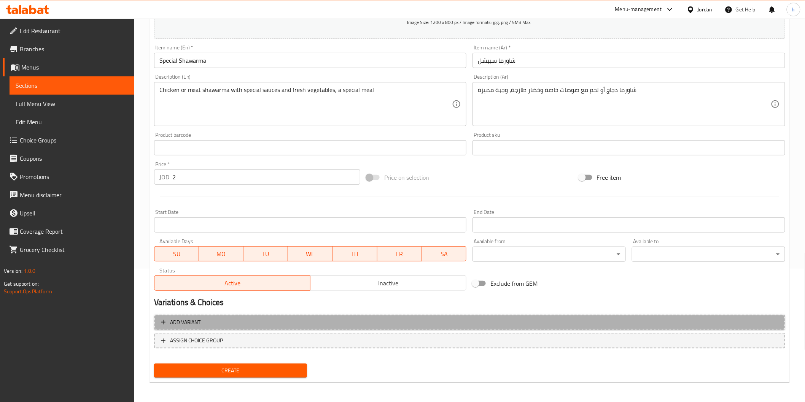
click at [260, 325] on span "Add variant" at bounding box center [469, 323] width 617 height 10
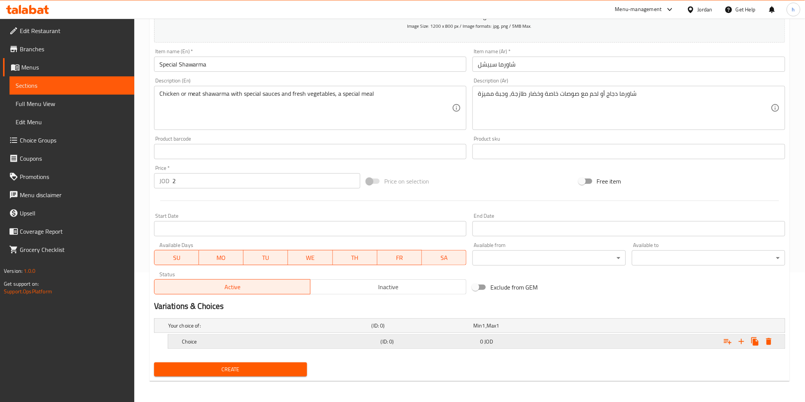
click at [283, 338] on h5 "Choice" at bounding box center [280, 342] width 196 height 8
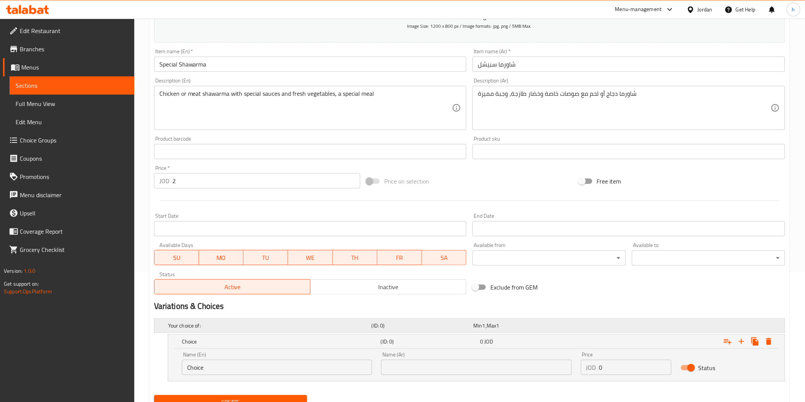
scroll to position [162, 0]
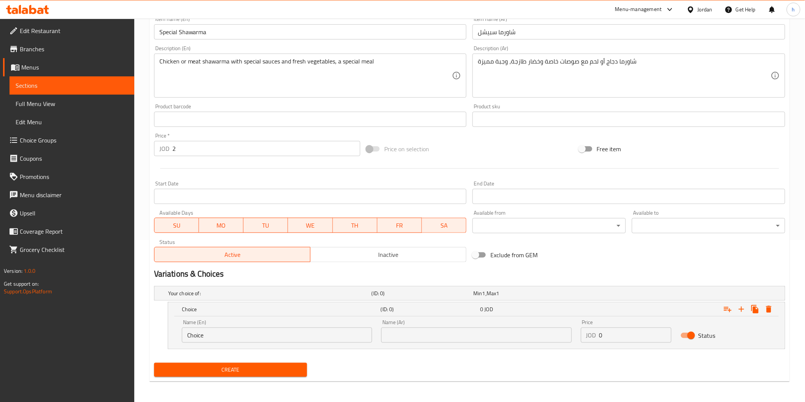
click at [297, 333] on input "Choice" at bounding box center [277, 335] width 190 height 15
click at [215, 338] on input "Choice" at bounding box center [277, 335] width 190 height 15
type input "C"
paste input "Chicken"
type input "Chicken"
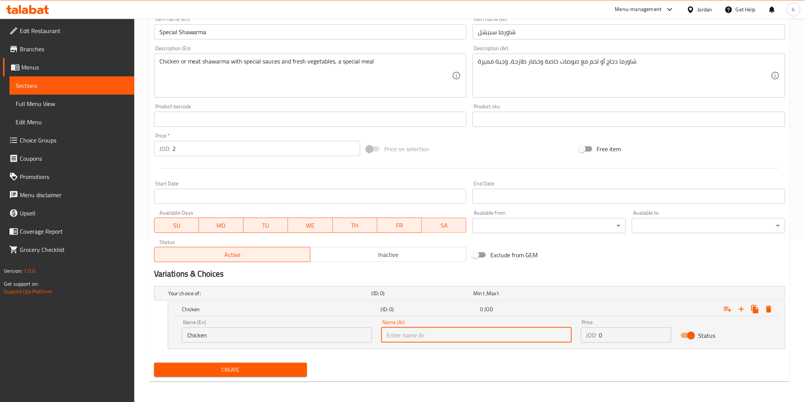
click at [450, 337] on input "text" at bounding box center [476, 335] width 190 height 15
paste input "دجاج"
type input "دجاج"
click at [738, 310] on icon "Expand" at bounding box center [741, 309] width 9 height 9
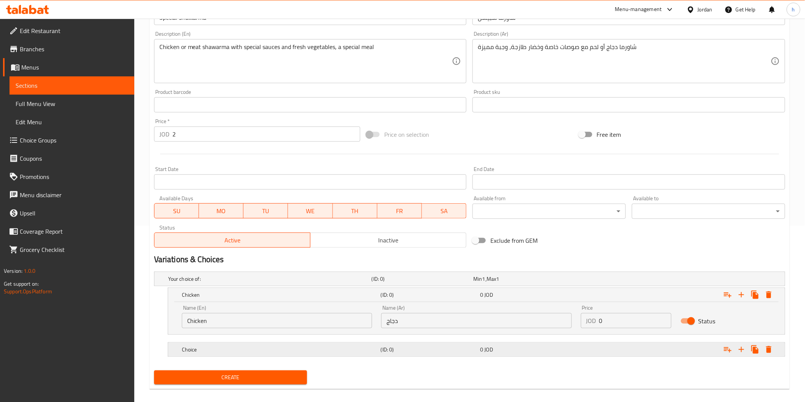
scroll to position [184, 0]
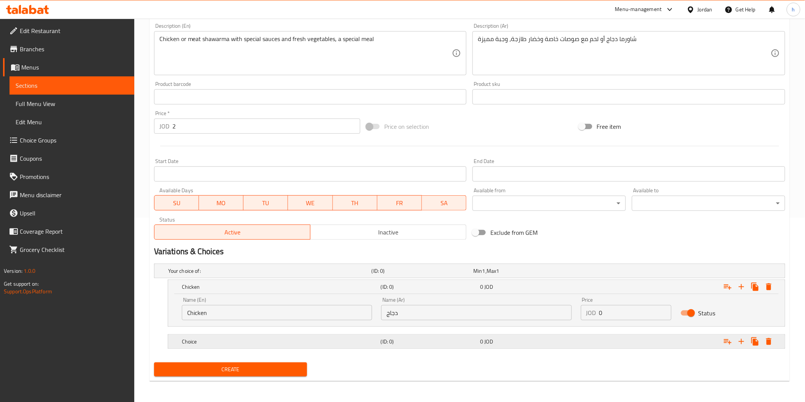
click at [659, 342] on div "Expand" at bounding box center [677, 341] width 199 height 17
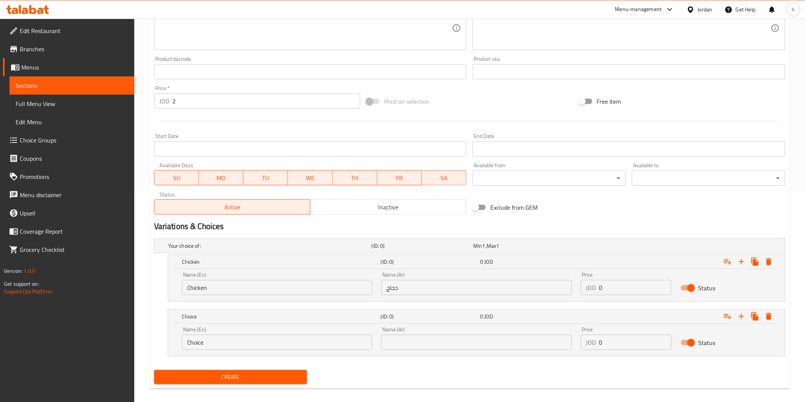
scroll to position [217, 0]
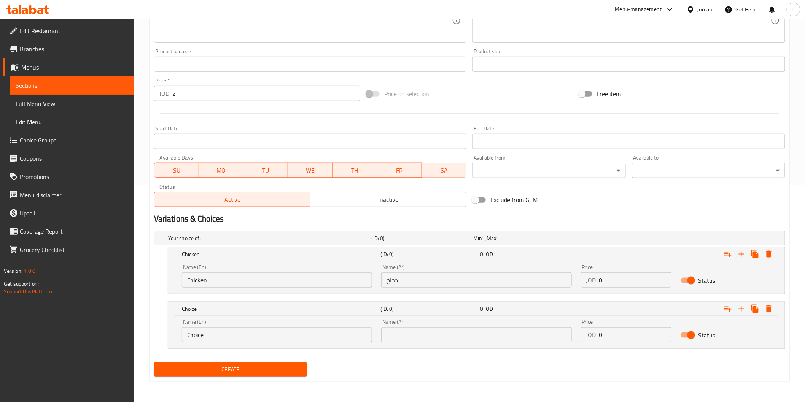
click at [199, 336] on input "Choice" at bounding box center [277, 334] width 190 height 15
paste input "meat"
type input "meat"
click at [436, 338] on input "text" at bounding box center [476, 334] width 190 height 15
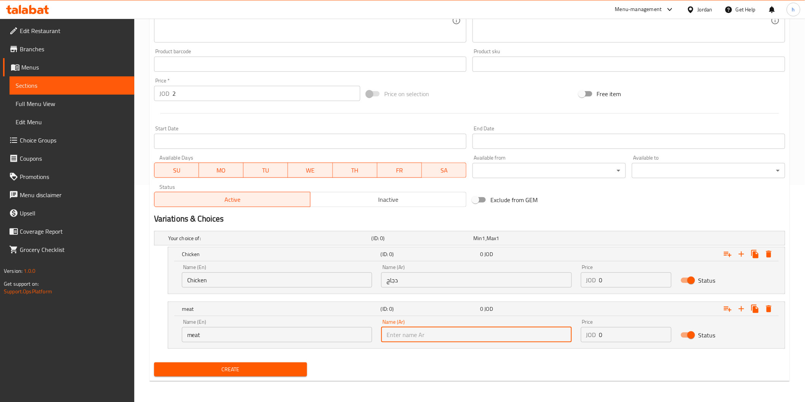
paste input "لحم"
type input "لحم"
click at [280, 369] on span "Create" at bounding box center [230, 370] width 141 height 10
click at [60, 138] on span "Choice Groups" at bounding box center [74, 140] width 108 height 9
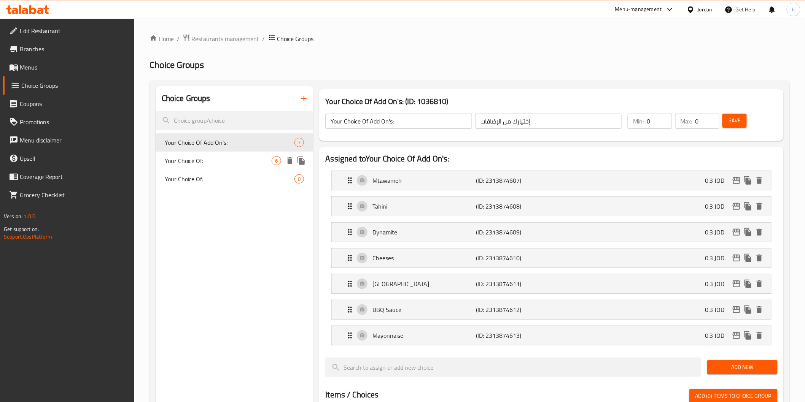
click at [252, 155] on div "Your Choice Of: 6" at bounding box center [235, 161] width 158 height 18
type input "Your Choice Of:"
type input "إختيارك من:"
type input "1"
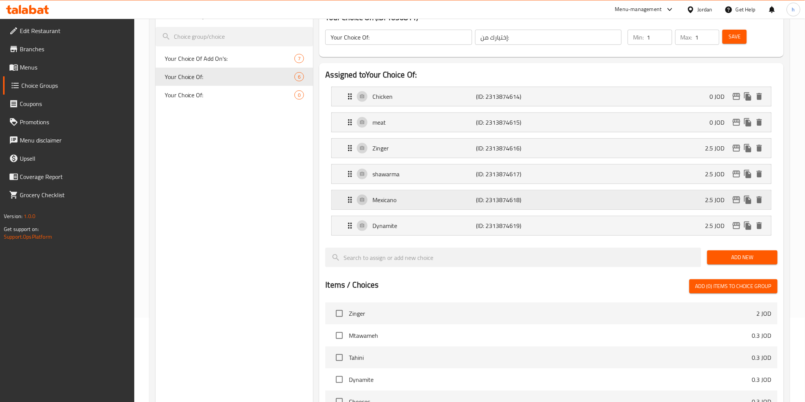
scroll to position [84, 0]
click at [226, 88] on div "Your Choice Of: 0" at bounding box center [235, 95] width 158 height 18
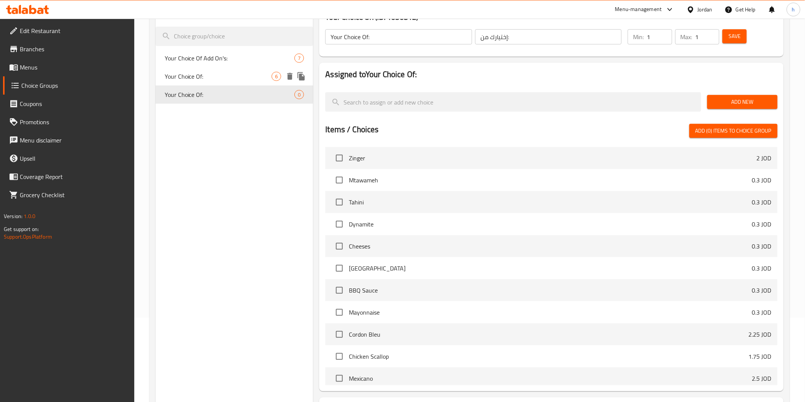
click at [224, 78] on span "Your Choice Of:" at bounding box center [218, 76] width 107 height 9
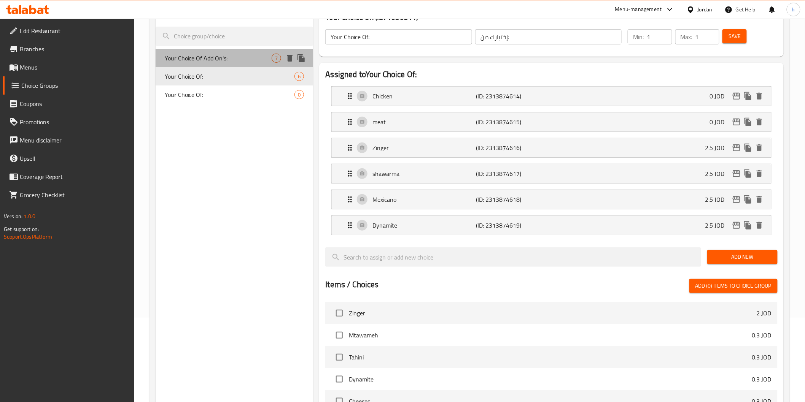
click at [232, 61] on span "Your Choice Of Add On's:" at bounding box center [218, 58] width 107 height 9
type input "Your Choice Of Add On's:"
type input "إختيارك من الإضافات:"
type input "0"
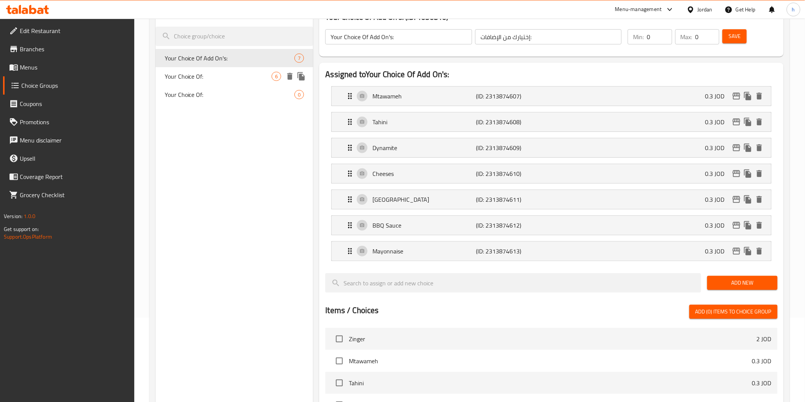
click at [200, 75] on span "Your Choice Of:" at bounding box center [218, 76] width 107 height 9
type input "Your Choice Of:"
type input "إختيارك من:"
type input "1"
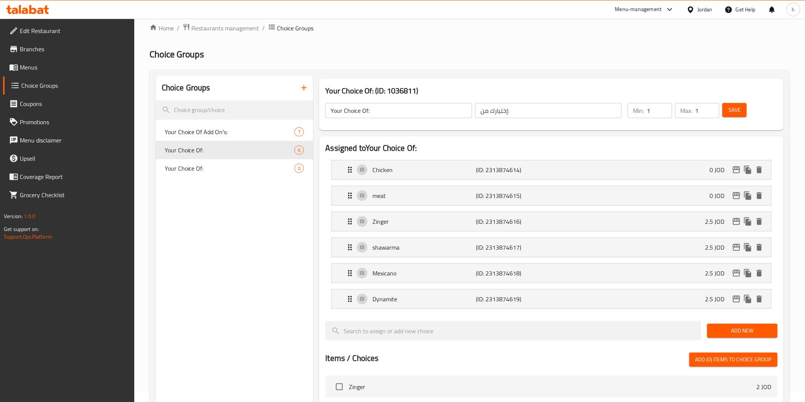
scroll to position [0, 0]
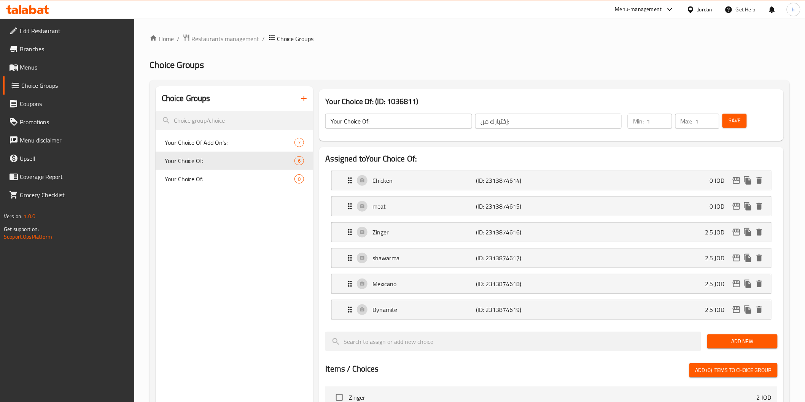
click at [304, 99] on icon "button" at bounding box center [303, 98] width 5 height 5
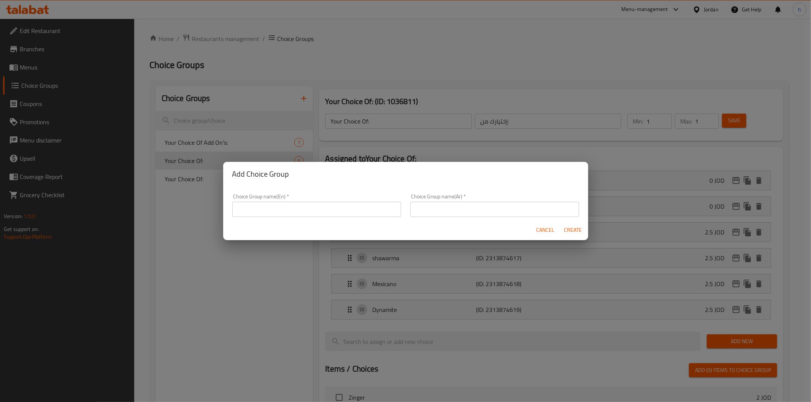
click at [352, 210] on input "text" at bounding box center [316, 209] width 169 height 15
click at [306, 208] on input "your choise of sauce2" at bounding box center [316, 209] width 169 height 15
type input "y"
type input "your choice of:"
click at [516, 211] on input "text" at bounding box center [494, 209] width 169 height 15
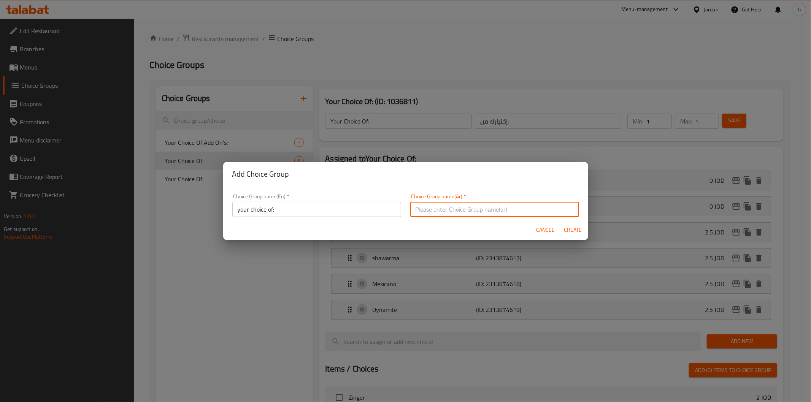
paste input "إختيارك من:"
click at [413, 211] on input "إختيارك من" at bounding box center [494, 209] width 169 height 15
click at [411, 214] on input "إختيارك من" at bounding box center [494, 209] width 169 height 15
type input ":إختيارك من"
click at [568, 226] on span "Create" at bounding box center [573, 230] width 18 height 10
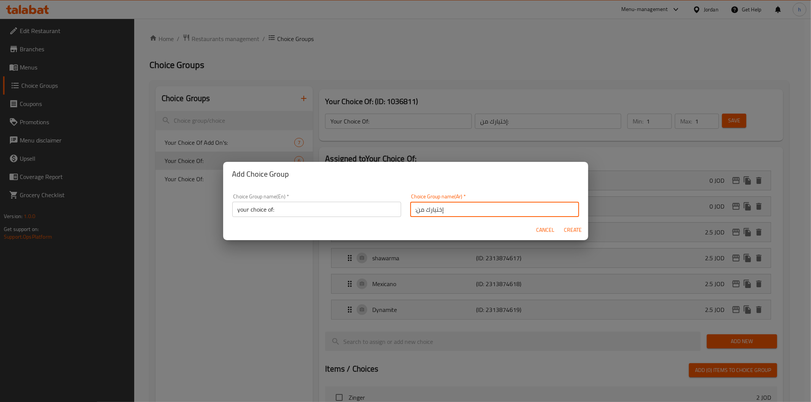
type input "your choice of:"
type input ":إختيارك من"
type input "0"
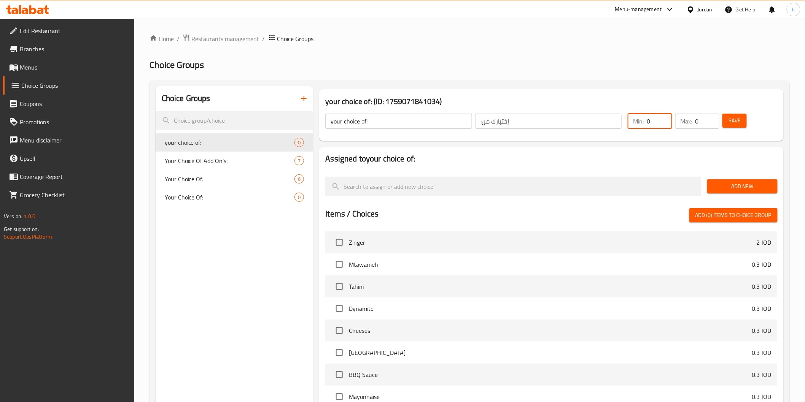
click at [665, 123] on input "0" at bounding box center [658, 121] width 25 height 15
type input "0"
type input "1"
click at [698, 121] on input "0" at bounding box center [707, 121] width 24 height 15
click at [699, 122] on input "01" at bounding box center [707, 121] width 24 height 15
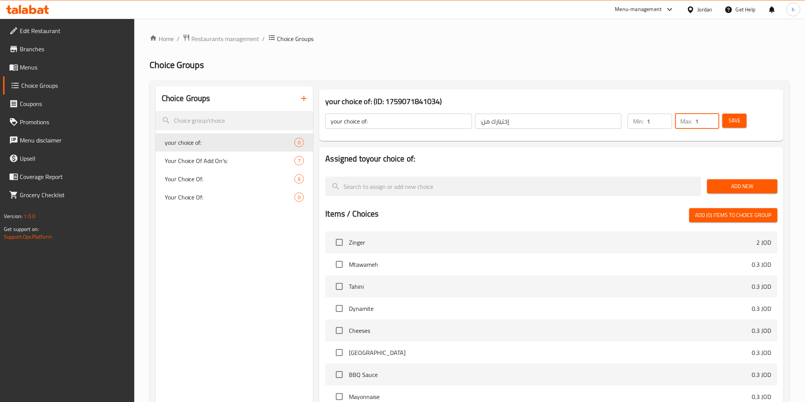
type input "1"
click at [738, 119] on span "Save" at bounding box center [734, 121] width 12 height 10
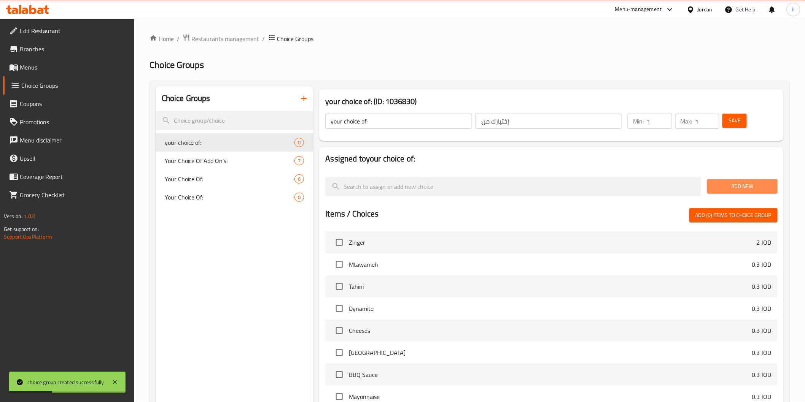
click at [764, 185] on span "Add New" at bounding box center [742, 187] width 58 height 10
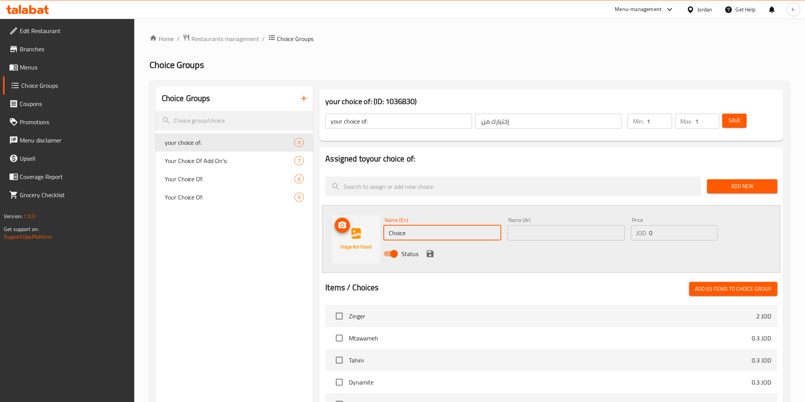
drag, startPoint x: 424, startPoint y: 232, endPoint x: 379, endPoint y: 239, distance: 45.7
click at [379, 239] on div "Name (En) Choice Name (En) Name (Ar) Name (Ar) Price JOD 0 Price Status" at bounding box center [551, 239] width 458 height 68
paste input "icken"
type input "Chicken"
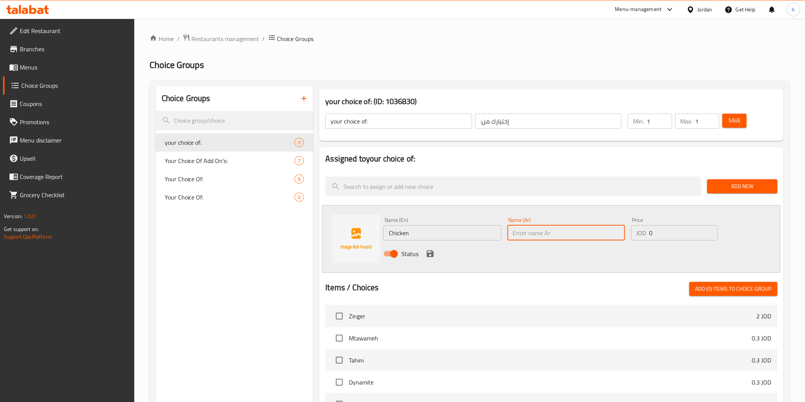
click at [540, 233] on input "text" at bounding box center [565, 232] width 117 height 15
click at [583, 227] on input "text" at bounding box center [565, 232] width 117 height 15
paste input "دجاج"
type input "دجاج"
click at [739, 189] on span "Add New" at bounding box center [742, 187] width 58 height 10
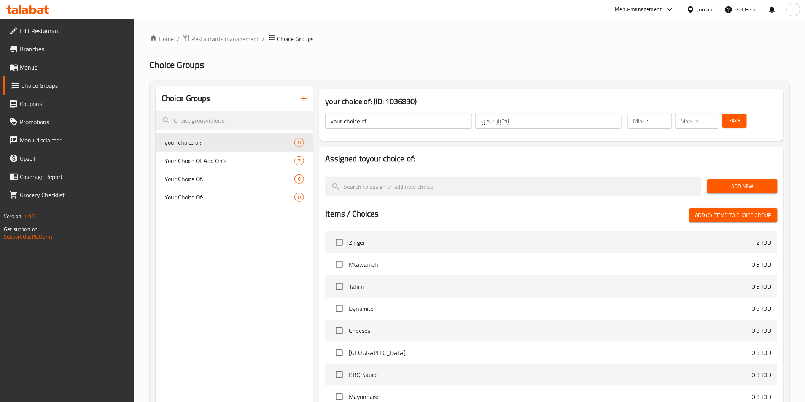
click at [749, 183] on span "Add New" at bounding box center [742, 187] width 58 height 10
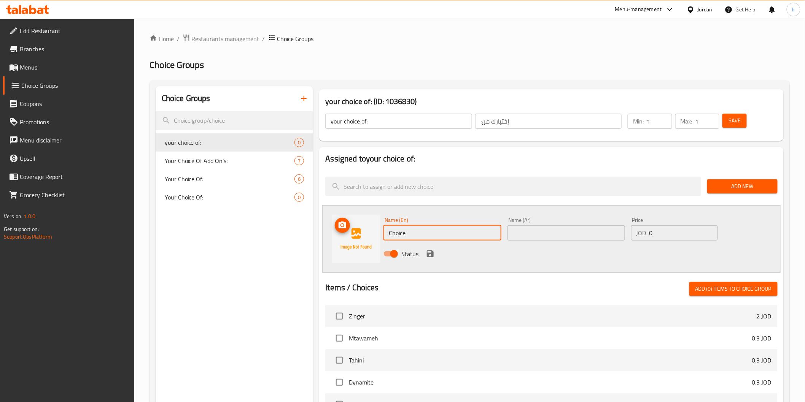
drag, startPoint x: 427, startPoint y: 236, endPoint x: 378, endPoint y: 236, distance: 49.1
click at [378, 236] on div "Name (En) Choice Name (En) Name (Ar) Name (Ar) Price JOD 0 Price Status" at bounding box center [551, 239] width 458 height 68
drag, startPoint x: 557, startPoint y: 232, endPoint x: 553, endPoint y: 240, distance: 8.3
click at [557, 232] on input "text" at bounding box center [565, 232] width 117 height 15
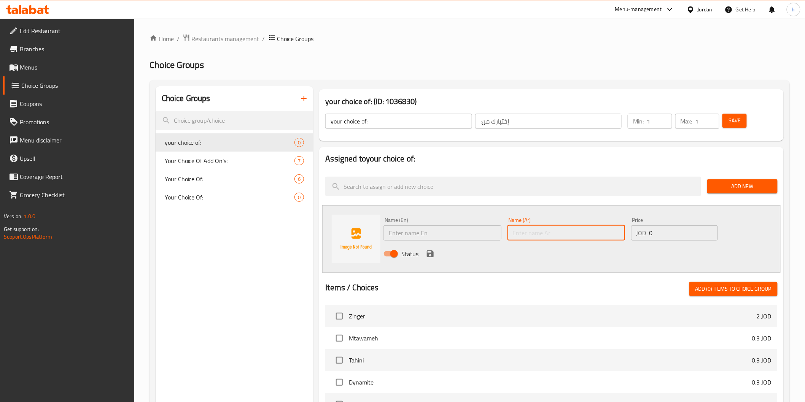
paste input "دجاج"
type input "دجاج"
click at [395, 235] on input "text" at bounding box center [441, 232] width 117 height 15
paste input "Chicken"
type input "Chicken"
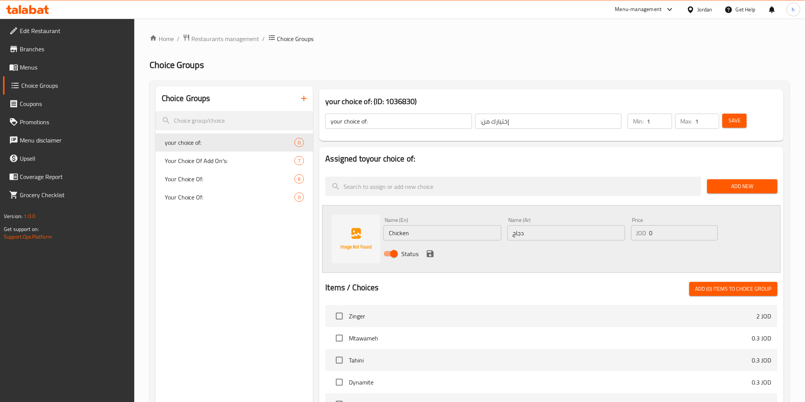
click at [558, 259] on div "Status" at bounding box center [565, 254] width 371 height 21
click at [431, 253] on icon "save" at bounding box center [430, 254] width 7 height 7
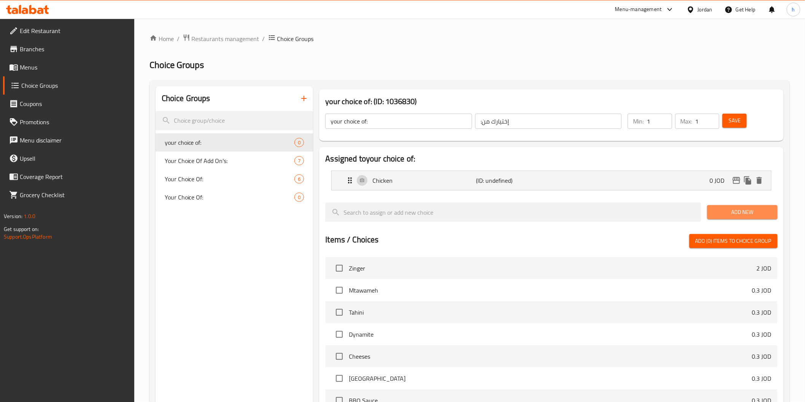
click at [723, 215] on span "Add New" at bounding box center [742, 213] width 58 height 10
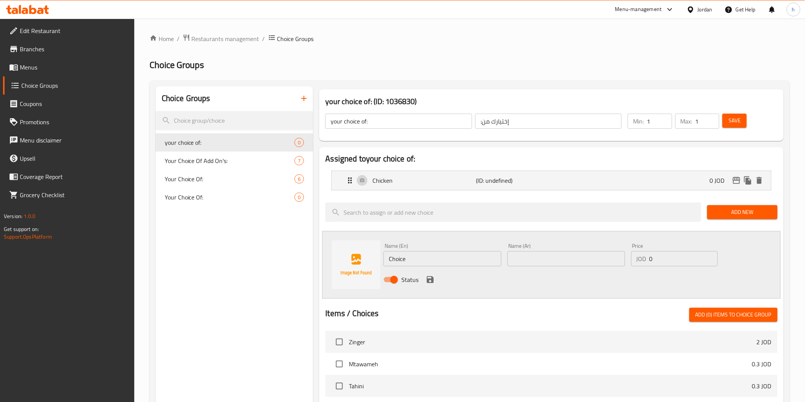
click at [399, 263] on input "Choice" at bounding box center [441, 258] width 117 height 15
paste input "meat"
type input "meat"
click at [522, 260] on input "text" at bounding box center [565, 258] width 117 height 15
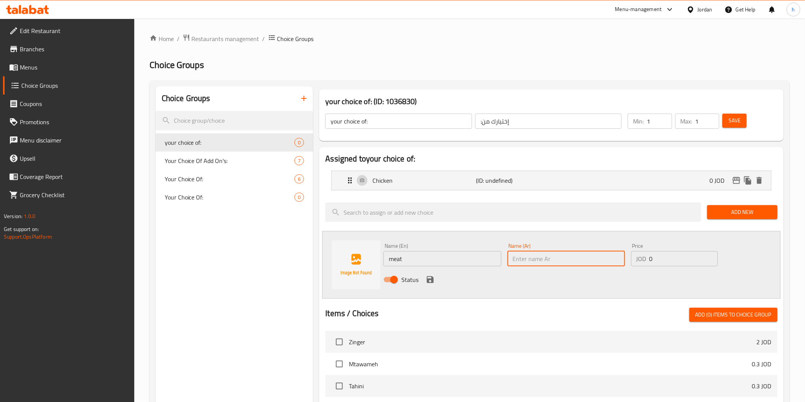
click at [522, 260] on input "text" at bounding box center [565, 258] width 117 height 15
paste input "لحم"
type input "لحم"
click at [430, 279] on icon "save" at bounding box center [430, 279] width 7 height 7
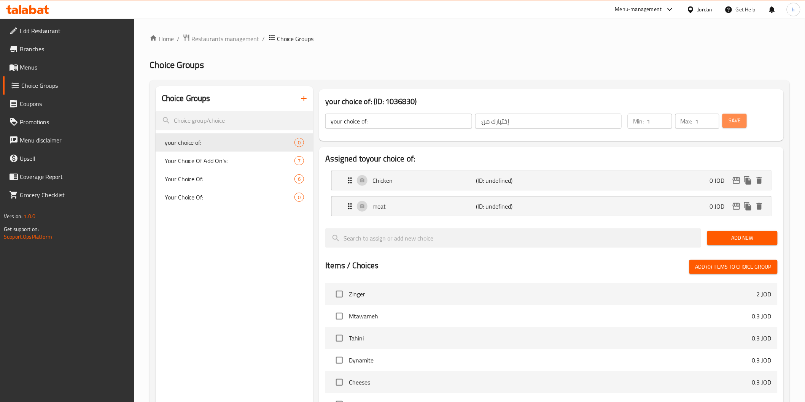
click at [733, 122] on span "Save" at bounding box center [734, 121] width 12 height 10
click at [750, 240] on span "Add New" at bounding box center [742, 238] width 58 height 10
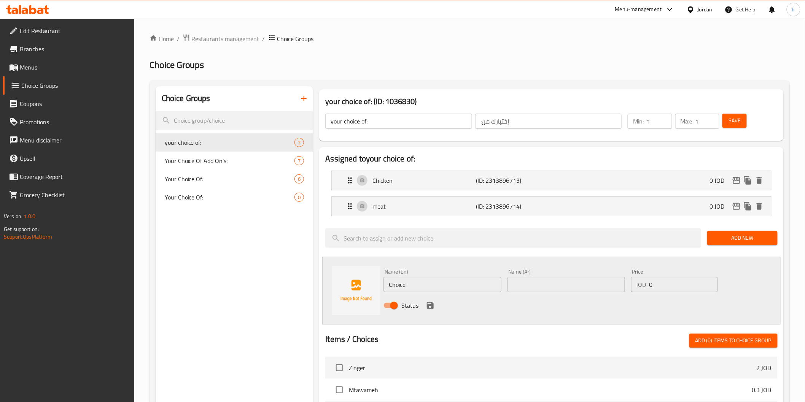
click at [481, 285] on input "Choice" at bounding box center [441, 284] width 117 height 15
click at [285, 308] on div "Choice Groups your choice of: 2 Your Choice Of Add On's: 7 Your Choice Of: 6 Yo…" at bounding box center [235, 372] width 158 height 572
click at [304, 101] on icon "button" at bounding box center [303, 98] width 9 height 9
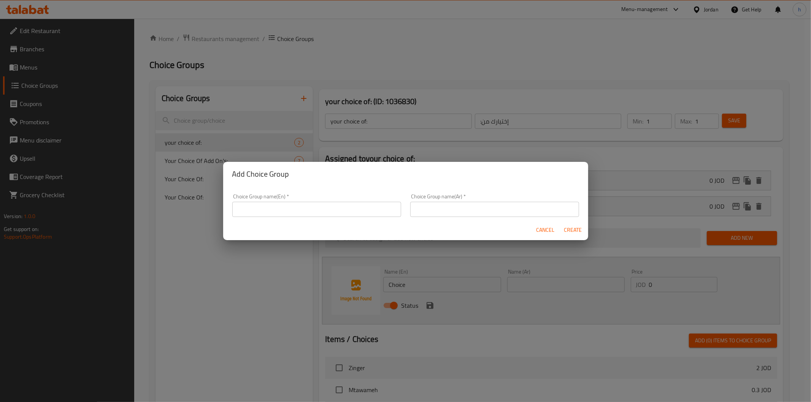
click at [307, 213] on input "text" at bounding box center [316, 209] width 169 height 15
type input "your choice of:"
click at [442, 207] on input "text" at bounding box center [494, 209] width 169 height 15
type input ":إختيارك من"
click at [571, 227] on span "Create" at bounding box center [573, 230] width 18 height 10
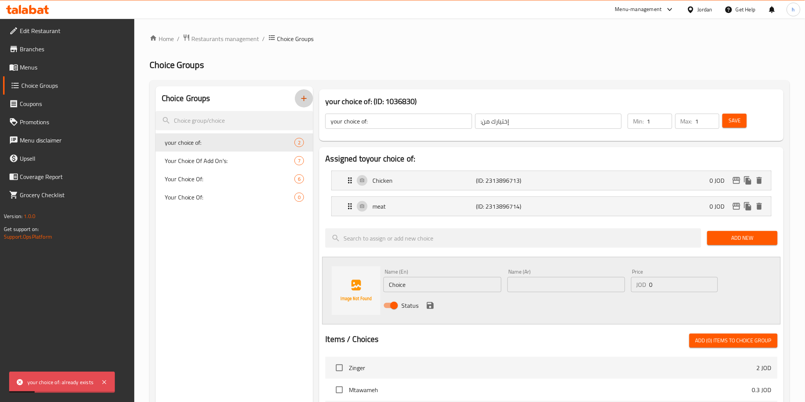
click at [303, 101] on icon "button" at bounding box center [303, 98] width 9 height 9
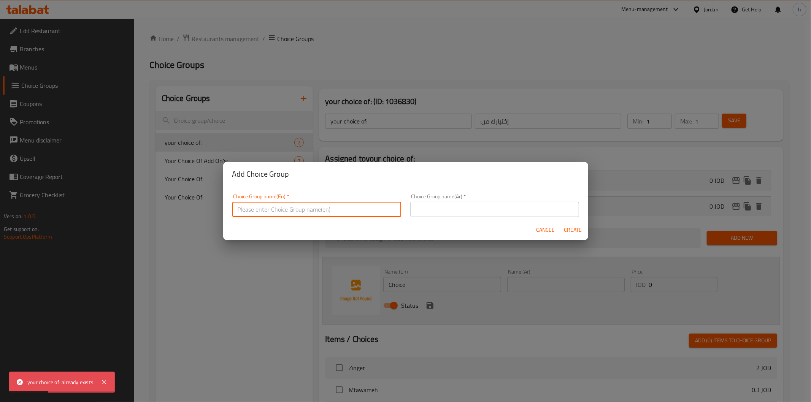
click at [283, 212] on input "text" at bounding box center [316, 209] width 169 height 15
click at [280, 211] on input "your choice of:" at bounding box center [316, 209] width 169 height 15
type input "Your Choice Of"
click at [427, 211] on input "text" at bounding box center [494, 209] width 169 height 15
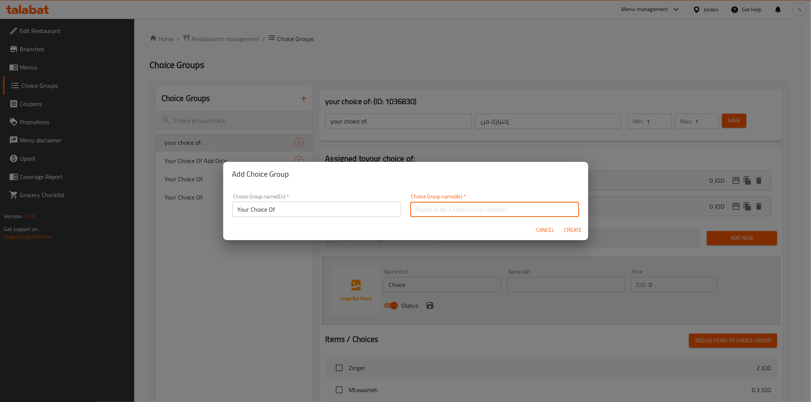
type input ":إختيارك من"
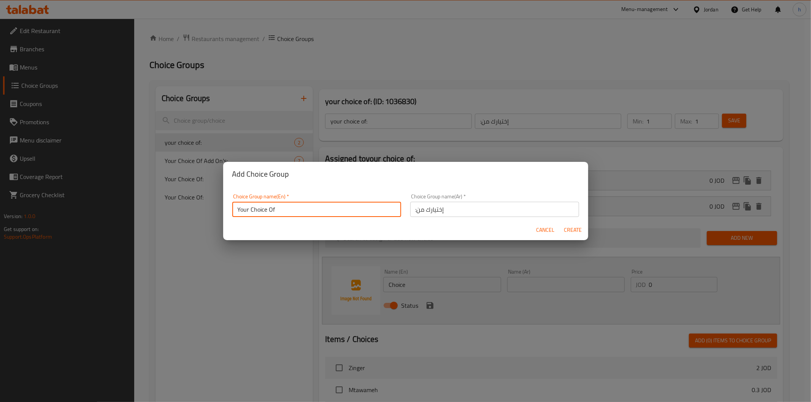
click at [285, 212] on input "Your Choice Of" at bounding box center [316, 209] width 169 height 15
type input "Your Choice Of:"
click at [569, 230] on span "Create" at bounding box center [573, 230] width 18 height 10
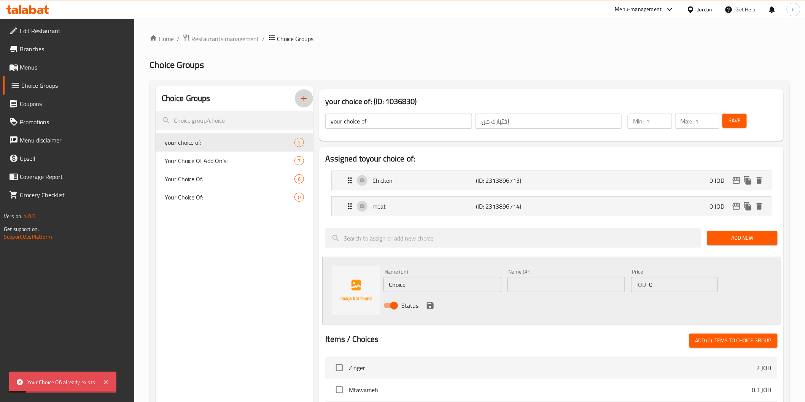
click at [305, 103] on icon "button" at bounding box center [303, 98] width 9 height 9
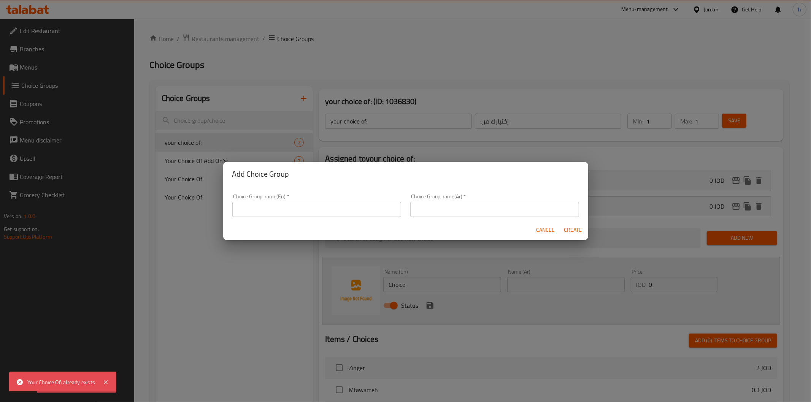
click at [296, 207] on input "text" at bounding box center [316, 209] width 169 height 15
type input "y"
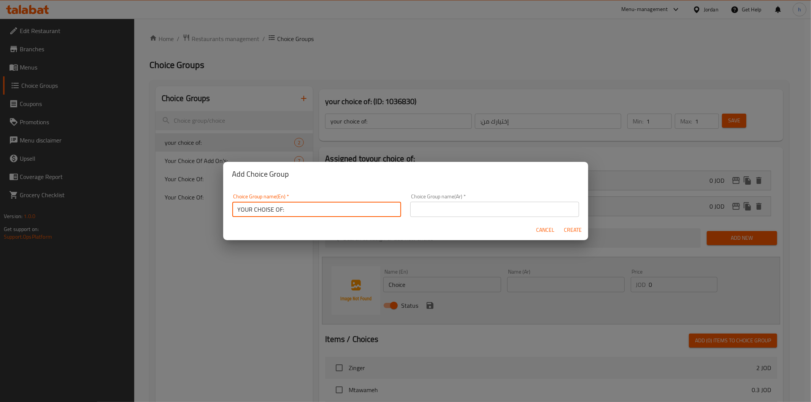
type input "YOUR CHOISE OF:"
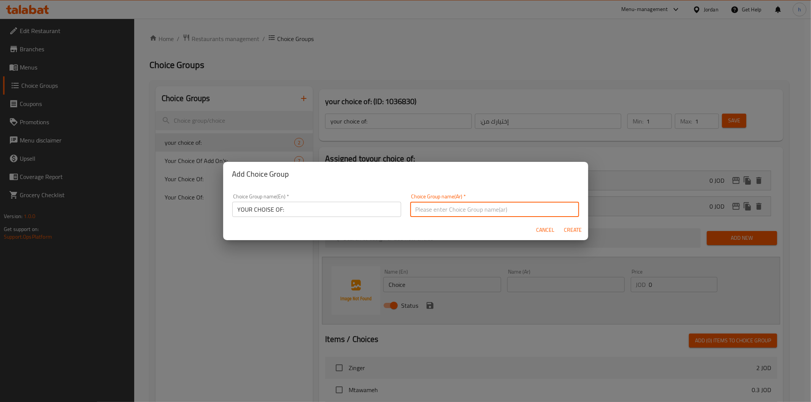
click at [446, 211] on input "text" at bounding box center [494, 209] width 169 height 15
type input ":إختيارك من"
click at [572, 225] on span "Create" at bounding box center [573, 230] width 18 height 10
type input "YOUR CHOISE OF:"
type input "0"
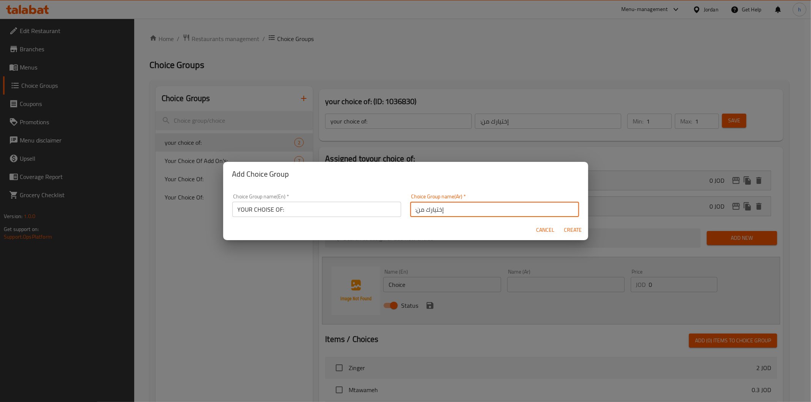
type input "0"
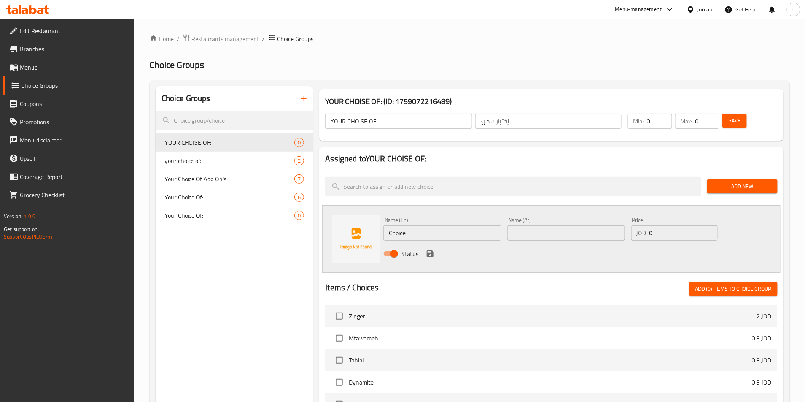
click at [737, 184] on span "Add New" at bounding box center [742, 187] width 58 height 10
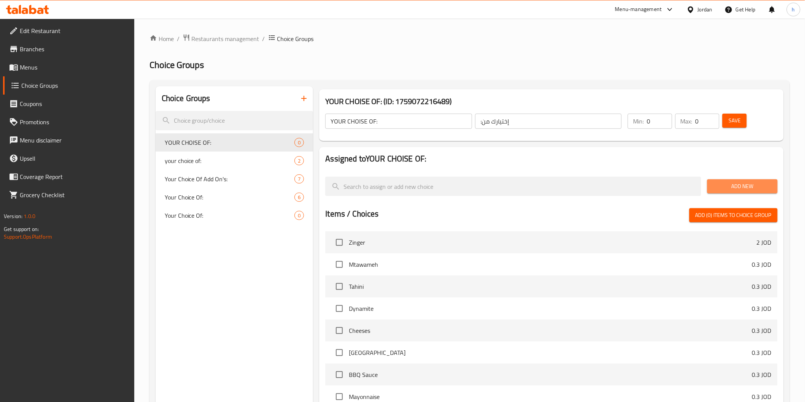
click at [738, 183] on span "Add New" at bounding box center [742, 187] width 58 height 10
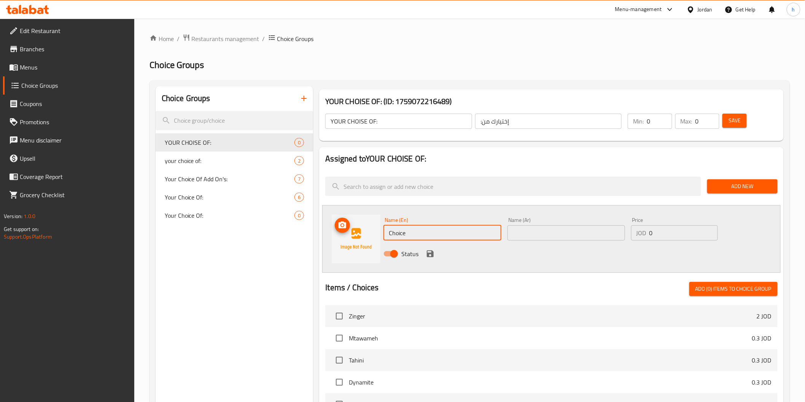
drag, startPoint x: 413, startPoint y: 235, endPoint x: 349, endPoint y: 238, distance: 64.0
click at [349, 238] on div "Name (En) Choice Name (En) Name (Ar) Name (Ar) Price JOD 0 Price Status" at bounding box center [551, 239] width 458 height 68
paste input "Zinger"
type input "Zinger"
click at [548, 229] on input "text" at bounding box center [565, 232] width 117 height 15
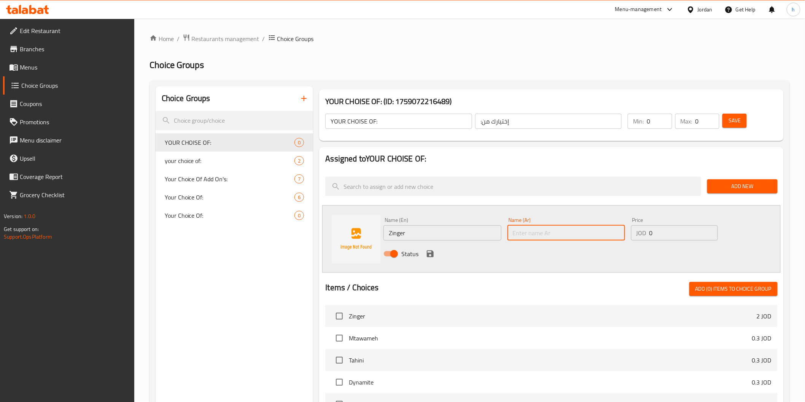
paste input "زنجر"
type input "زنجر"
click at [652, 233] on input "0" at bounding box center [683, 232] width 68 height 15
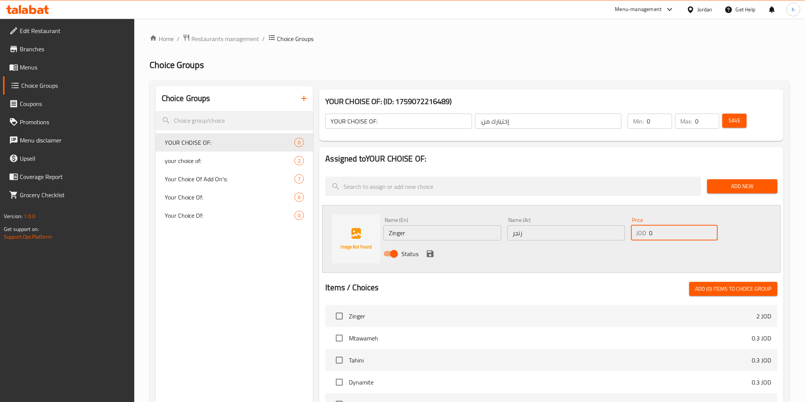
click at [652, 233] on input "0" at bounding box center [683, 232] width 68 height 15
click at [650, 233] on input "0" at bounding box center [683, 232] width 68 height 15
paste input "2.5"
type input "2.5"
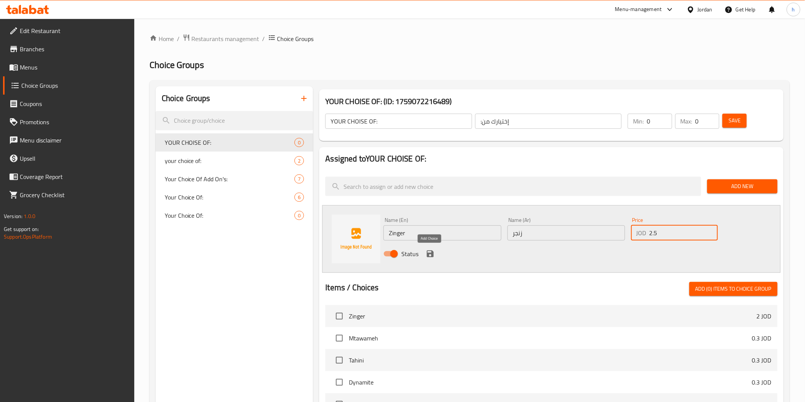
click at [429, 255] on icon "save" at bounding box center [430, 253] width 9 height 9
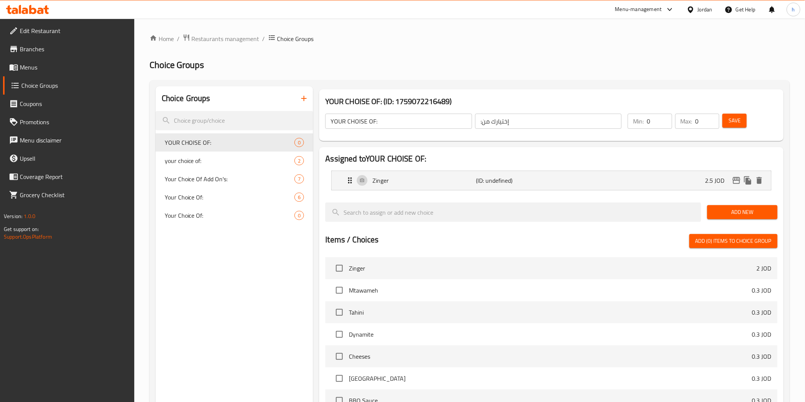
click at [713, 214] on button "Add New" at bounding box center [742, 212] width 70 height 14
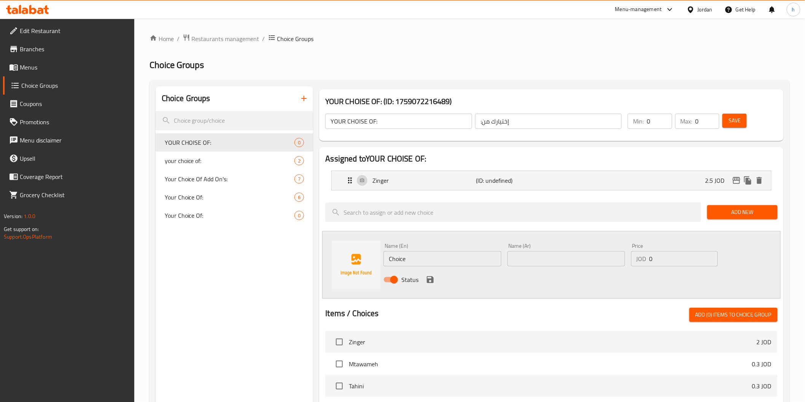
click at [399, 258] on input "Choice" at bounding box center [441, 258] width 117 height 15
paste input "shawarma"
type input "shawarma"
click at [544, 255] on input "text" at bounding box center [565, 258] width 117 height 15
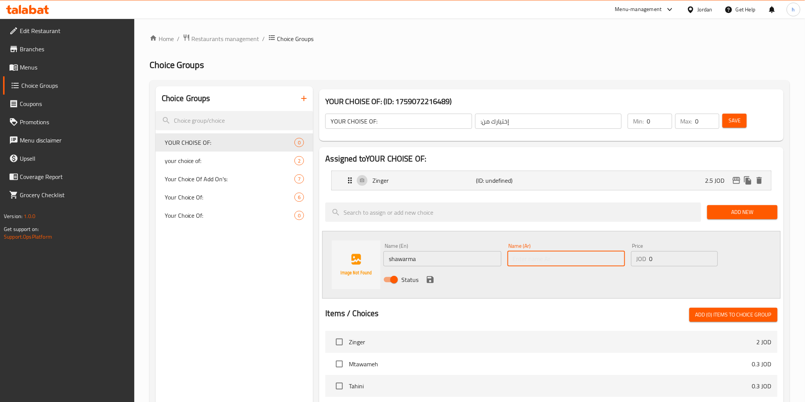
paste input "شاورما"
type input "شاورما"
click at [651, 259] on input "0" at bounding box center [683, 258] width 68 height 15
click at [651, 261] on input "0" at bounding box center [683, 258] width 68 height 15
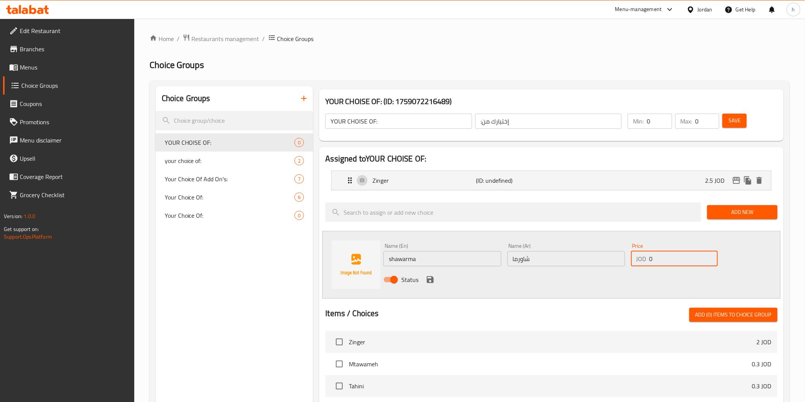
paste input "2.5"
type input "2.5"
click at [430, 280] on icon "save" at bounding box center [430, 279] width 9 height 9
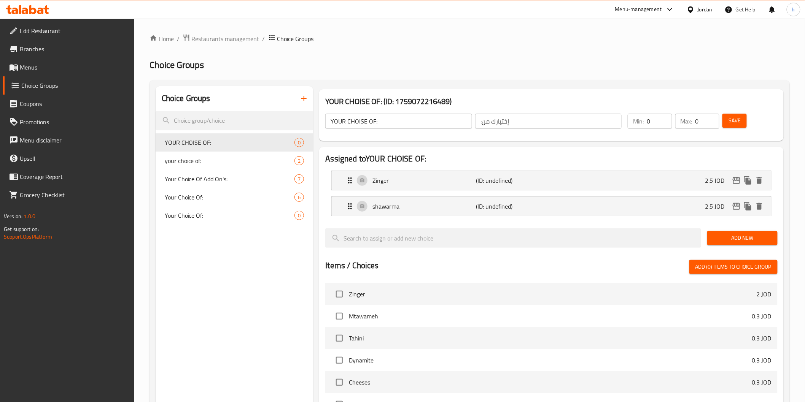
click at [724, 236] on span "Add New" at bounding box center [742, 238] width 58 height 10
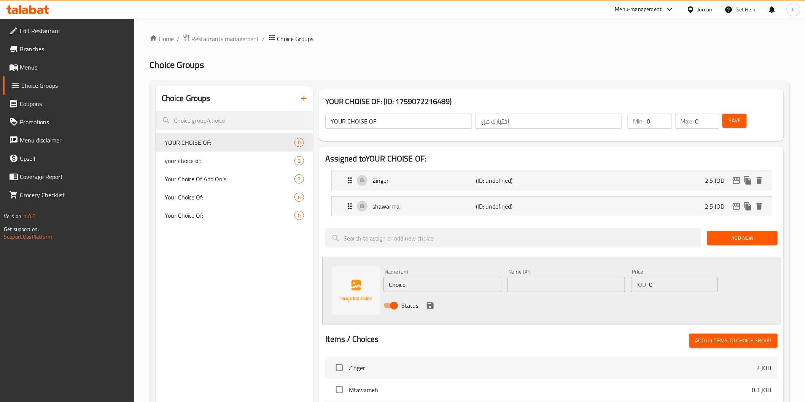
click at [397, 283] on input "Choice" at bounding box center [441, 284] width 117 height 15
paste input "Mexicano"
type input "Mexicano"
click at [565, 289] on input "text" at bounding box center [565, 284] width 117 height 15
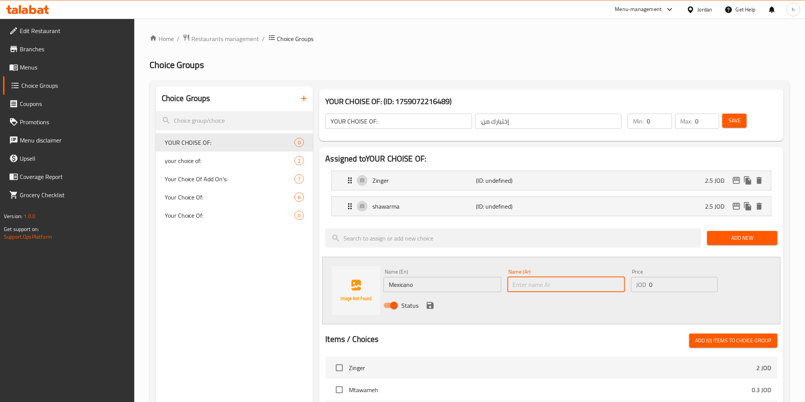
paste input "مكسيكانو"
type input "مكسيكانو"
click at [647, 283] on div "JOD 0 Price" at bounding box center [674, 284] width 87 height 15
click at [648, 283] on div "JOD 0 Price" at bounding box center [674, 284] width 87 height 15
click at [649, 283] on input "0" at bounding box center [683, 284] width 68 height 15
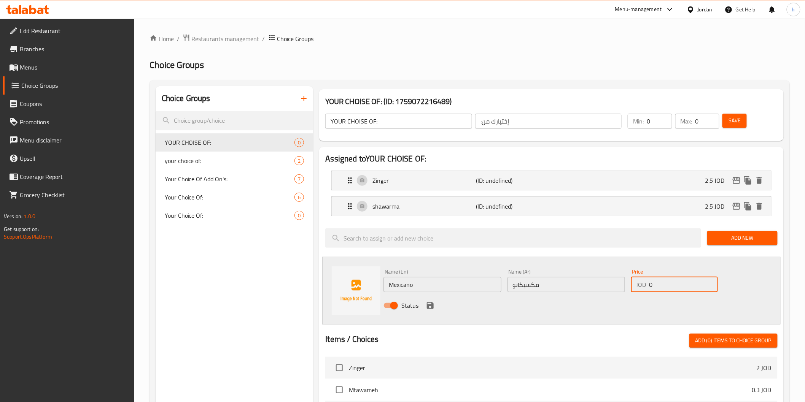
click at [649, 283] on input "0" at bounding box center [683, 284] width 68 height 15
paste input "2.5"
type input "2.5"
click at [429, 308] on icon "save" at bounding box center [430, 305] width 9 height 9
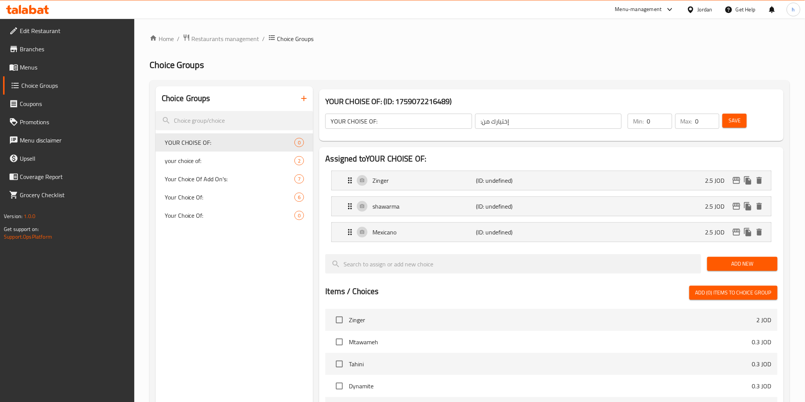
click at [748, 260] on span "Add New" at bounding box center [742, 264] width 58 height 10
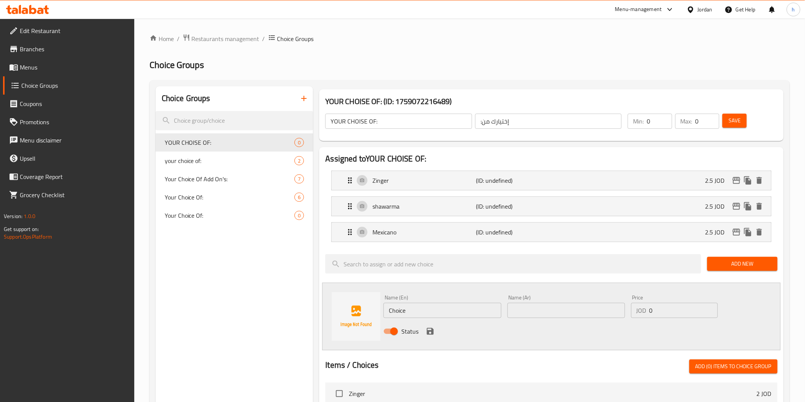
click at [396, 312] on input "Choice" at bounding box center [441, 310] width 117 height 15
click at [397, 313] on input "Choice" at bounding box center [441, 310] width 117 height 15
click at [396, 312] on input "Choice" at bounding box center [441, 310] width 117 height 15
paste input "Dynamite"
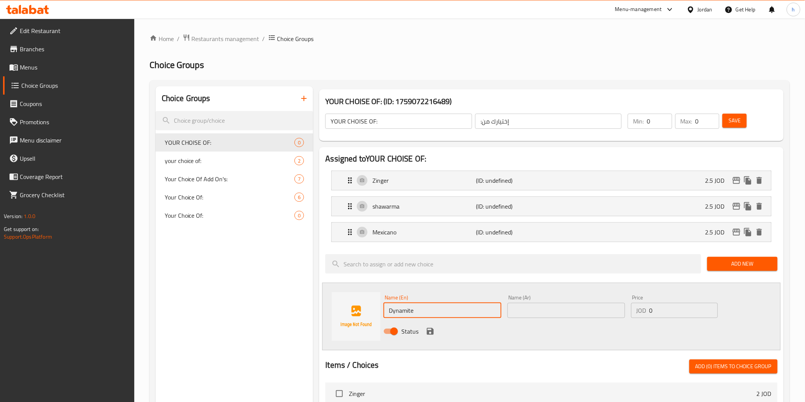
type input "Dynamite"
drag, startPoint x: 540, startPoint y: 307, endPoint x: 545, endPoint y: 309, distance: 5.3
click at [540, 307] on input "text" at bounding box center [565, 310] width 117 height 15
paste input "داينامايت"
type input "داينامايت"
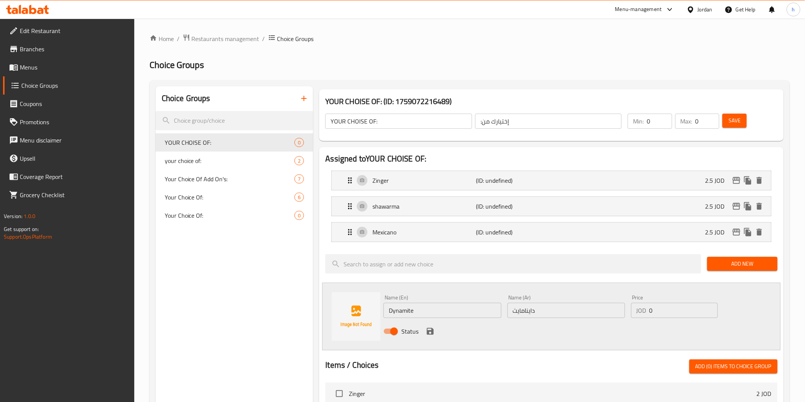
click at [649, 311] on input "0" at bounding box center [683, 310] width 68 height 15
paste input "2.5"
type input "2.5"
click at [432, 333] on icon "save" at bounding box center [430, 331] width 7 height 7
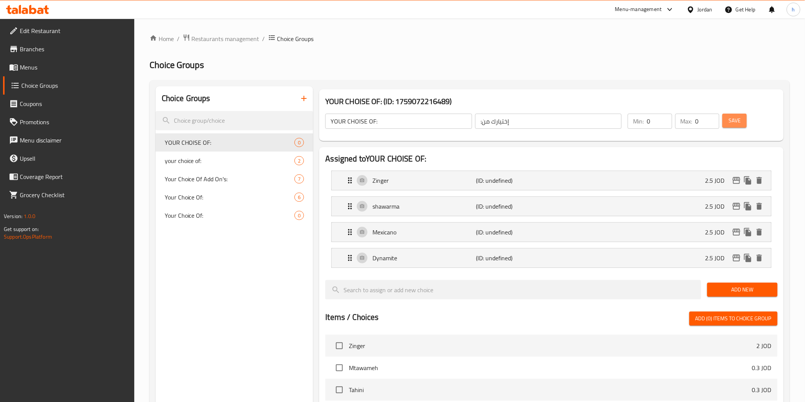
click at [739, 119] on span "Save" at bounding box center [734, 121] width 12 height 10
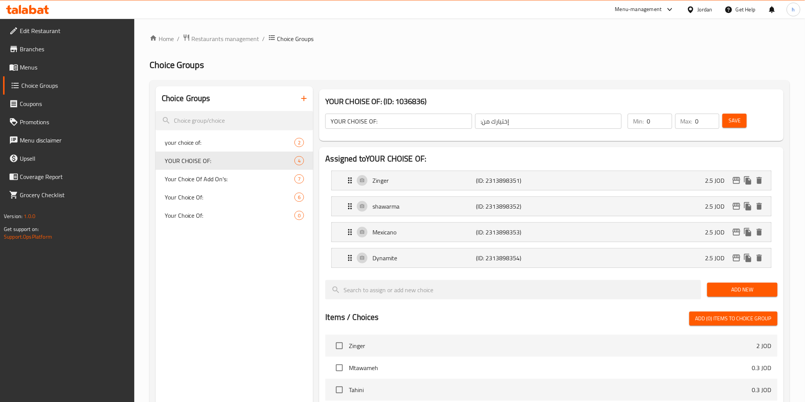
click at [726, 117] on button "Save" at bounding box center [734, 121] width 24 height 14
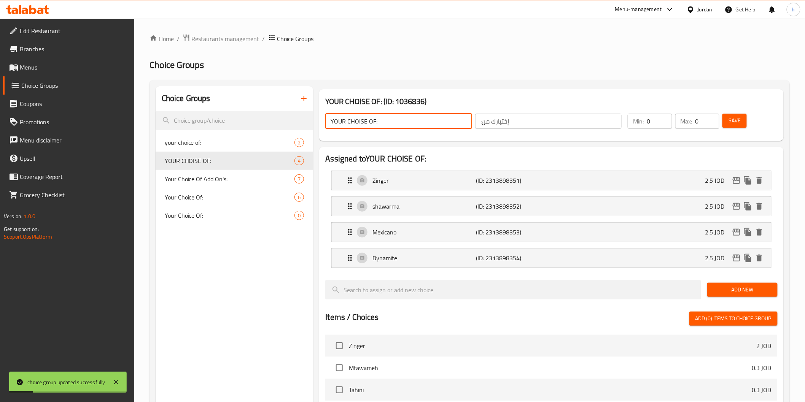
drag, startPoint x: 390, startPoint y: 122, endPoint x: 326, endPoint y: 129, distance: 64.7
click at [326, 129] on div "YOUR CHOISE OF: ​" at bounding box center [398, 121] width 149 height 18
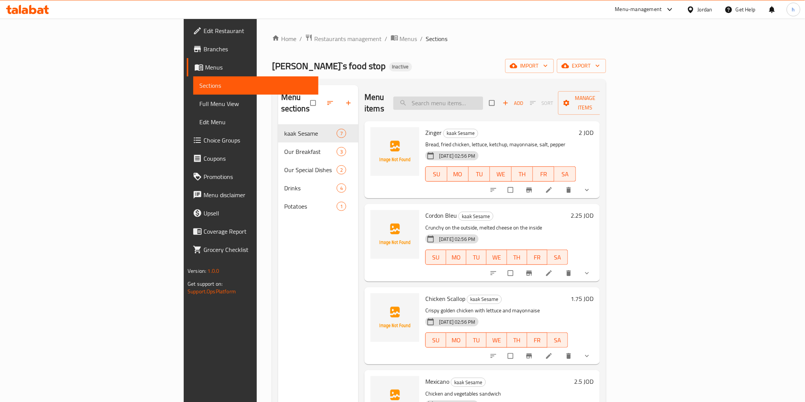
click at [475, 101] on input "search" at bounding box center [438, 103] width 90 height 13
paste input "تشيز تشكن فرايز"
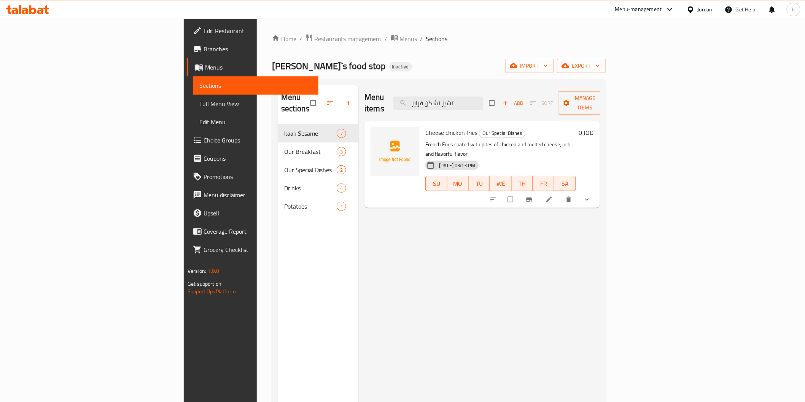
type input "تشيز تشكن فرايز"
click at [560, 194] on li at bounding box center [549, 200] width 21 height 12
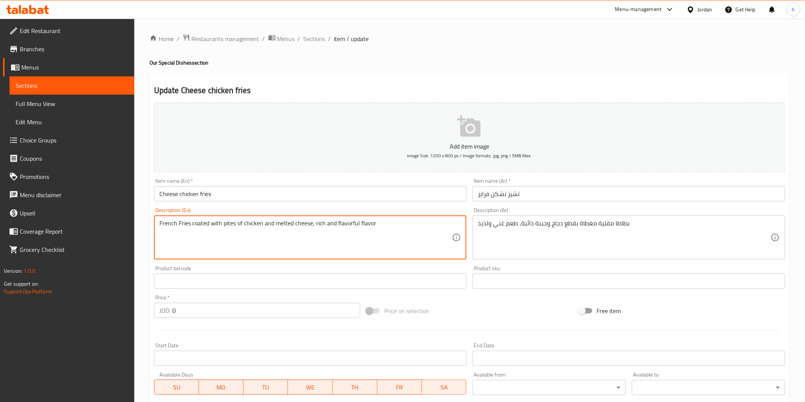
click at [232, 225] on textarea "French Fries coated with pites of chicken and melted cheese, rich and flavorful…" at bounding box center [305, 238] width 293 height 36
drag, startPoint x: 229, startPoint y: 225, endPoint x: 226, endPoint y: 244, distance: 19.2
click at [226, 244] on textarea "French Fries coated with pices of chicken and melted cheese, rich and flavorful…" at bounding box center [305, 238] width 293 height 36
click at [229, 222] on textarea "French Fries coated with pices of chicken and melted cheese, rich and flavorful…" at bounding box center [305, 238] width 293 height 36
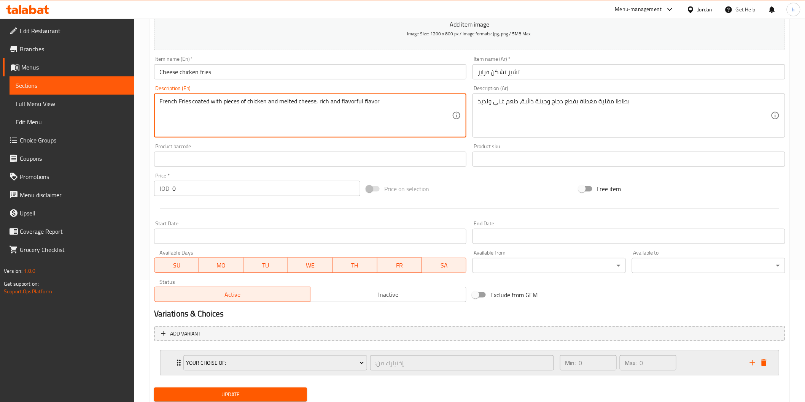
scroll to position [127, 0]
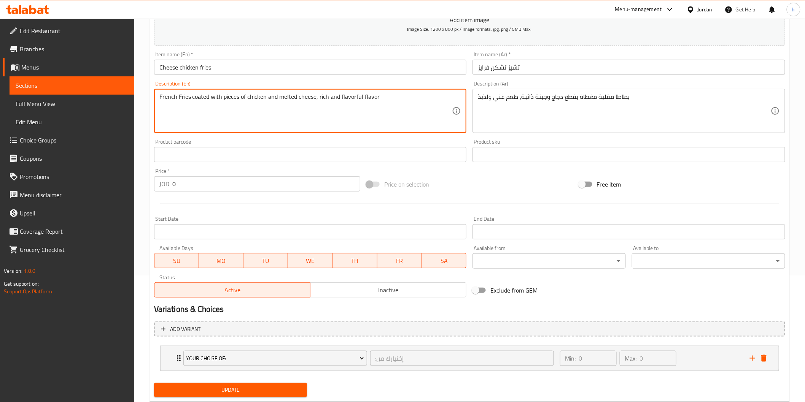
type textarea "French Fries coated with pieces of chicken and melted cheese, rich and flavorfu…"
click at [271, 384] on button "Update" at bounding box center [230, 390] width 153 height 14
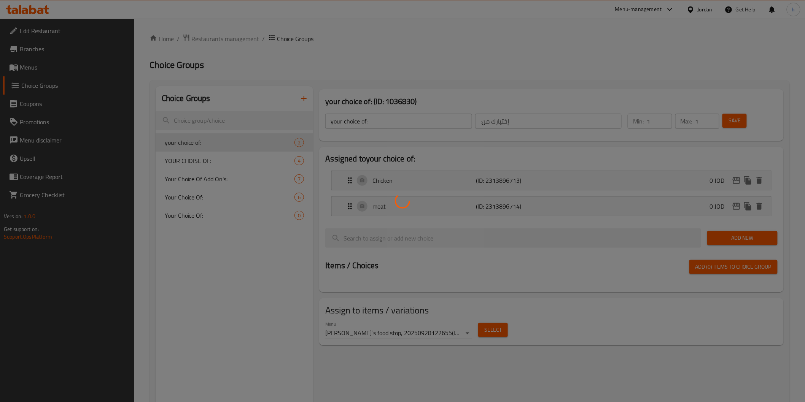
click at [44, 65] on div at bounding box center [402, 201] width 805 height 402
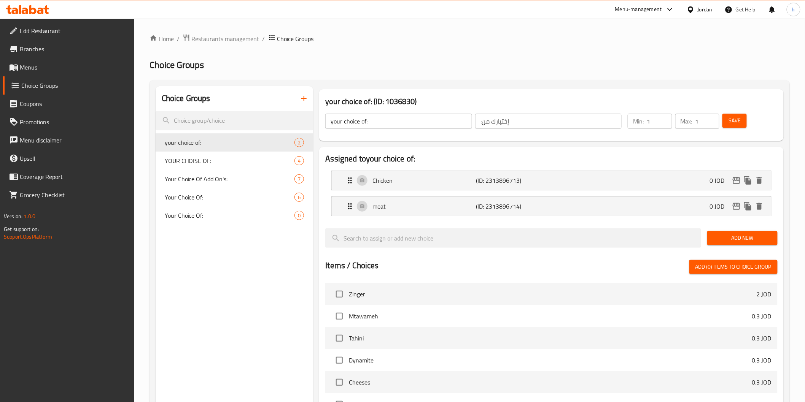
click at [44, 65] on span "Menus" at bounding box center [74, 67] width 108 height 9
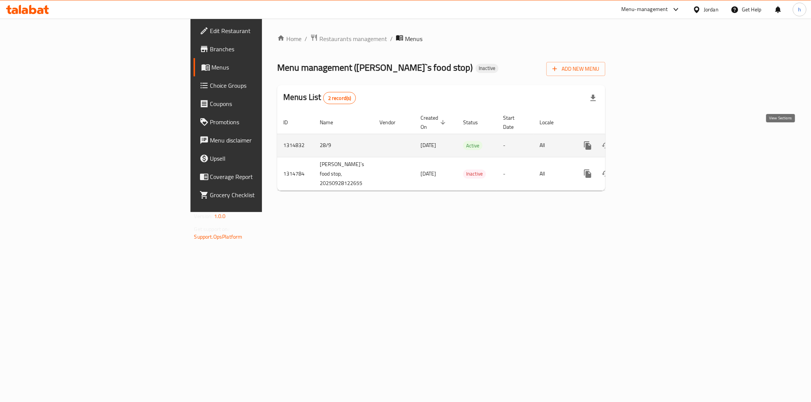
click at [652, 142] on link "enhanced table" at bounding box center [642, 146] width 18 height 18
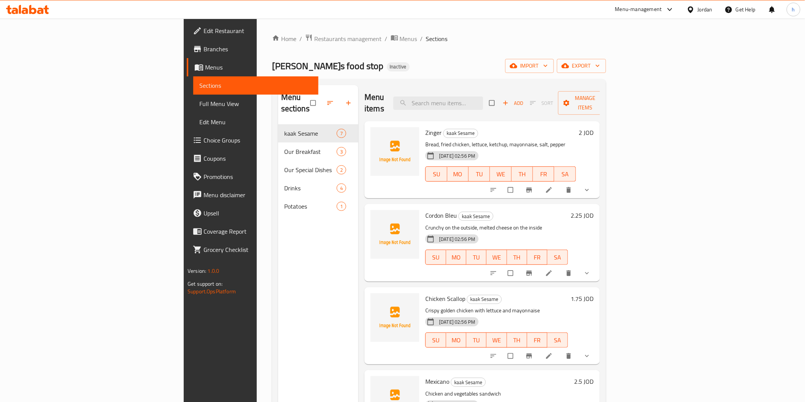
click at [199, 104] on span "Full Menu View" at bounding box center [255, 103] width 113 height 9
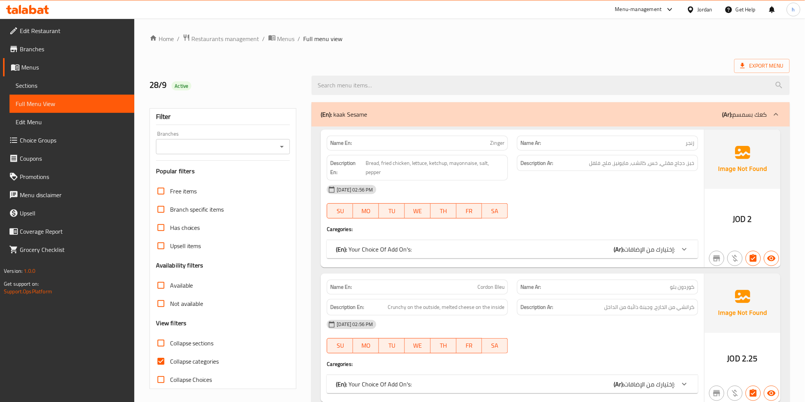
click at [180, 358] on span "Collapse categories" at bounding box center [194, 361] width 49 height 9
click at [170, 358] on input "Collapse categories" at bounding box center [161, 361] width 18 height 18
checkbox input "false"
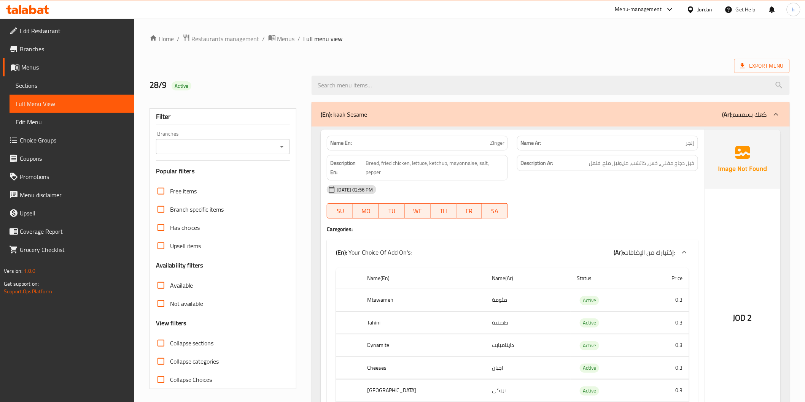
click at [191, 345] on span "Collapse sections" at bounding box center [192, 343] width 44 height 9
click at [170, 345] on input "Collapse sections" at bounding box center [161, 343] width 18 height 18
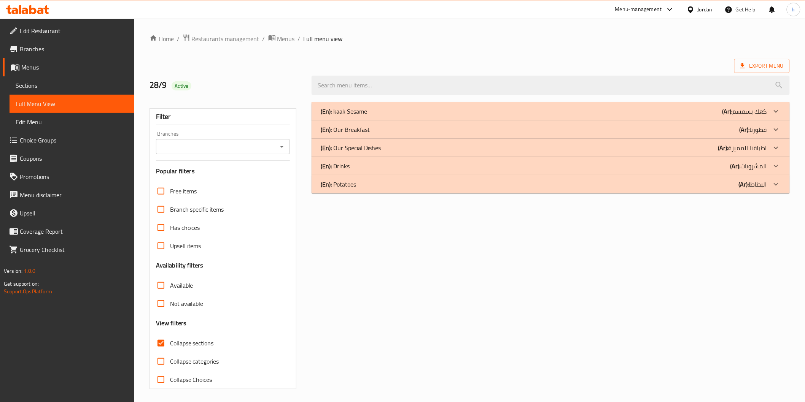
click at [763, 144] on p "(Ar): اطباقنا المميزة" at bounding box center [742, 147] width 49 height 9
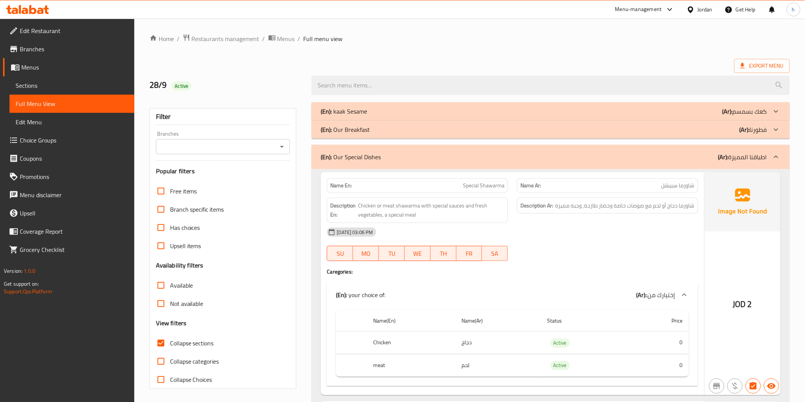
click at [166, 343] on input "Collapse sections" at bounding box center [161, 343] width 18 height 18
checkbox input "false"
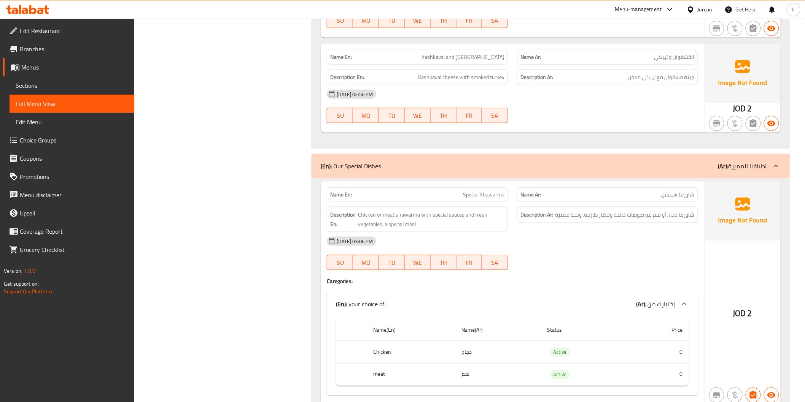
scroll to position [2662, 0]
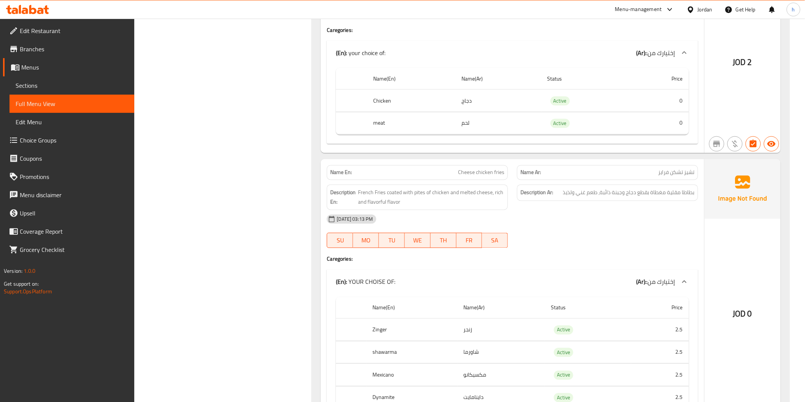
scroll to position [2920, 0]
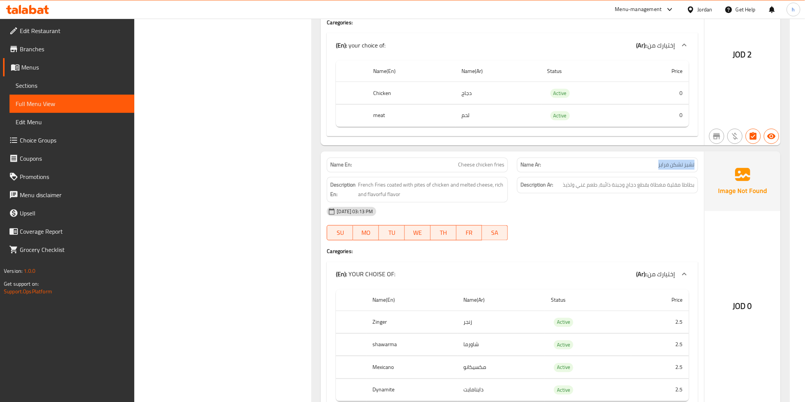
drag, startPoint x: 656, startPoint y: 165, endPoint x: 697, endPoint y: 168, distance: 40.5
click at [697, 168] on div "Name Ar: تشيز تشكن فرايز" at bounding box center [607, 165] width 181 height 15
copy span "تشيز تشكن فرايز"
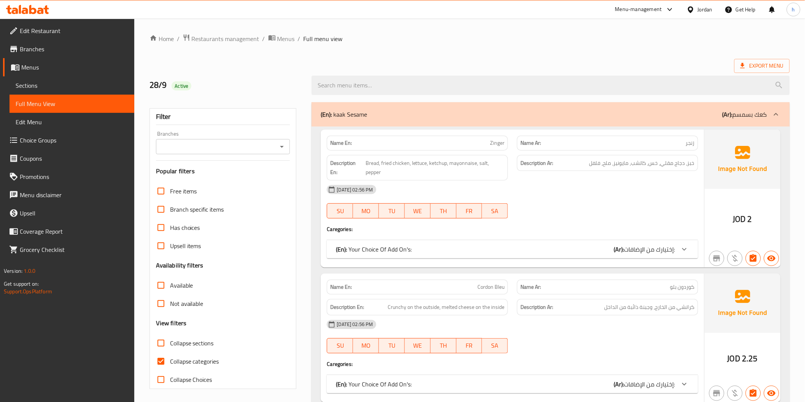
click at [203, 357] on span "Collapse categories" at bounding box center [194, 361] width 49 height 9
click at [170, 357] on input "Collapse categories" at bounding box center [161, 361] width 18 height 18
checkbox input "false"
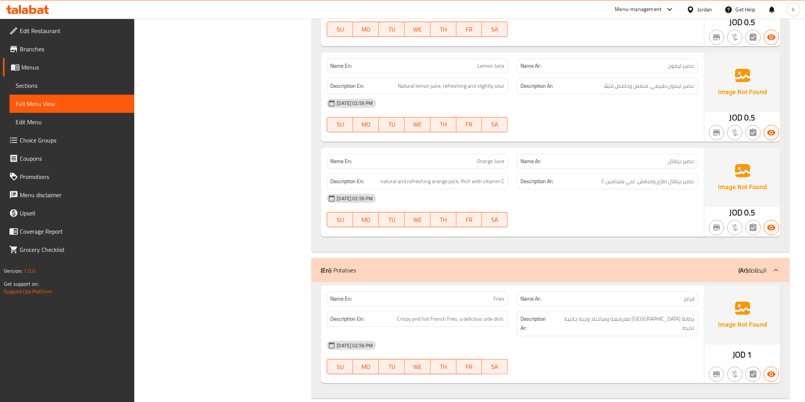
scroll to position [3527, 0]
click at [640, 317] on span "بطاطا [GEOGRAPHIC_DATA] مقرمشة وساخنة، وجبة جانبية لذيذة" at bounding box center [624, 323] width 140 height 19
copy span "وساخنة"
click at [583, 339] on div "[DATE] 02:56 PM" at bounding box center [512, 345] width 380 height 18
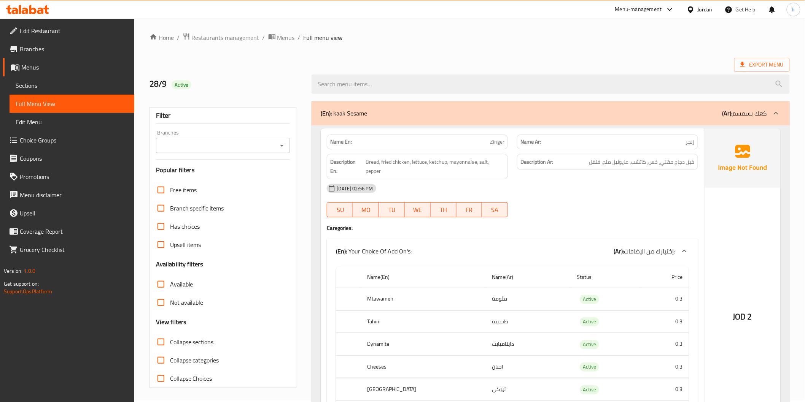
scroll to position [0, 0]
click at [748, 65] on span "Export Menu" at bounding box center [761, 66] width 43 height 10
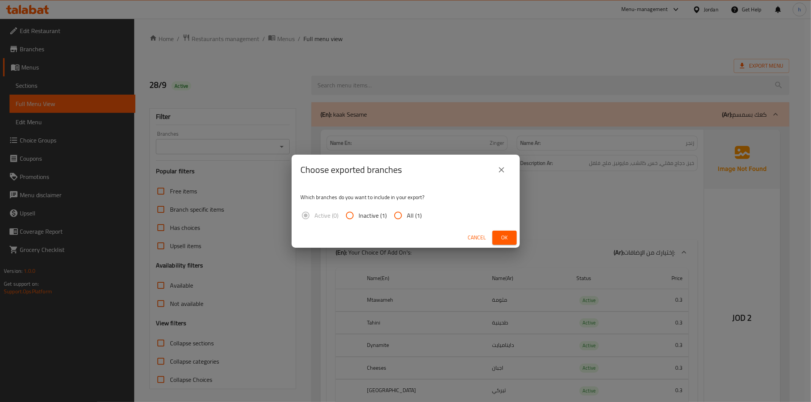
click at [397, 214] on input "All (1)" at bounding box center [398, 215] width 18 height 18
radio input "true"
click at [503, 237] on span "Ok" at bounding box center [505, 238] width 12 height 10
